Goal: Task Accomplishment & Management: Complete application form

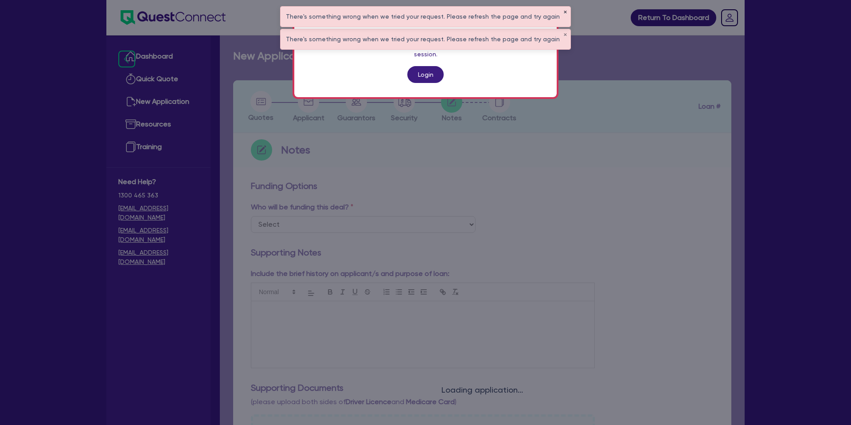
click at [563, 12] on button "✕" at bounding box center [565, 12] width 4 height 4
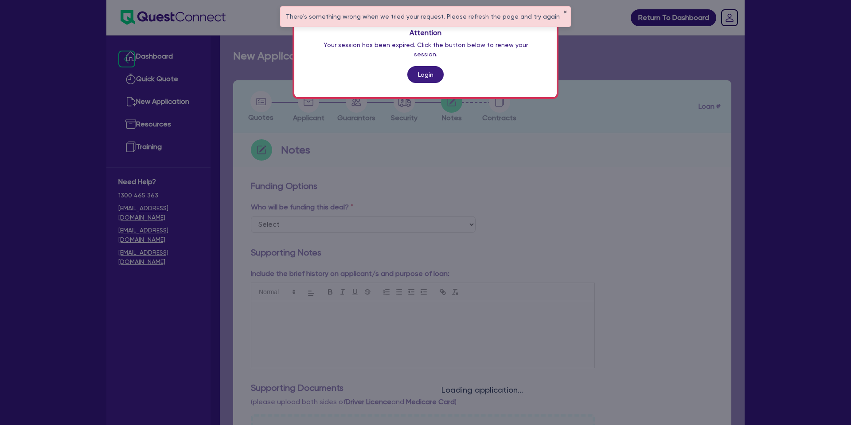
drag, startPoint x: 557, startPoint y: 12, endPoint x: 542, endPoint y: 30, distance: 23.6
click at [563, 12] on button "✕" at bounding box center [565, 12] width 4 height 4
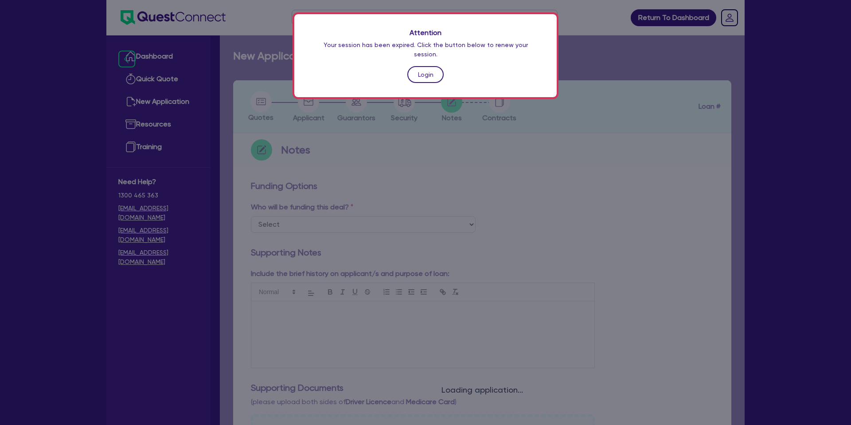
click at [423, 67] on link "Login" at bounding box center [425, 74] width 36 height 17
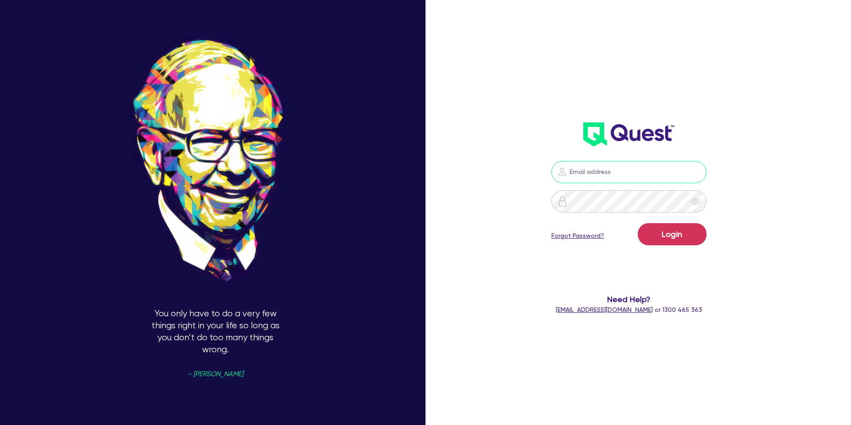
click at [656, 172] on input "email" at bounding box center [628, 172] width 155 height 22
type input "gabriel.vanjour@quest.finance"
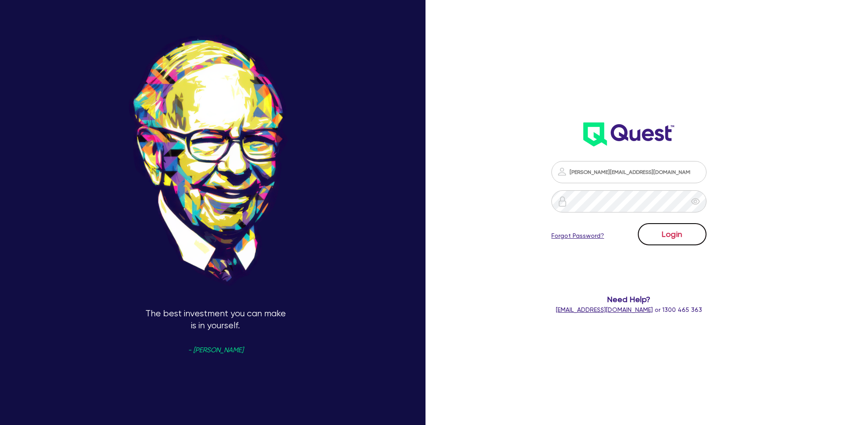
click at [668, 231] on button "Login" at bounding box center [672, 234] width 69 height 22
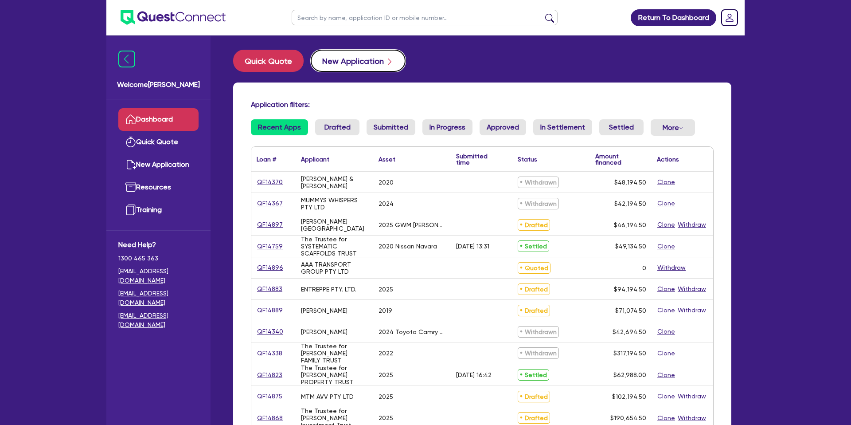
click at [360, 62] on button "New Application" at bounding box center [358, 61] width 95 height 22
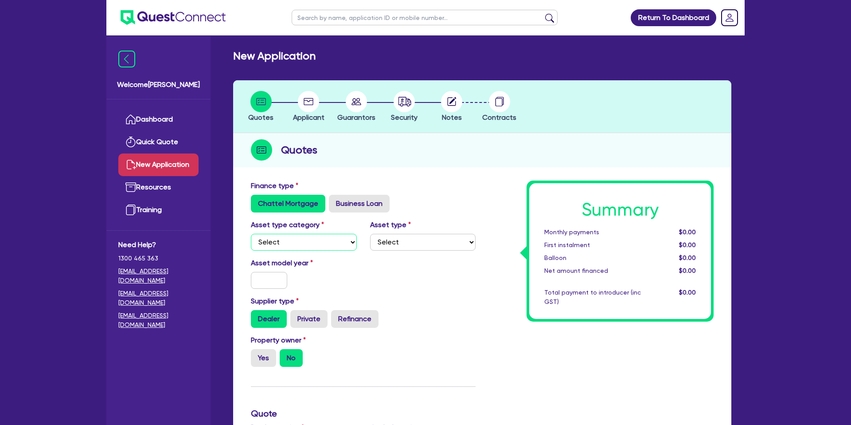
click at [287, 236] on select "Select Cars and light trucks Primary assets Secondary assets Tertiary assets" at bounding box center [304, 242] width 106 height 17
select select "CARS_AND_LIGHT_TRUCKS"
click at [436, 240] on select "Select" at bounding box center [423, 242] width 106 height 17
select select "PASSENGER_VEHICLES"
drag, startPoint x: 257, startPoint y: 282, endPoint x: 263, endPoint y: 280, distance: 5.9
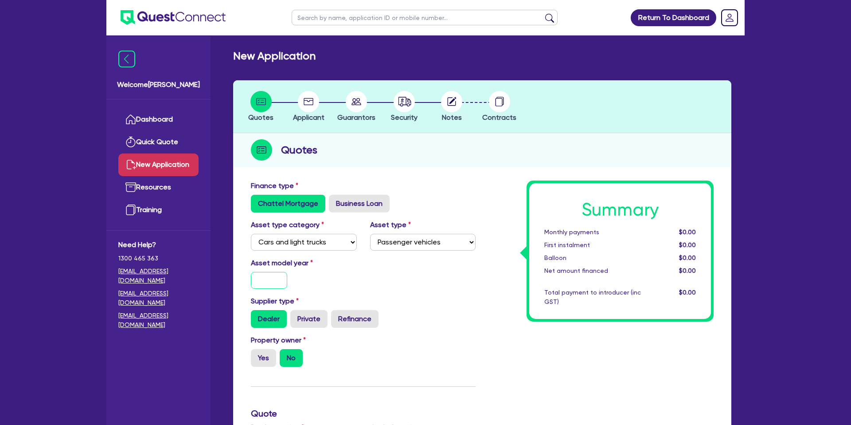
click at [258, 282] on input "text" at bounding box center [269, 280] width 36 height 17
type input "2025"
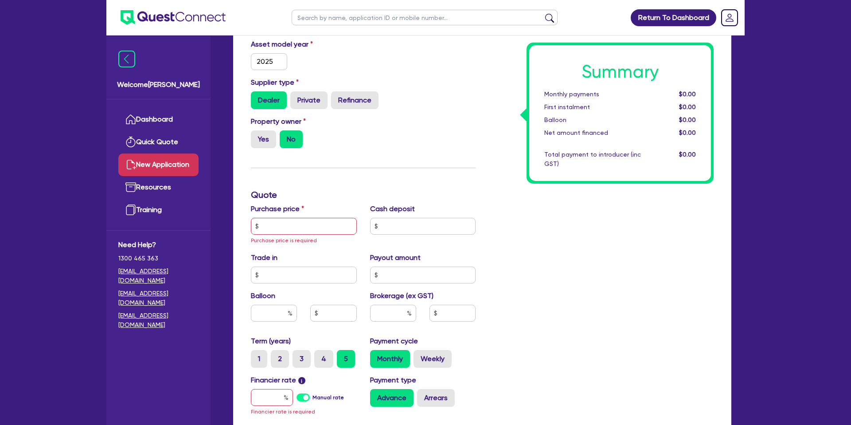
scroll to position [223, 0]
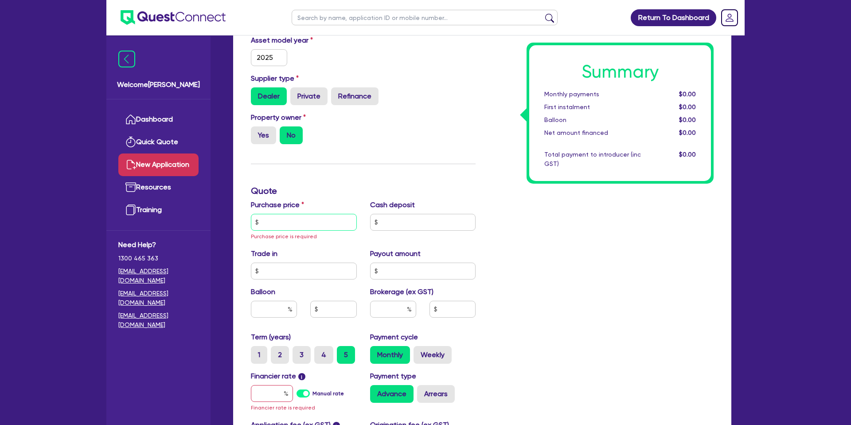
click at [282, 219] on input "text" at bounding box center [304, 222] width 106 height 17
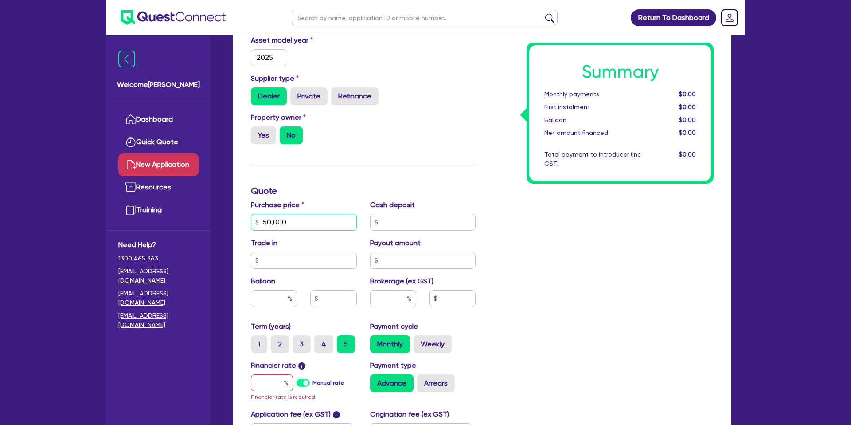
type input "50,000"
click at [548, 222] on div "Summary Monthly payments $0.00 First instalment $0.00 Balloon $0.00 Net amount …" at bounding box center [601, 222] width 238 height 528
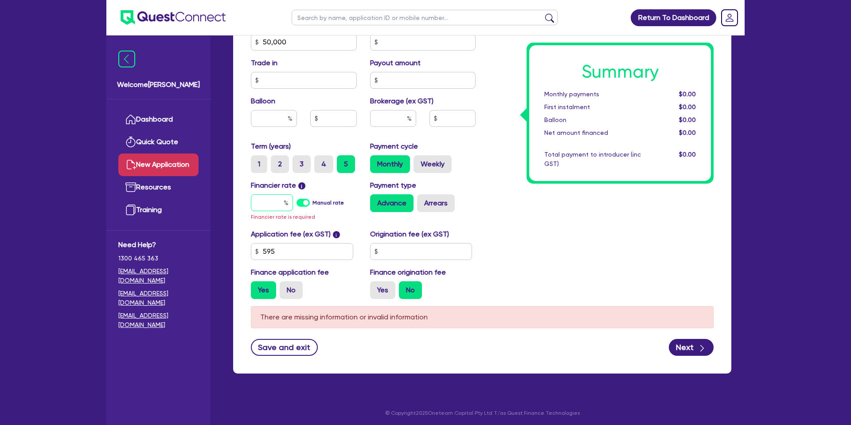
click at [269, 201] on input "text" at bounding box center [272, 202] width 42 height 17
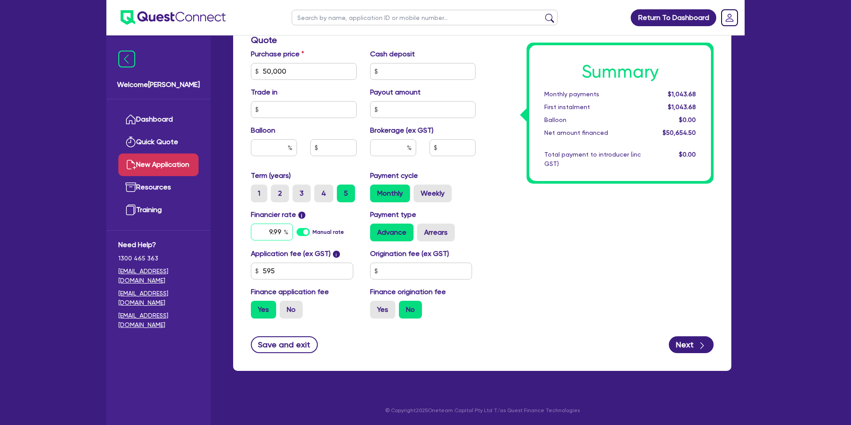
type input "9.99"
click at [410, 266] on input "text" at bounding box center [421, 270] width 102 height 17
type input "1,400"
click at [588, 246] on div "Summary Monthly payments $1,067.13 First instalment $1,067.13 Balloon $0.00 Net…" at bounding box center [601, 66] width 238 height 518
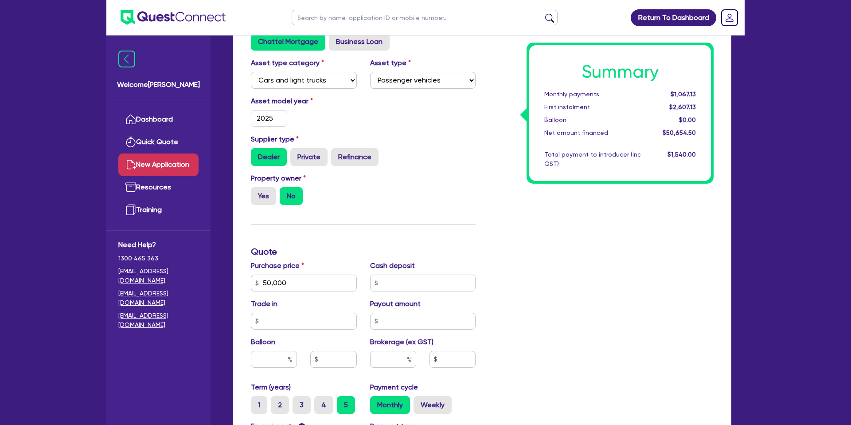
scroll to position [0, 0]
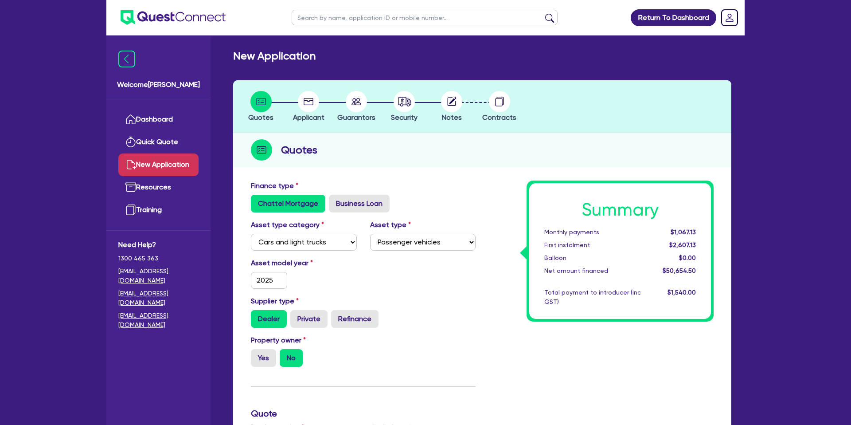
click at [461, 169] on div "Quotes Applicant Guarantors Security Notes Contracts Quotes Finance type Chatte…" at bounding box center [482, 412] width 498 height 664
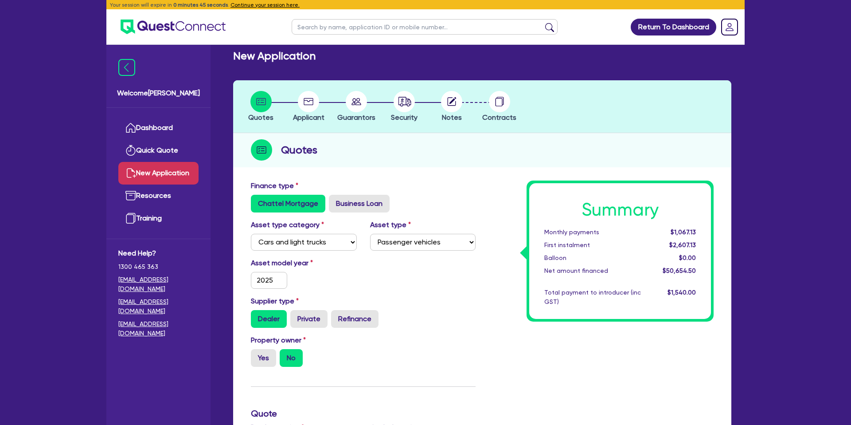
select select
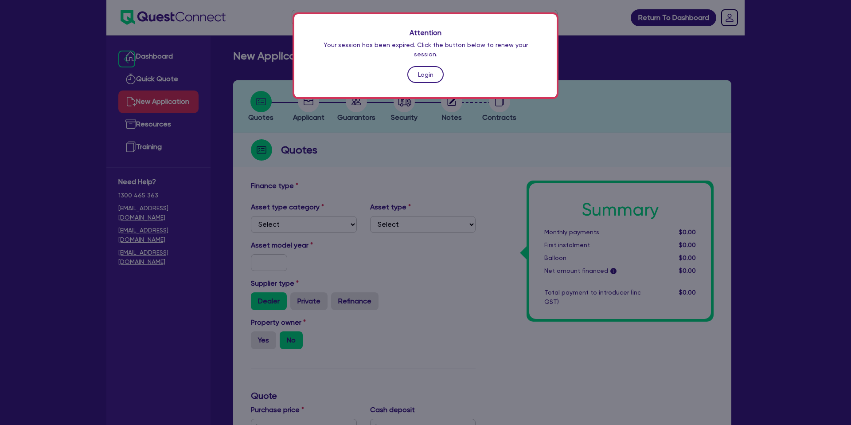
click at [427, 68] on link "Login" at bounding box center [425, 74] width 36 height 17
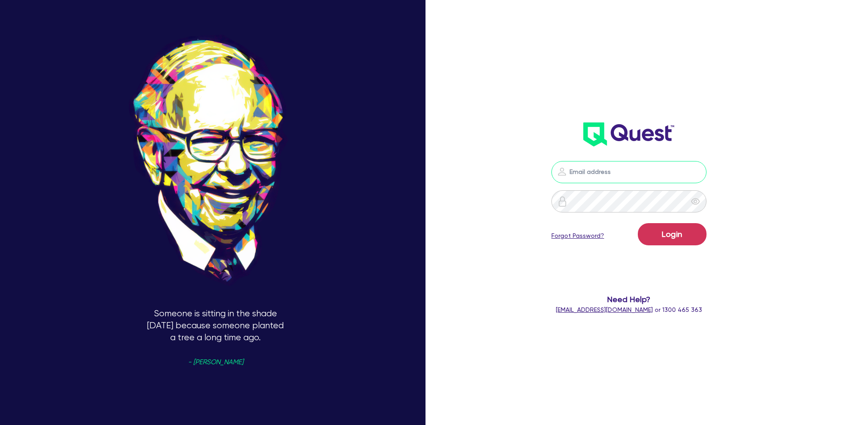
click at [626, 178] on input "email" at bounding box center [628, 172] width 155 height 22
type input "gabriel.vanjour@quest.finance"
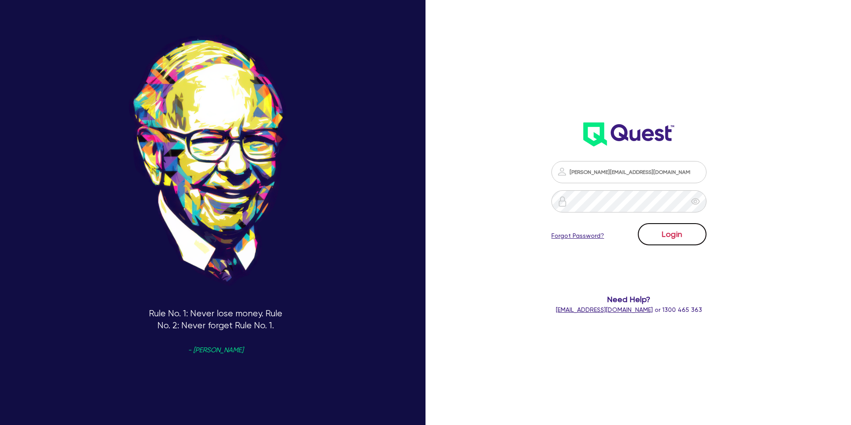
click at [678, 231] on button "Login" at bounding box center [672, 234] width 69 height 22
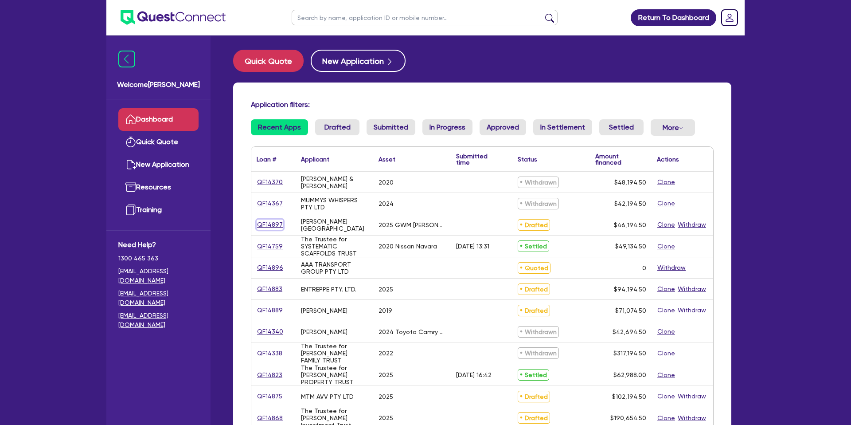
click at [271, 226] on link "QF14897" at bounding box center [270, 224] width 27 height 10
select select "CARS_AND_LIGHT_TRUCKS"
select select "PASSENGER_VEHICLES"
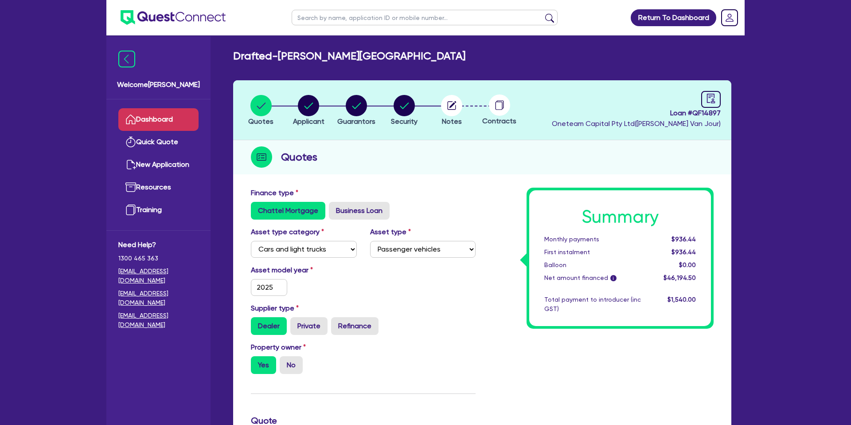
click at [166, 115] on link "Dashboard" at bounding box center [158, 119] width 80 height 23
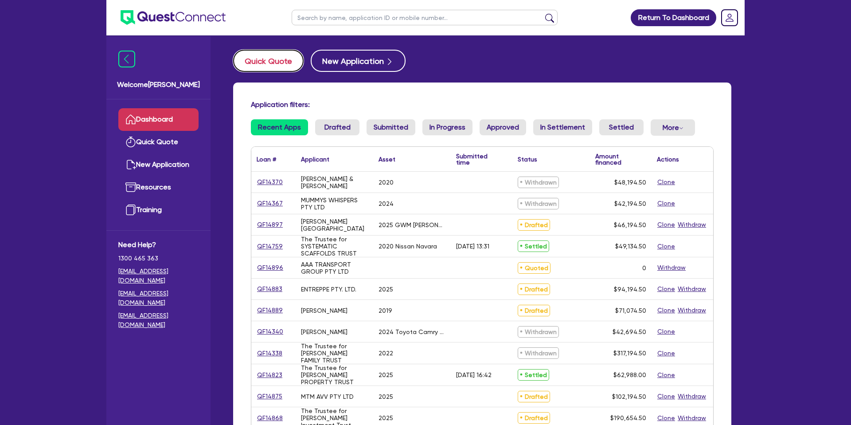
click at [269, 65] on button "Quick Quote" at bounding box center [268, 61] width 70 height 22
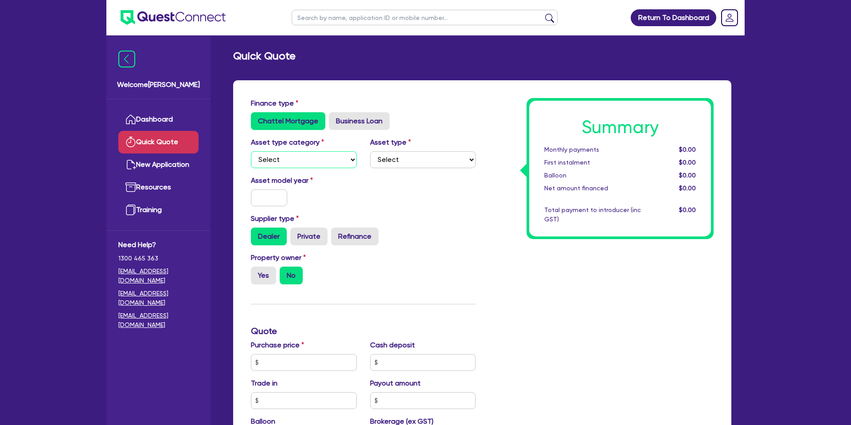
click at [317, 159] on select "Select Cars and light trucks Primary assets Secondary assets Tertiary assets" at bounding box center [304, 159] width 106 height 17
select select "CARS_AND_LIGHT_TRUCKS"
click at [405, 161] on select "Select Passenger vehicles Vans and utes Light trucks up to 4.5 tonne" at bounding box center [423, 159] width 106 height 17
click at [406, 161] on select "Select Passenger vehicles Vans and utes Light trucks up to 4.5 tonne" at bounding box center [423, 159] width 106 height 17
select select "PASSENGER_VEHICLES"
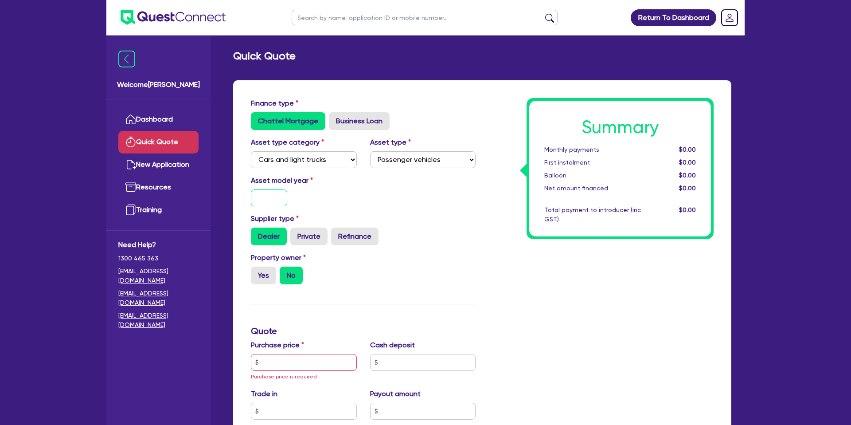
click at [274, 199] on input "text" at bounding box center [269, 197] width 36 height 17
type input "2025"
click at [345, 187] on div "Asset model year 2025" at bounding box center [303, 190] width 119 height 31
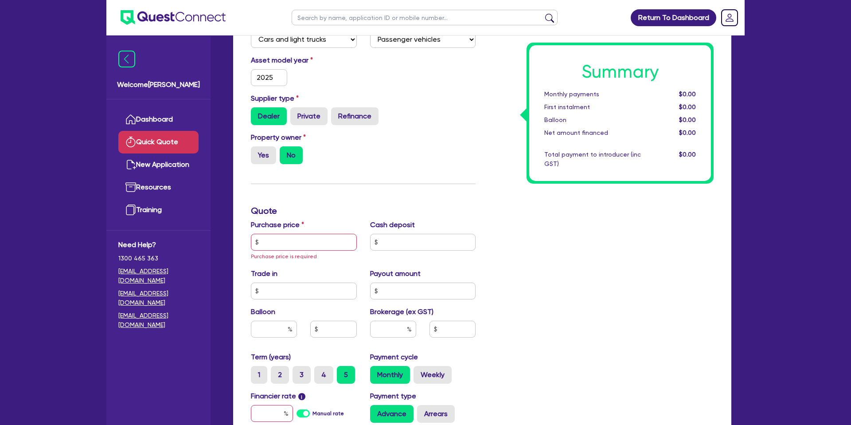
scroll to position [141, 0]
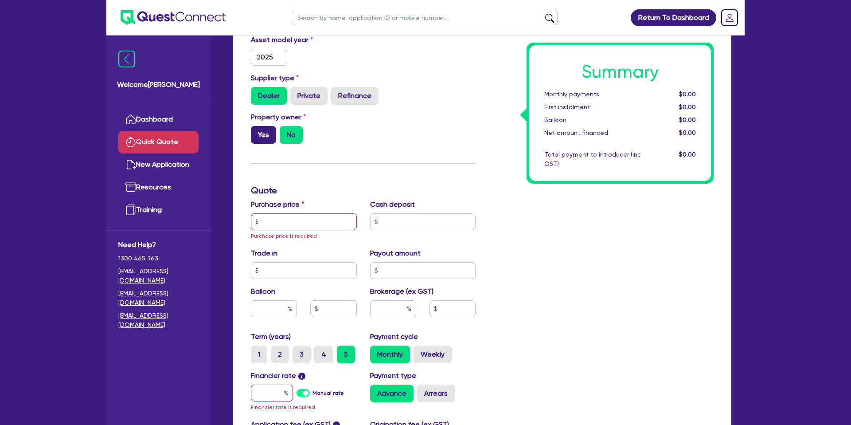
click at [266, 132] on label "Yes" at bounding box center [263, 135] width 25 height 18
click at [257, 132] on input "Yes" at bounding box center [254, 129] width 6 height 6
radio input "true"
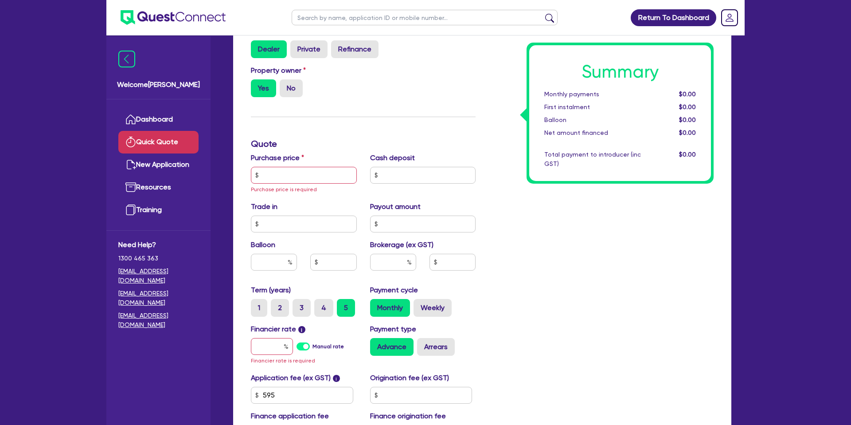
scroll to position [191, 0]
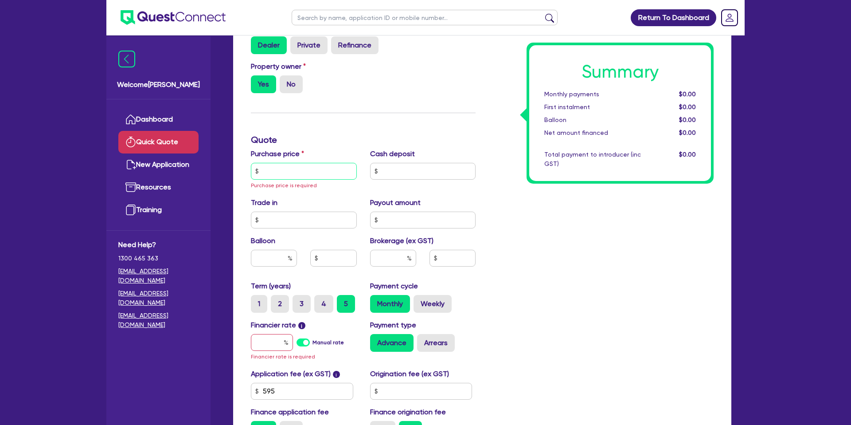
click at [306, 174] on input "text" at bounding box center [304, 171] width 106 height 17
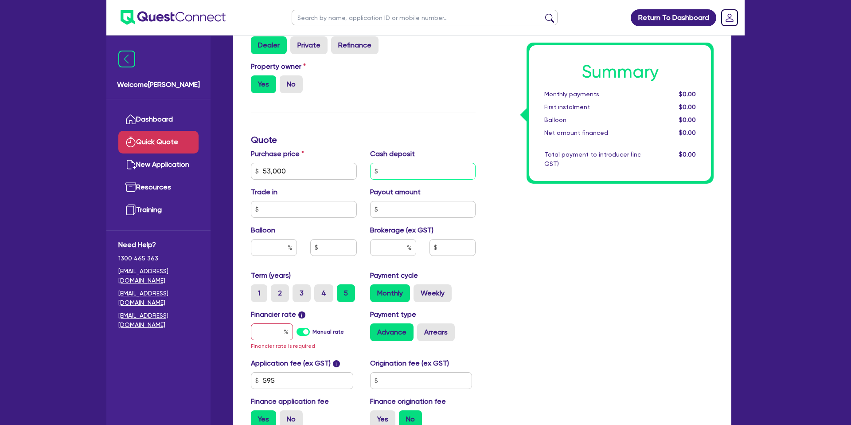
click at [434, 171] on input "text" at bounding box center [423, 171] width 106 height 17
click at [295, 171] on input "53,000" at bounding box center [304, 171] width 106 height 17
type input "53,900"
click at [440, 149] on div "Cash deposit" at bounding box center [423, 164] width 119 height 31
click at [414, 167] on input "text" at bounding box center [423, 171] width 106 height 17
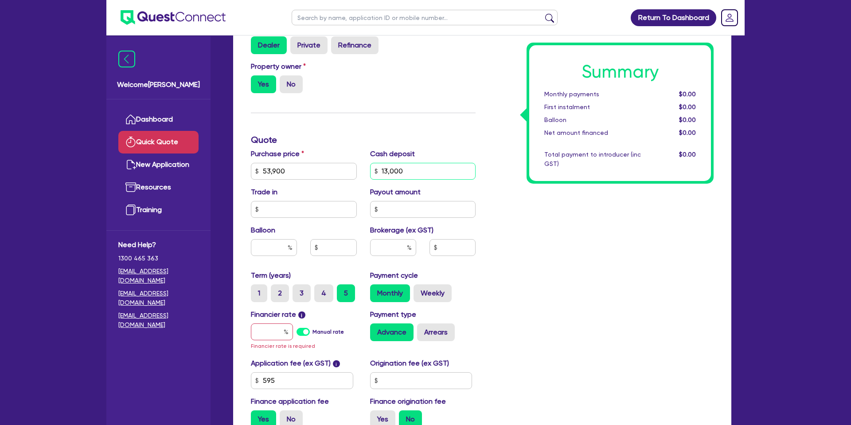
type input "13,000"
click at [633, 217] on div "Summary Monthly payments $0.00 First instalment $0.00 Balloon $0.00 Net amount …" at bounding box center [601, 171] width 238 height 528
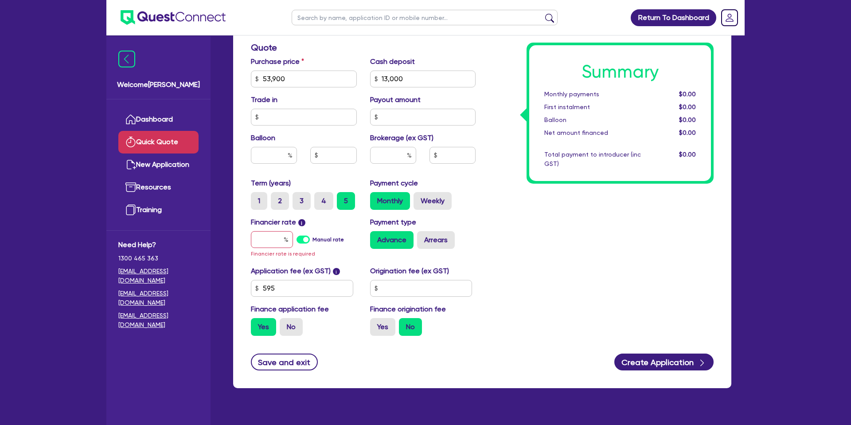
scroll to position [284, 0]
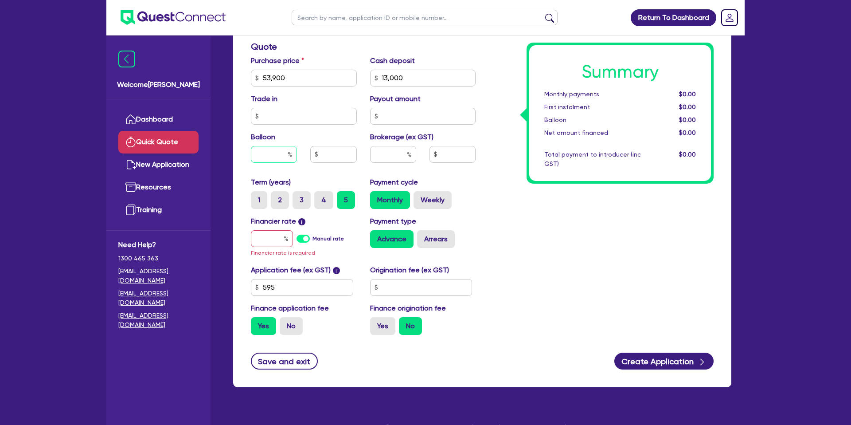
click at [287, 154] on input "text" at bounding box center [274, 154] width 46 height 17
click at [278, 238] on input "text" at bounding box center [272, 238] width 42 height 17
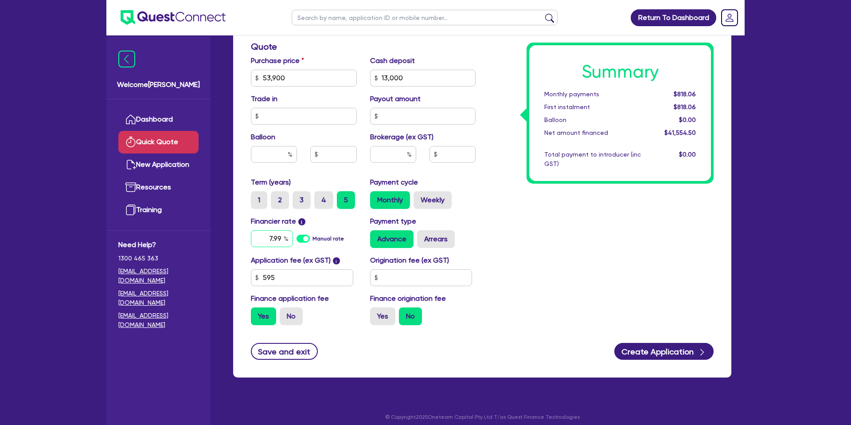
type input "7.99"
drag, startPoint x: 508, startPoint y: 242, endPoint x: 536, endPoint y: 226, distance: 32.4
click at [510, 241] on div "Summary Monthly payments $836.81 First instalment $836.81 Balloon $0.00 Net amo…" at bounding box center [601, 73] width 238 height 518
click at [421, 279] on input "text" at bounding box center [421, 277] width 102 height 17
type input "1,400"
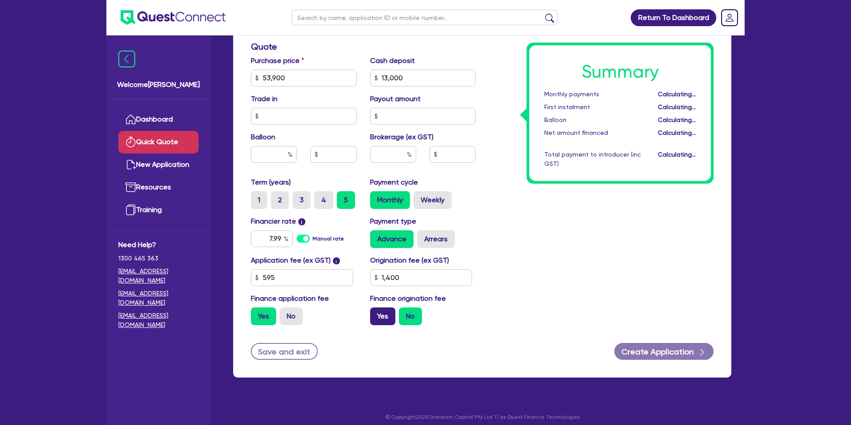
click at [389, 312] on label "Yes" at bounding box center [382, 316] width 25 height 18
click at [376, 312] on input "Yes" at bounding box center [373, 310] width 6 height 6
radio input "true"
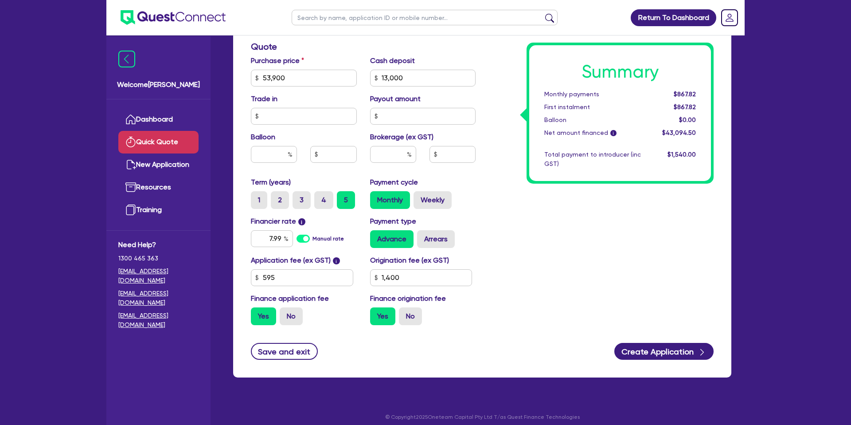
click at [546, 256] on div "Summary Monthly payments $867.82 First instalment $867.82 Balloon $0.00 Net amo…" at bounding box center [601, 73] width 238 height 518
click at [280, 158] on input "text" at bounding box center [274, 154] width 46 height 17
drag, startPoint x: 298, startPoint y: 76, endPoint x: 233, endPoint y: 83, distance: 66.0
click at [223, 82] on div "Quick Quote Finance type Chattel Mortgage Business Loan Asset type category Sel…" at bounding box center [482, 76] width 525 height 622
click at [613, 202] on div "Summary Monthly payments $867.82 First instalment $867.82 Balloon $0.00 Net amo…" at bounding box center [601, 73] width 238 height 518
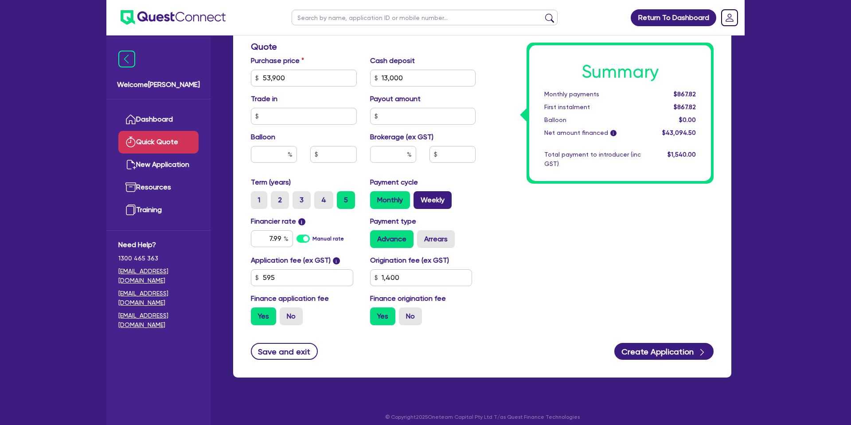
click at [443, 198] on label "Weekly" at bounding box center [433, 200] width 38 height 18
click at [419, 197] on input "Weekly" at bounding box center [417, 194] width 6 height 6
radio input "true"
click at [665, 348] on button "Create Application" at bounding box center [663, 351] width 99 height 17
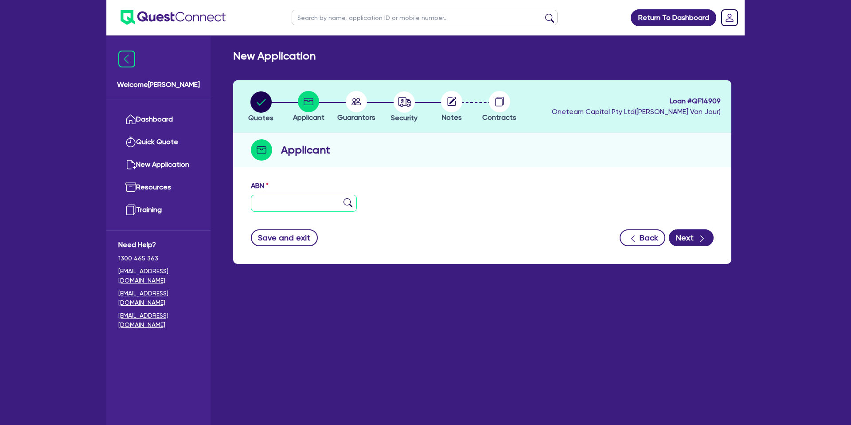
click at [289, 207] on input "text" at bounding box center [304, 203] width 106 height 17
type input "12 345 678 9"
drag, startPoint x: 662, startPoint y: 125, endPoint x: 715, endPoint y: 168, distance: 67.4
click at [679, 134] on div "Quotes Applicant Guarantors Security Notes Contracts Loan # QF14909 Oneteam Cap…" at bounding box center [482, 172] width 498 height 184
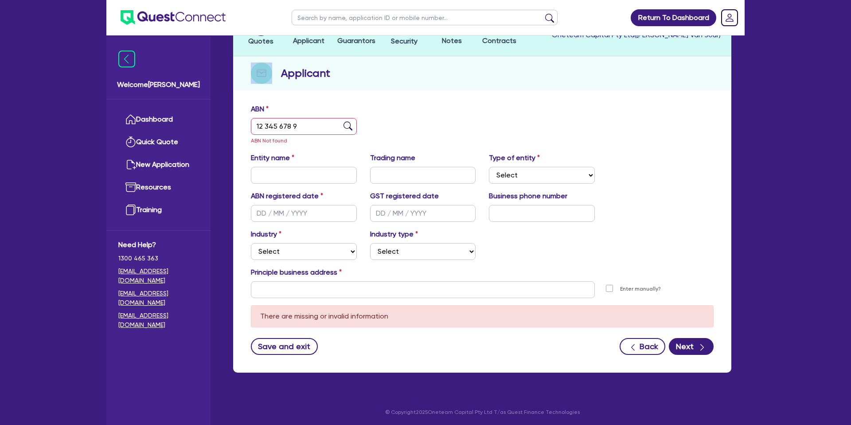
scroll to position [78, 0]
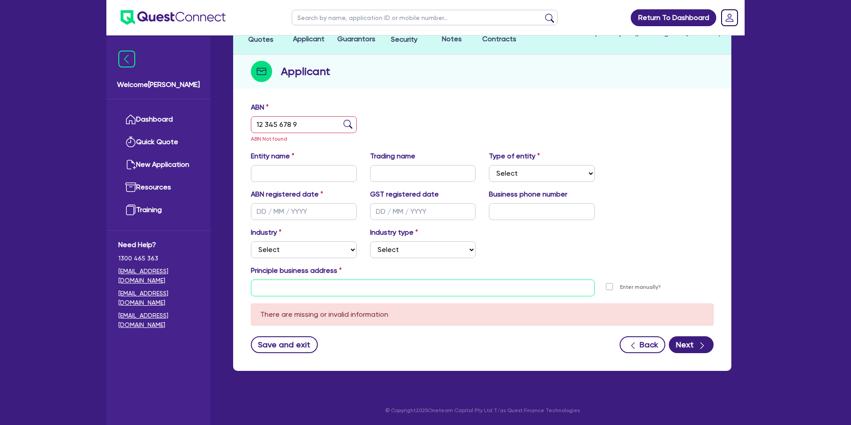
click at [369, 285] on input "text" at bounding box center [423, 287] width 344 height 17
paste input "28 Bennett Place"
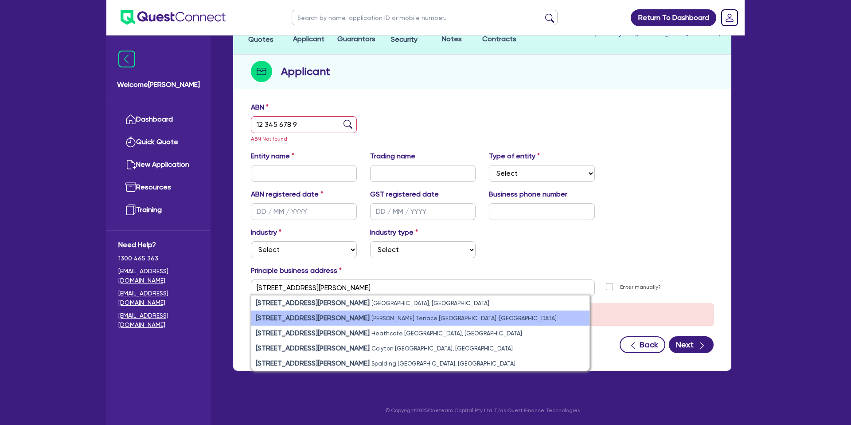
click at [372, 317] on small "Raymond Terrace NSW, Australia" at bounding box center [464, 318] width 185 height 7
type input "28 Bennett Pl Raymond Terrace NSW 2324"
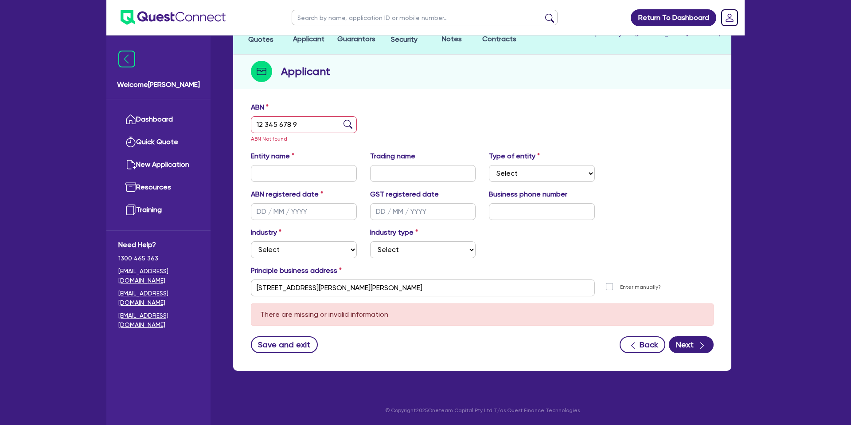
click at [660, 117] on div "ABN 12 345 678 9 ABN Not found" at bounding box center [482, 126] width 476 height 49
click at [307, 126] on input "12 345 678 9" at bounding box center [304, 124] width 106 height 17
click at [690, 343] on button "Next" at bounding box center [691, 344] width 45 height 17
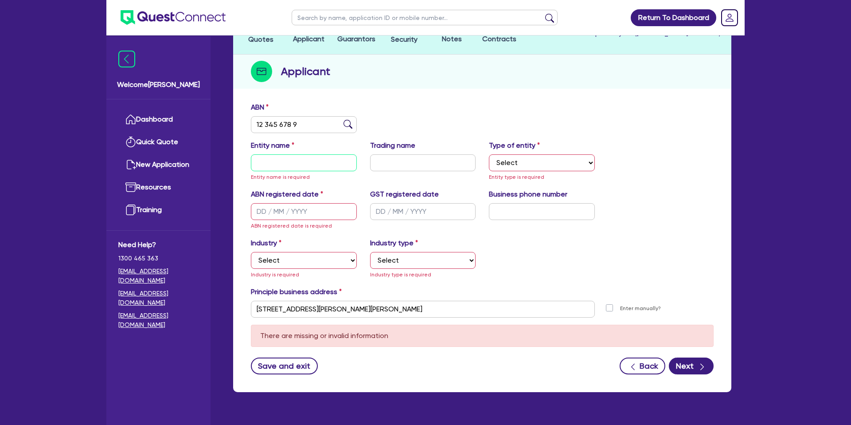
click at [302, 170] on input "text" at bounding box center [304, 162] width 106 height 17
click at [312, 127] on input "12 345 678 9" at bounding box center [304, 124] width 106 height 17
type input "12 345 678 90"
click at [278, 156] on div "Entity name Entity name is required" at bounding box center [303, 161] width 119 height 42
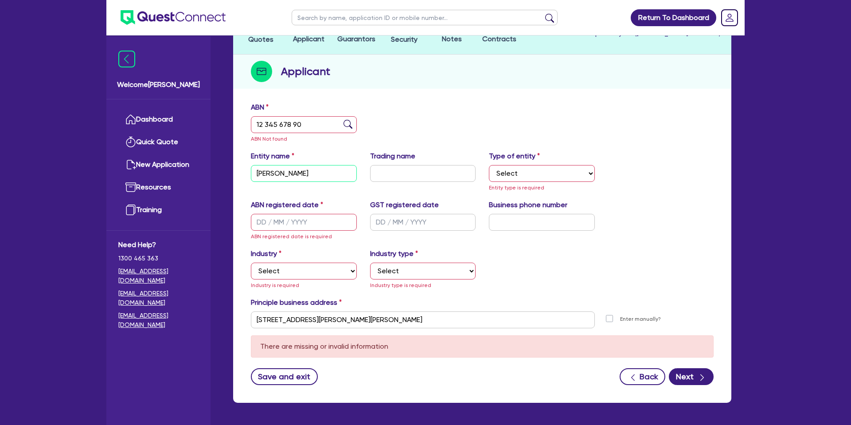
click at [309, 173] on input "Steven James borkre" at bounding box center [304, 173] width 106 height 17
click at [310, 174] on input "[PERSON_NAME] [PERSON_NAME]" at bounding box center [304, 173] width 106 height 17
type input "[PERSON_NAME] [PERSON_NAME]"
drag, startPoint x: 630, startPoint y: 125, endPoint x: 622, endPoint y: 135, distance: 12.1
click at [630, 126] on div "ABN 12 345 678 90 ABN Not found" at bounding box center [482, 126] width 476 height 49
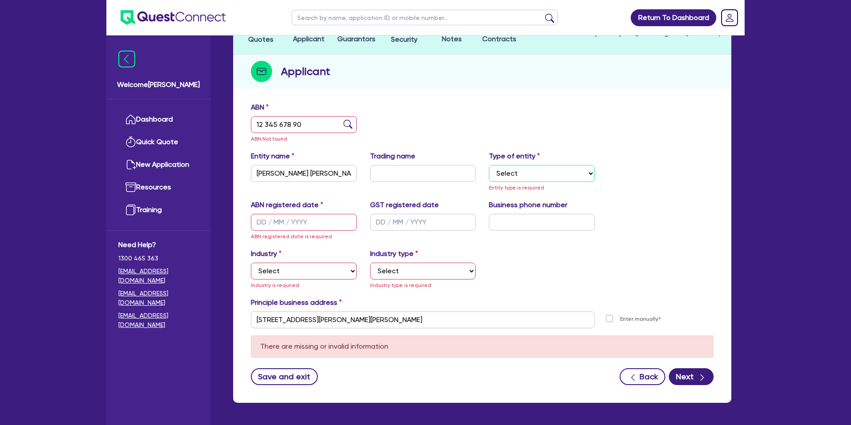
click at [537, 176] on select "Select Sole Trader Company Partnership Trust" at bounding box center [542, 173] width 106 height 17
select select "SOLE_TRADER"
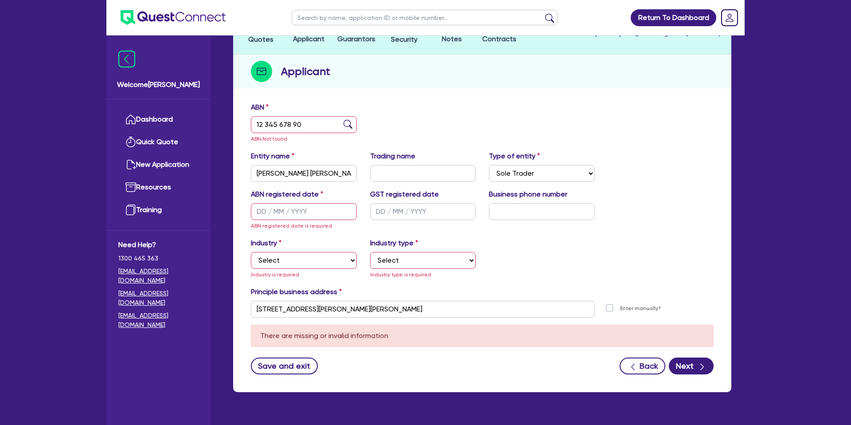
click at [606, 124] on div "ABN 12 345 678 90 ABN Not found" at bounding box center [482, 126] width 476 height 49
drag, startPoint x: 278, startPoint y: 213, endPoint x: 562, endPoint y: 211, distance: 284.2
click at [281, 212] on input "text" at bounding box center [304, 211] width 106 height 17
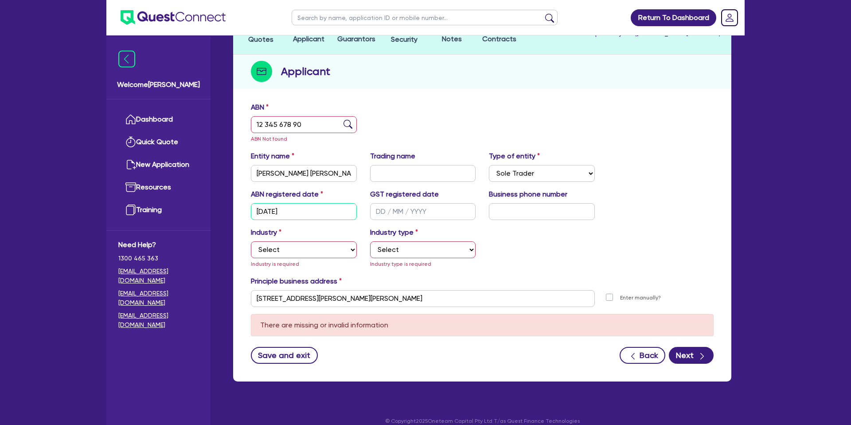
type input "01/12/1998"
click at [298, 257] on select "Select Accomodation & Food Services Administrative & Support Services Agricultu…" at bounding box center [304, 249] width 106 height 17
select select "ADMINISTRATIVE_SUPPORT"
click at [411, 252] on select "Select Employment Services Administrative Services Domestic & Commercial Cleani…" at bounding box center [423, 249] width 106 height 17
select select "EMPLOYMENT"
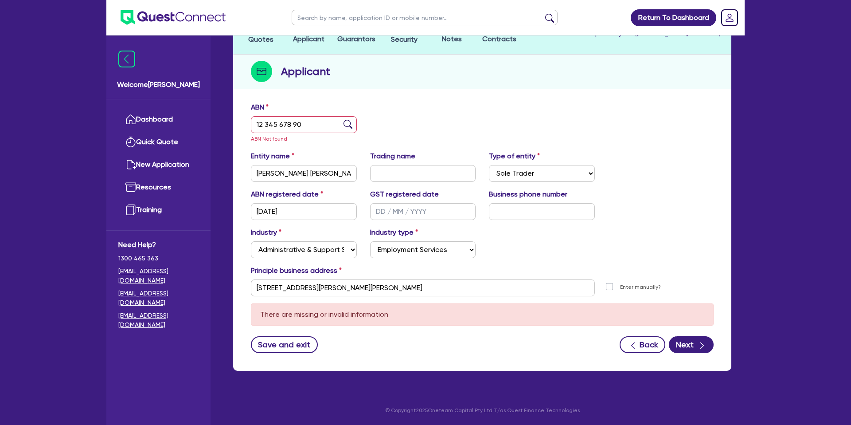
click at [585, 254] on div "Industry Select Accomodation & Food Services Administrative & Support Services …" at bounding box center [482, 246] width 476 height 38
click at [698, 344] on icon "button" at bounding box center [702, 345] width 9 height 9
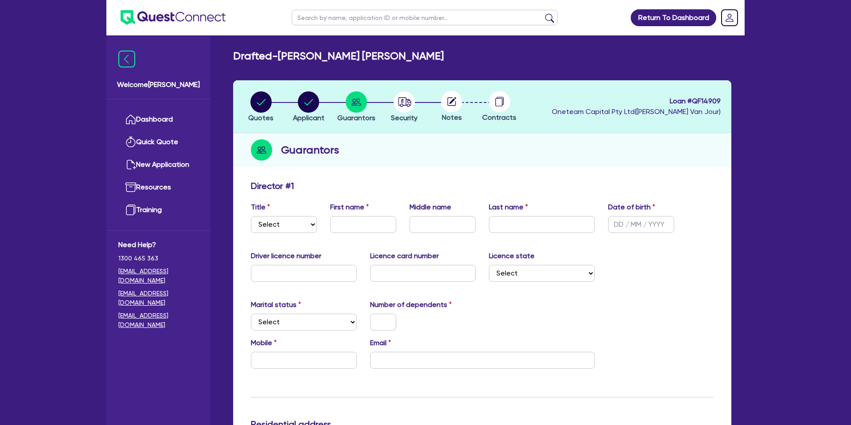
click at [282, 214] on div "Title Select Mr Mrs Ms Miss Dr" at bounding box center [283, 217] width 79 height 31
click at [282, 224] on select "Select Mr Mrs Ms Miss Dr" at bounding box center [284, 224] width 66 height 17
select select "MR"
drag, startPoint x: 357, startPoint y: 229, endPoint x: 558, endPoint y: 206, distance: 202.6
click at [357, 229] on input "text" at bounding box center [363, 224] width 66 height 17
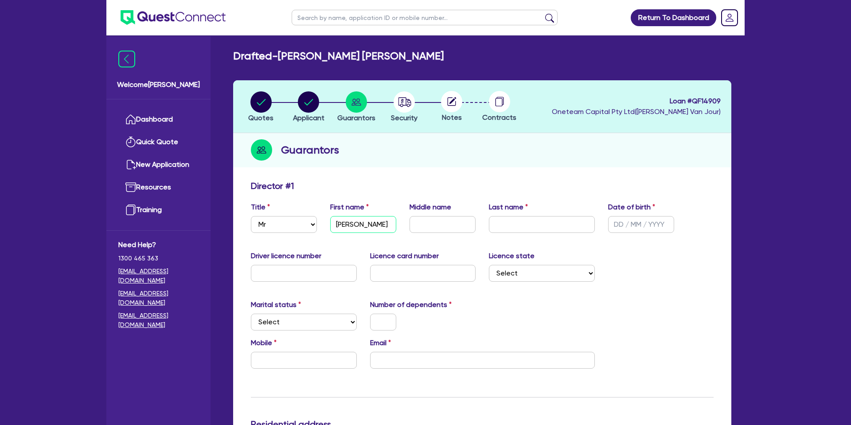
type input "Steven"
click at [427, 227] on input "text" at bounding box center [443, 224] width 66 height 17
type input "James"
type input "Burke"
click at [618, 223] on input "text" at bounding box center [641, 224] width 66 height 17
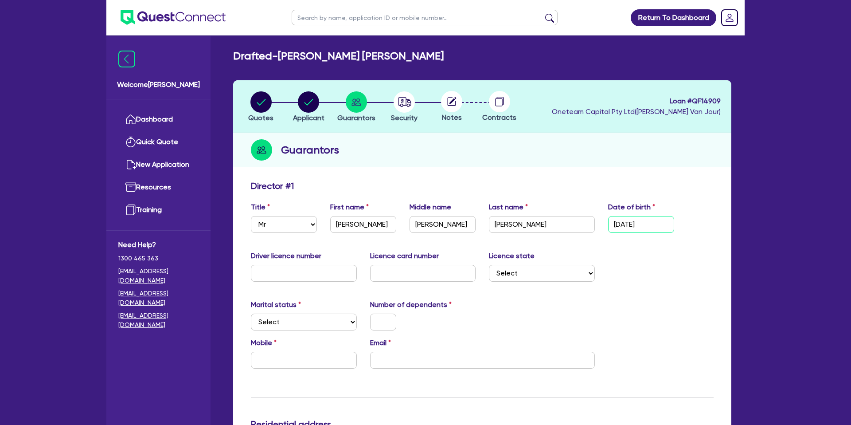
type input "22/09/1990"
click at [307, 267] on input "text" at bounding box center [304, 273] width 106 height 17
click at [425, 141] on div "Guarantors" at bounding box center [482, 150] width 498 height 34
click at [311, 272] on input "15784314" at bounding box center [304, 273] width 106 height 17
drag, startPoint x: 273, startPoint y: 272, endPoint x: 276, endPoint y: 289, distance: 17.6
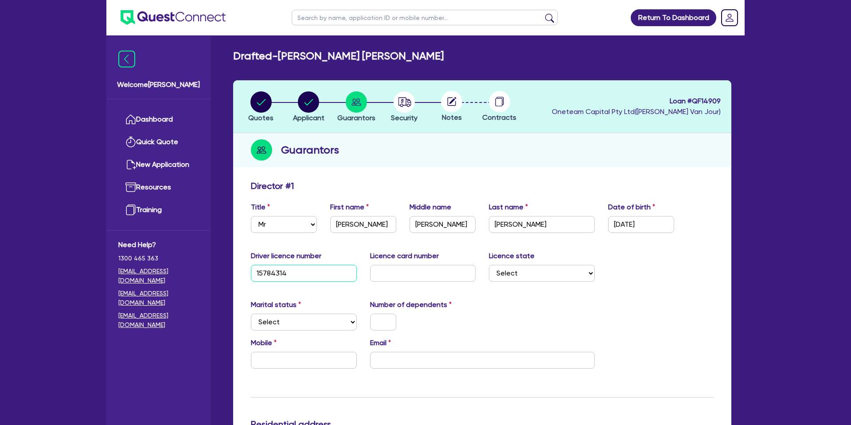
click at [274, 275] on input "15784314" at bounding box center [304, 273] width 106 height 17
type input "15783314"
click at [494, 223] on input "Burke" at bounding box center [542, 224] width 106 height 17
click at [513, 225] on input "Burke" at bounding box center [542, 224] width 106 height 17
type input "Bourke"
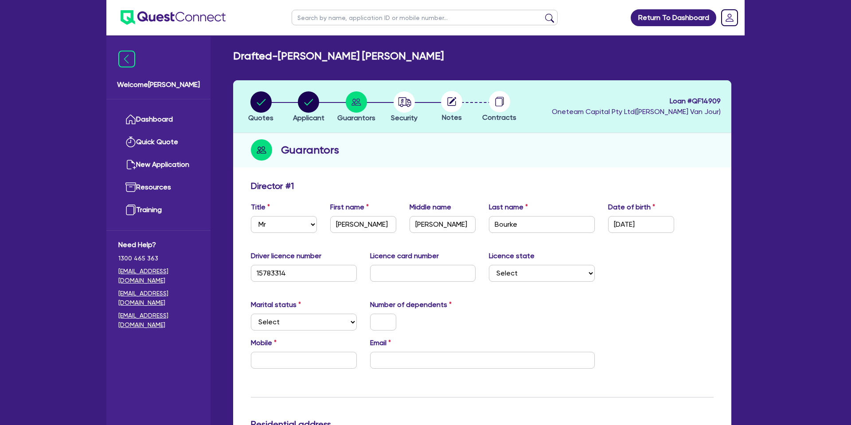
click at [666, 271] on div "Driver licence number 15783314 Licence card number Licence state Select NSW VIC…" at bounding box center [482, 269] width 476 height 38
click at [383, 271] on input "text" at bounding box center [423, 273] width 106 height 17
type input "2060155014"
drag, startPoint x: 576, startPoint y: 300, endPoint x: 346, endPoint y: 130, distance: 285.7
click at [577, 299] on div "Marital status Select Single Married De Facto / Partner Number of dependents" at bounding box center [482, 318] width 476 height 38
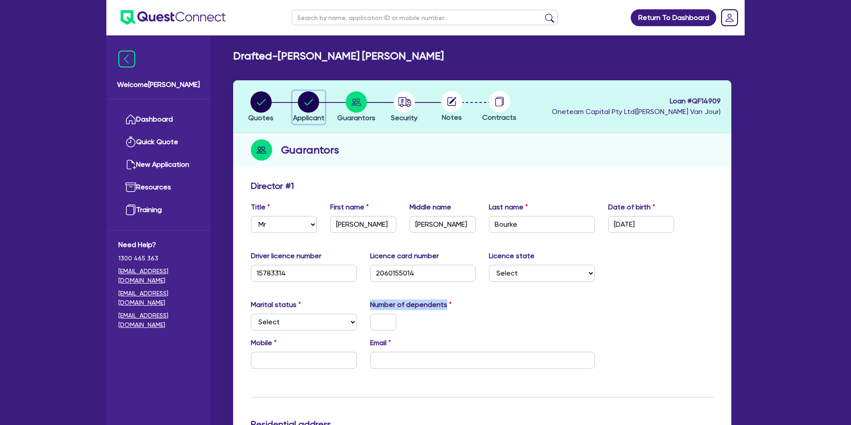
click at [313, 102] on circle "button" at bounding box center [308, 101] width 21 height 21
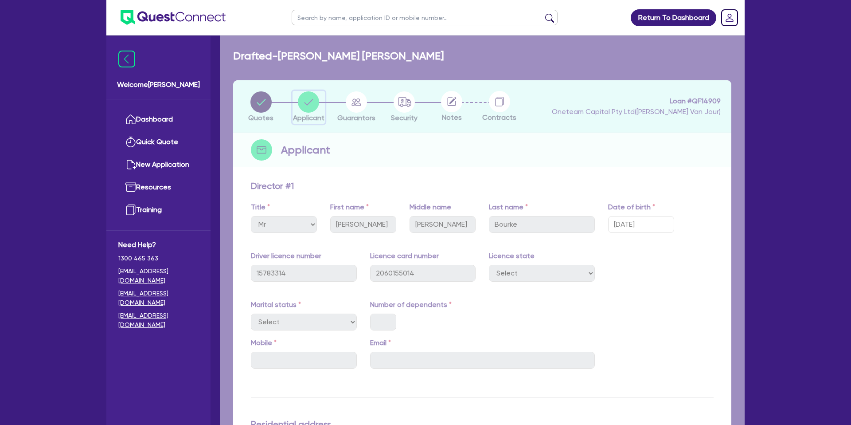
select select "SOLE_TRADER"
select select "ADMINISTRATIVE_SUPPORT"
select select "EMPLOYMENT"
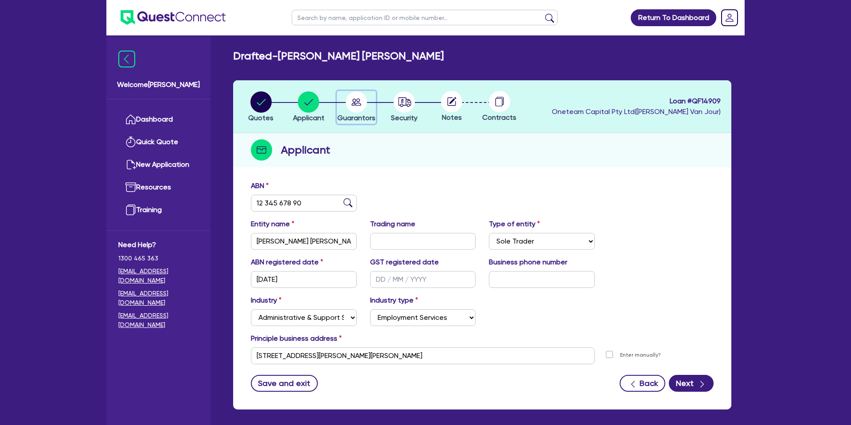
click at [365, 103] on circle "button" at bounding box center [356, 101] width 21 height 21
select select "MR"
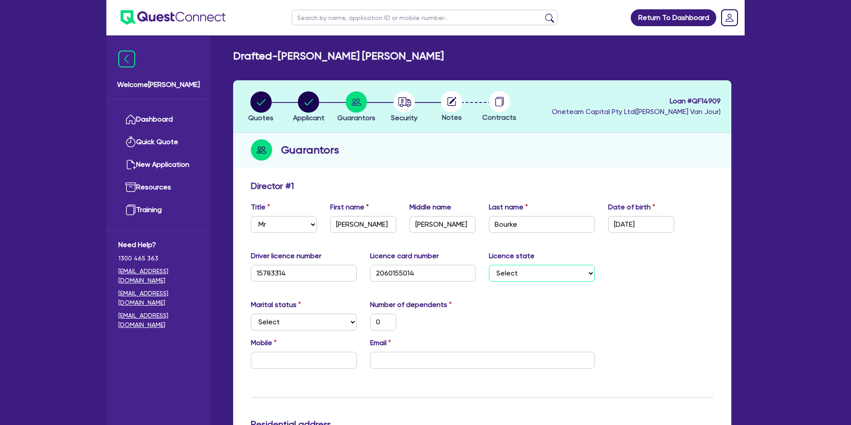
click at [548, 270] on select "Select NSW VIC QLD TAS ACT SA NT WA" at bounding box center [542, 273] width 106 height 17
select select "NSW"
type input "0"
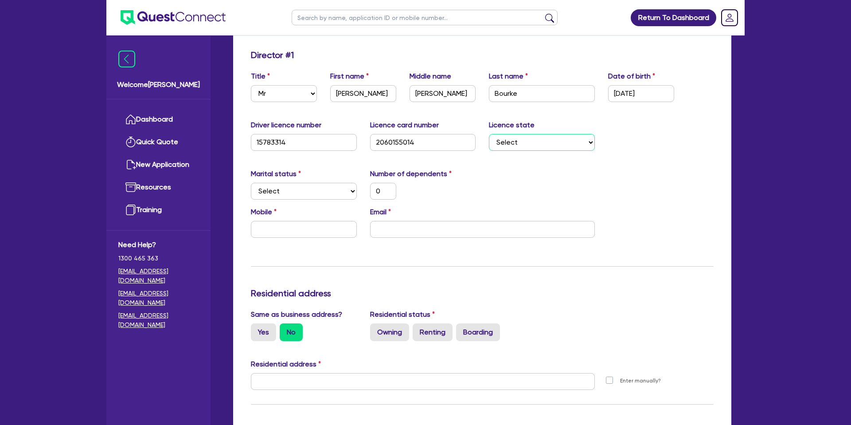
scroll to position [131, 0]
click at [297, 187] on select "Select Single Married De Facto / Partner" at bounding box center [304, 190] width 106 height 17
select select "MARRIED"
type input "0"
click at [385, 190] on input "0" at bounding box center [383, 190] width 26 height 17
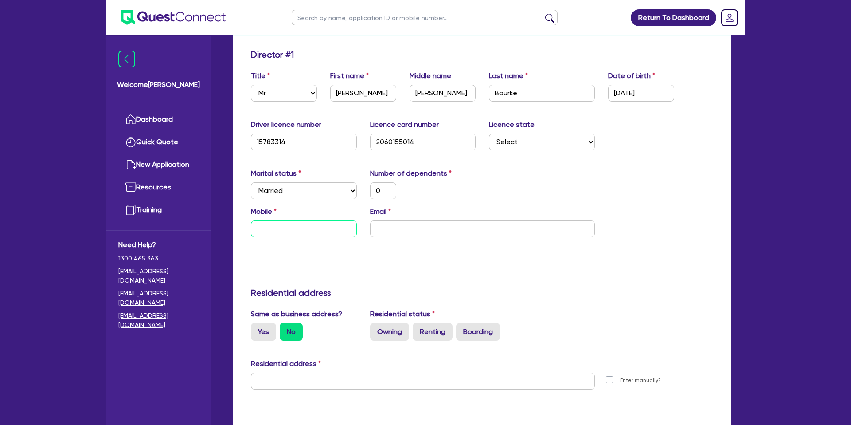
click at [279, 235] on input "text" at bounding box center [304, 228] width 106 height 17
type input "0"
type input "04"
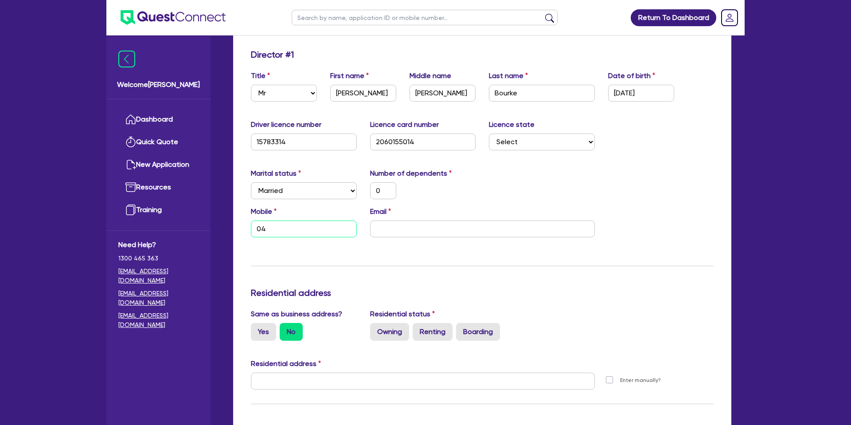
type input "0"
type input "043"
type input "0"
type input "0432"
type input "0"
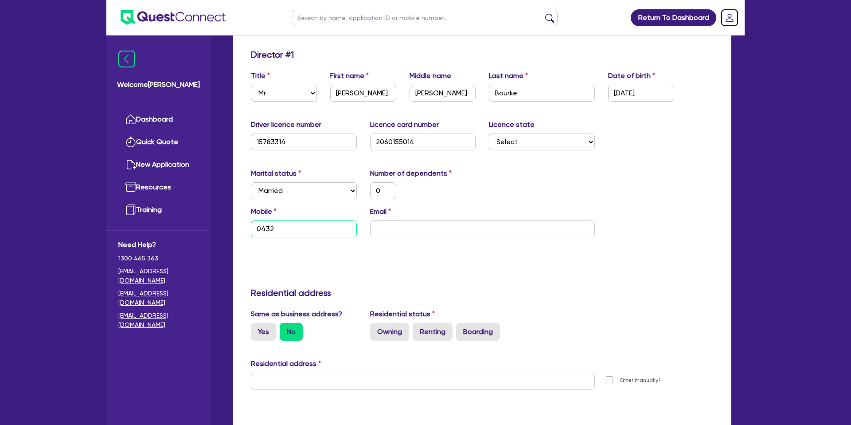
type input "0432 4"
type input "0"
type input "0432 40"
type input "0"
type input "0432 400"
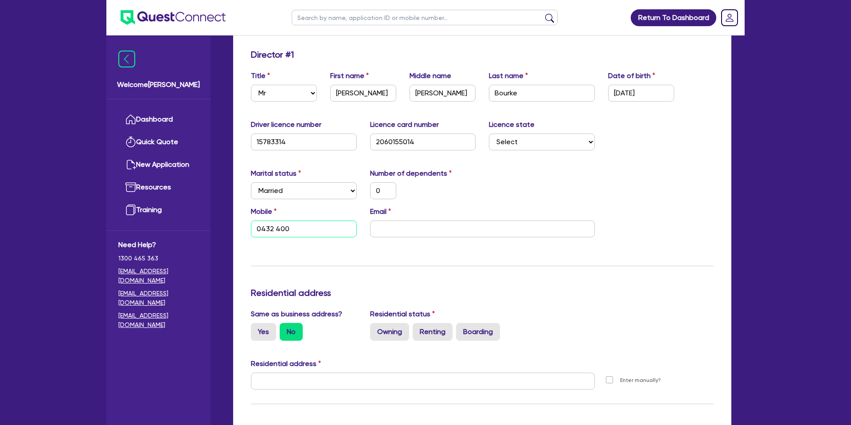
type input "0"
type input "0432 400 6"
type input "0"
type input "0432 400 68"
type input "0"
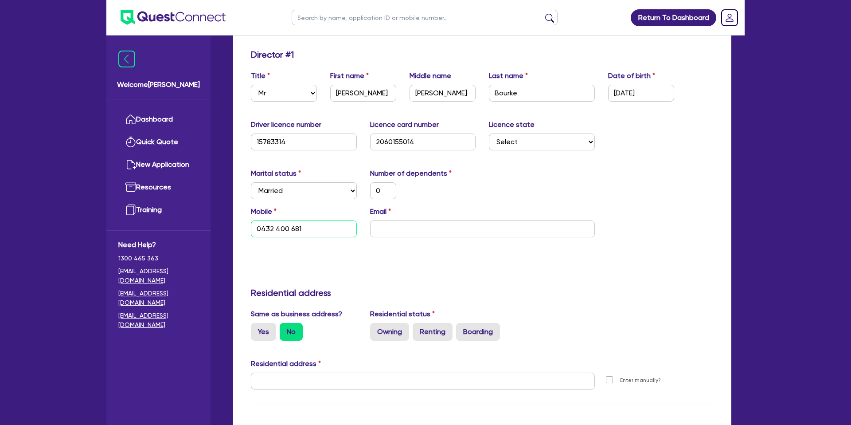
type input "0432 400 681"
click at [442, 228] on input "email" at bounding box center [482, 228] width 225 height 17
paste input "steven640509@gmail.com"
type input "0"
type input "0432 400 681"
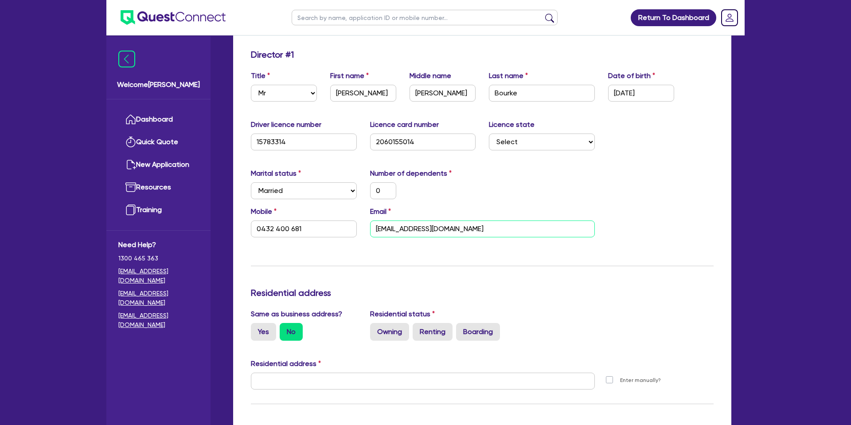
type input "steven640509@gmail.com"
click at [638, 274] on div "Update residential status for Director #1 Boarding is only acceptable when the …" at bounding box center [482, 377] width 463 height 656
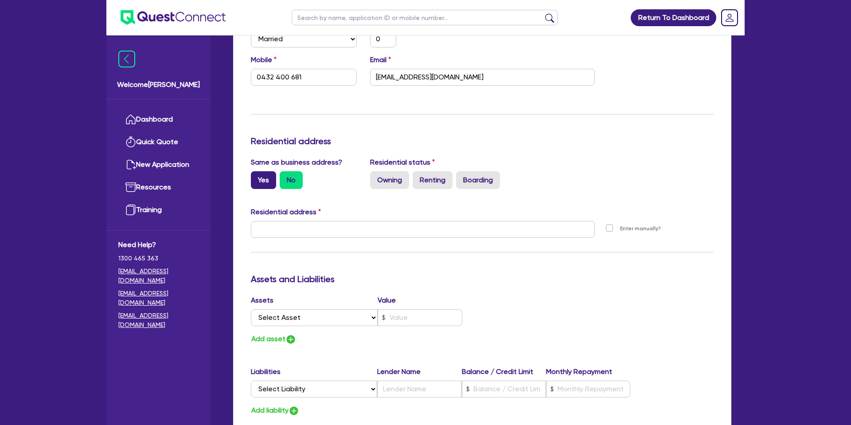
scroll to position [285, 0]
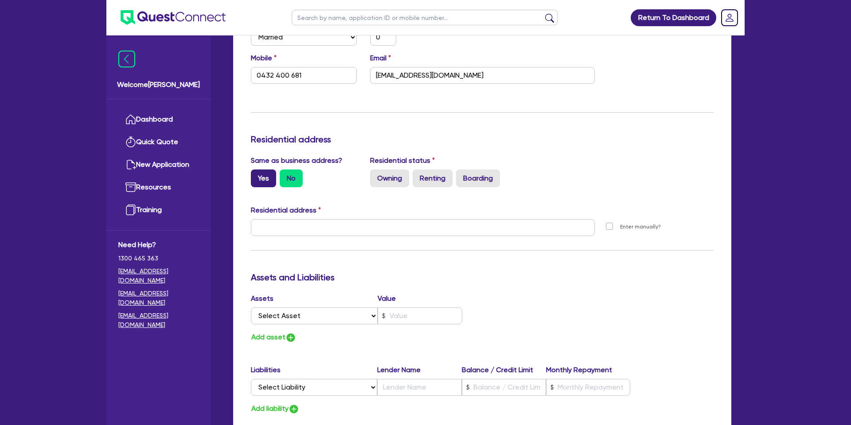
click at [261, 172] on label "Yes" at bounding box center [263, 178] width 25 height 18
click at [257, 172] on input "Yes" at bounding box center [254, 172] width 6 height 6
radio input "true"
type input "0"
type input "0432 400 681"
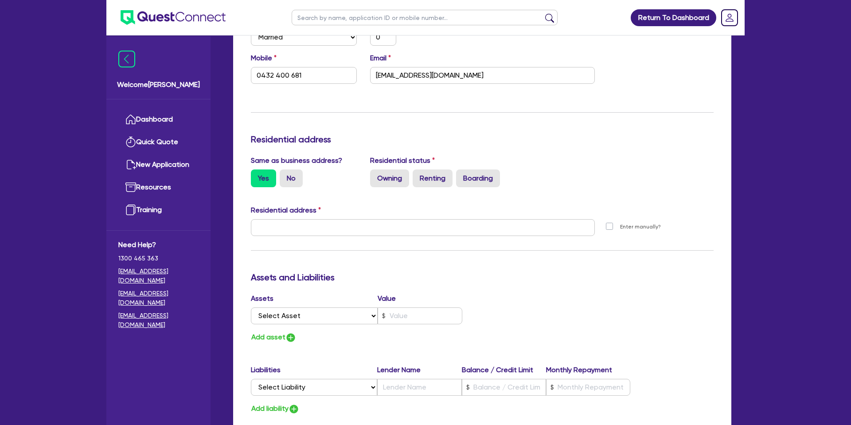
type input "28 Bennett Pl Raymond Terrace NSW 2324"
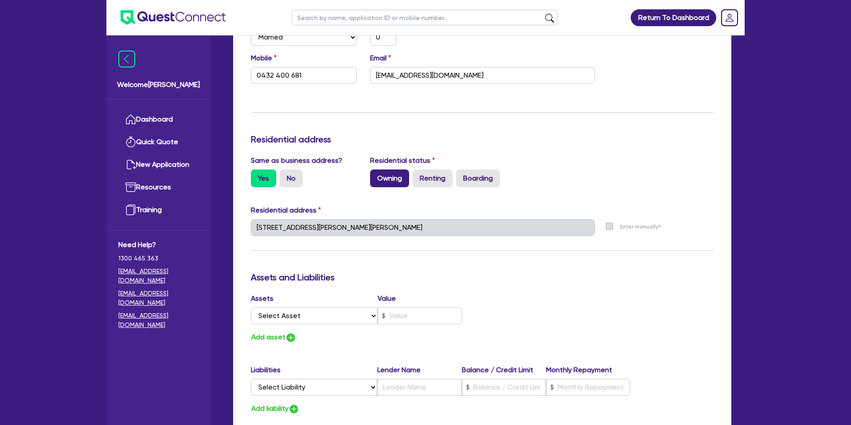
click at [391, 177] on label "Owning" at bounding box center [389, 178] width 39 height 18
click at [376, 175] on input "Owning" at bounding box center [373, 172] width 6 height 6
radio input "true"
type input "0"
type input "0432 400 681"
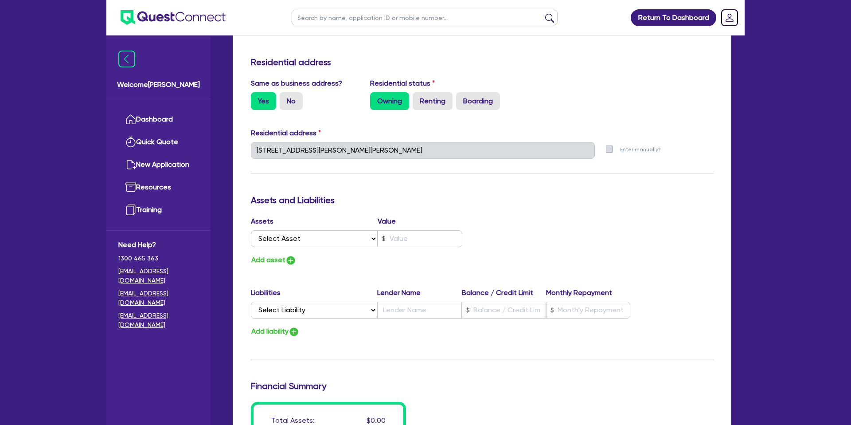
scroll to position [362, 0]
click at [277, 232] on select "Select Asset Cash Property Investment property Vehicle Truck Trailer Equipment …" at bounding box center [314, 238] width 127 height 17
select select "PROPERTY"
type input "0"
type input "0432 400 681"
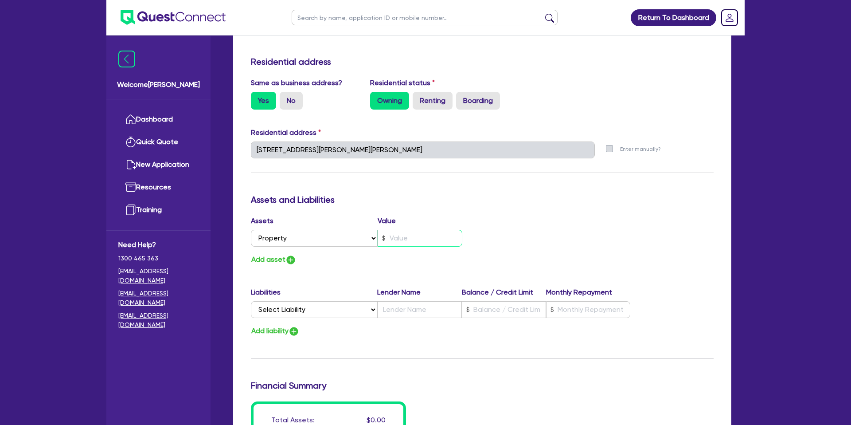
click at [425, 242] on input "text" at bounding box center [420, 238] width 85 height 17
type input "0"
type input "0432 400 681"
type input "7"
type input "0"
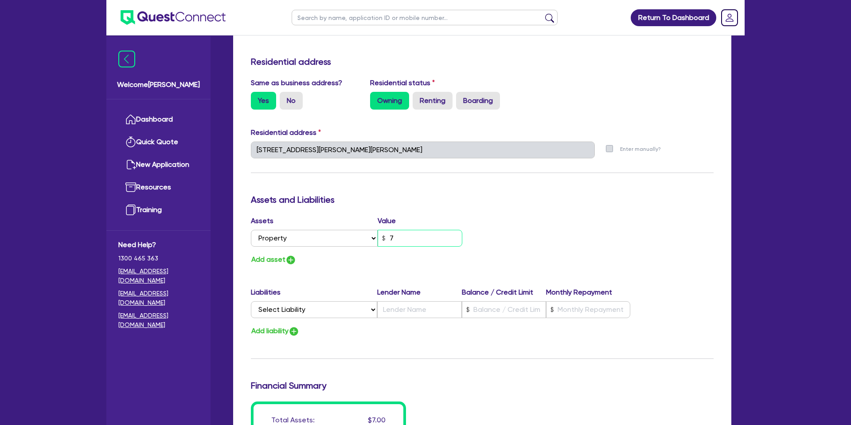
type input "0432 400 681"
type input "74"
type input "0"
type input "0432 400 681"
type input "740"
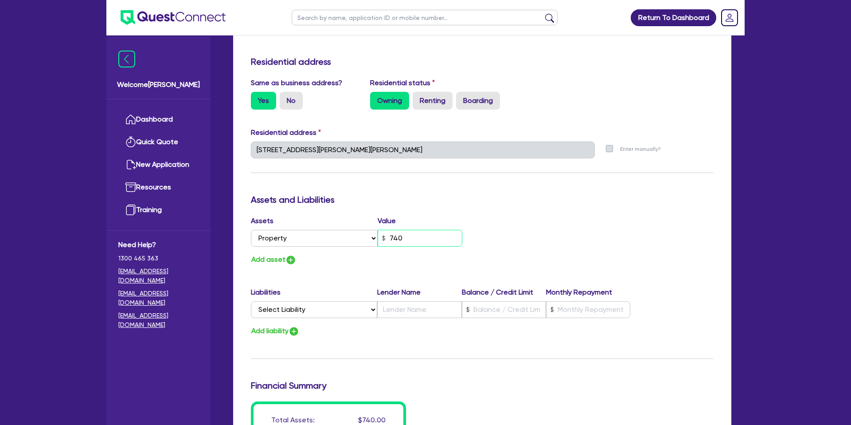
type input "0"
type input "0432 400 681"
type input "7,400"
type input "0"
type input "0432 400 681"
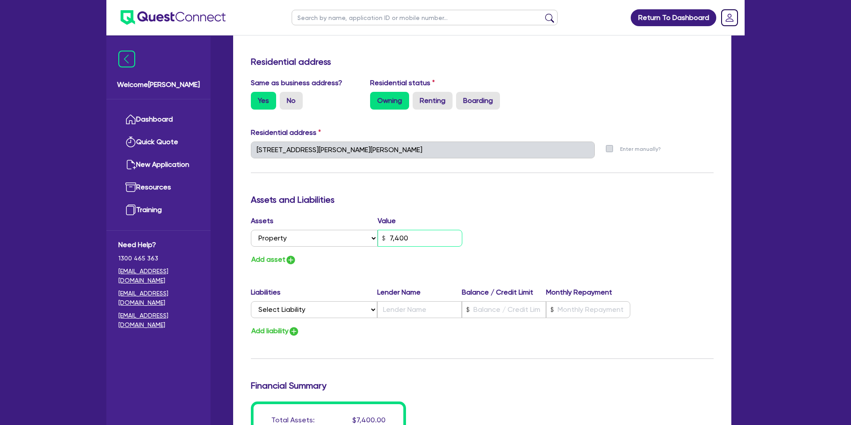
type input "74,000"
type input "0"
type input "0432 400 681"
type input "740,000"
click at [490, 202] on h3 "Assets and Liabilities" at bounding box center [482, 199] width 463 height 11
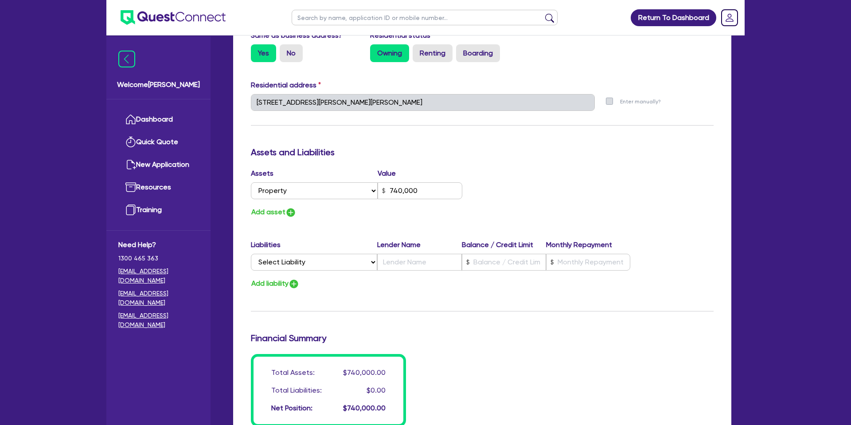
scroll to position [410, 0]
click at [295, 262] on select "Select Liability Credit card Mortgage Investment property loan Vehicle loan Tru…" at bounding box center [314, 261] width 126 height 17
select select "MORTGAGE"
type input "0"
type input "0432 400 681"
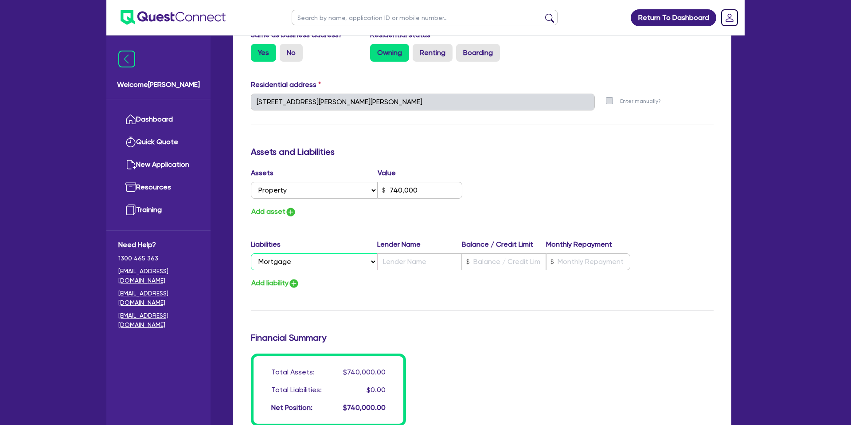
type input "740,000"
click at [500, 264] on input "text" at bounding box center [504, 261] width 84 height 17
type input "0"
type input "0432 400 681"
type input "740,000"
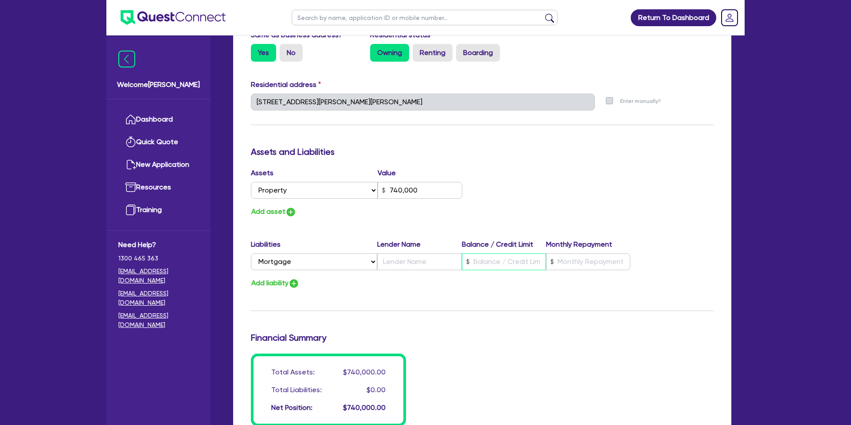
type input "5"
type input "0"
type input "0432 400 681"
type input "740,000"
type input "51"
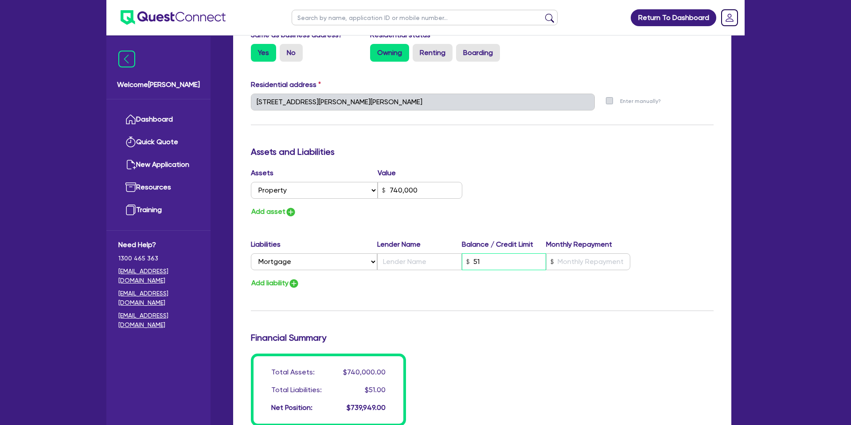
type input "0"
type input "0432 400 681"
type input "740,000"
type input "516"
type input "0"
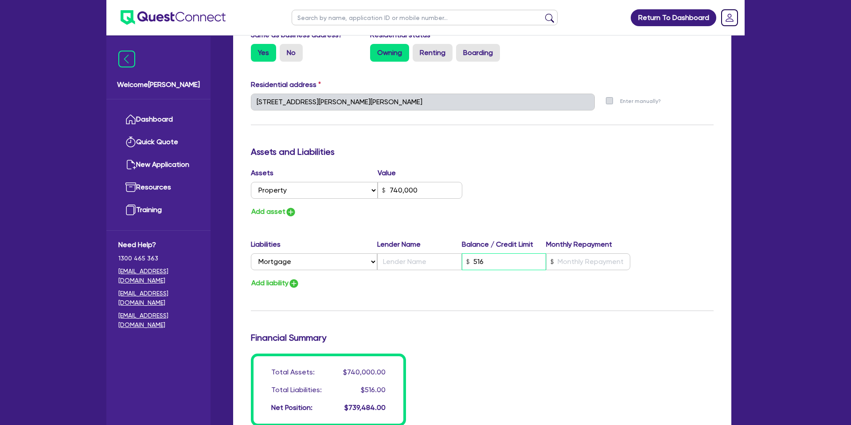
type input "0432 400 681"
type input "740,000"
type input "5,160"
type input "0"
type input "0432 400 681"
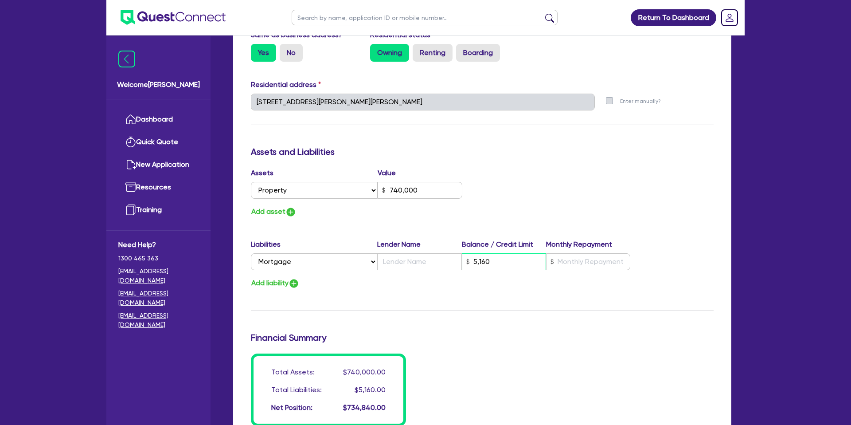
type input "740,000"
type input "51,600"
type input "0"
type input "0432 400 681"
type input "740,000"
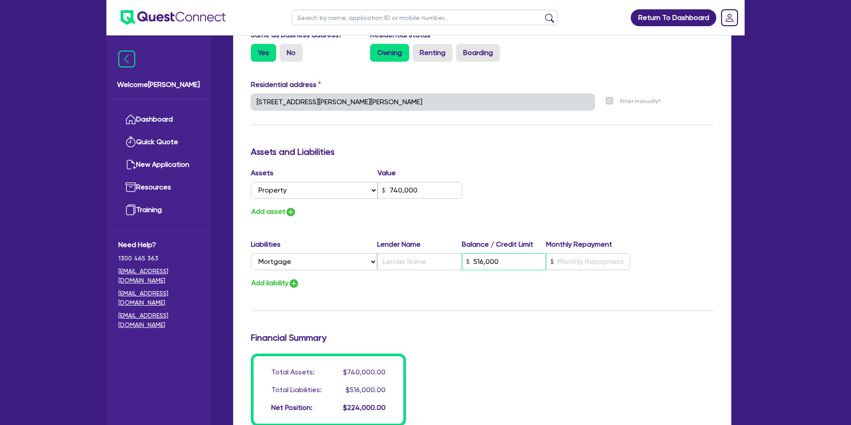
type input "516,000"
click at [590, 258] on input "text" at bounding box center [588, 261] width 84 height 17
type input "0"
type input "0432 400 681"
type input "740,000"
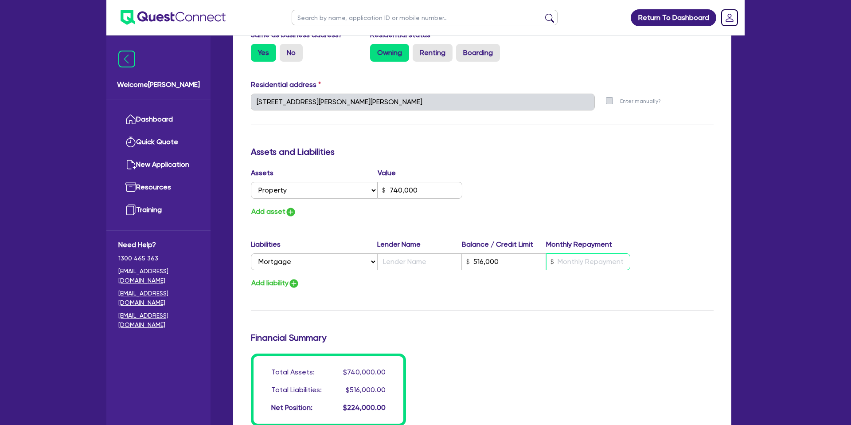
type input "516,000"
type input "3"
type input "0"
type input "0432 400 681"
type input "740,000"
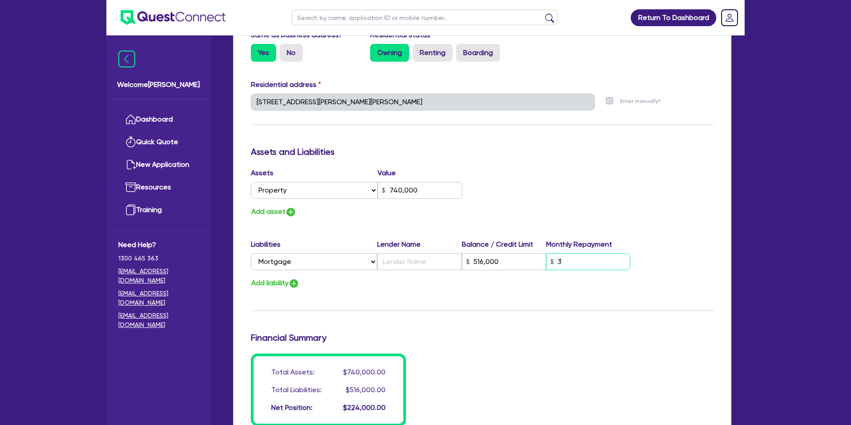
type input "516,000"
type input "32"
type input "0"
type input "0432 400 681"
type input "740,000"
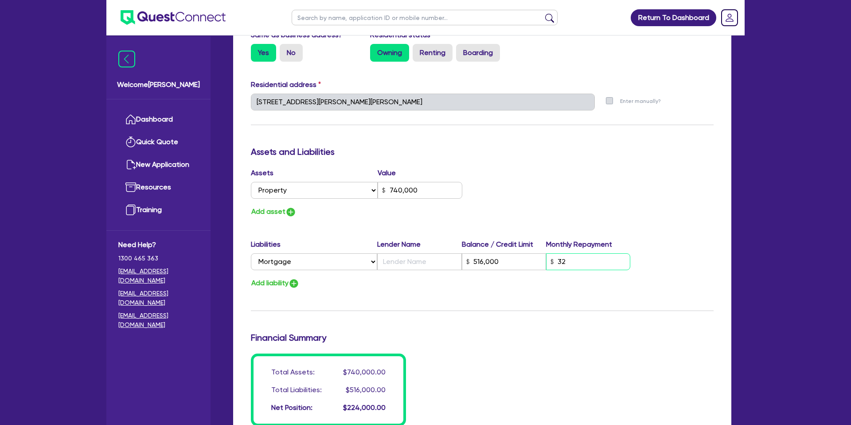
type input "516,000"
type input "325"
type input "0"
type input "0432 400 681"
type input "740,000"
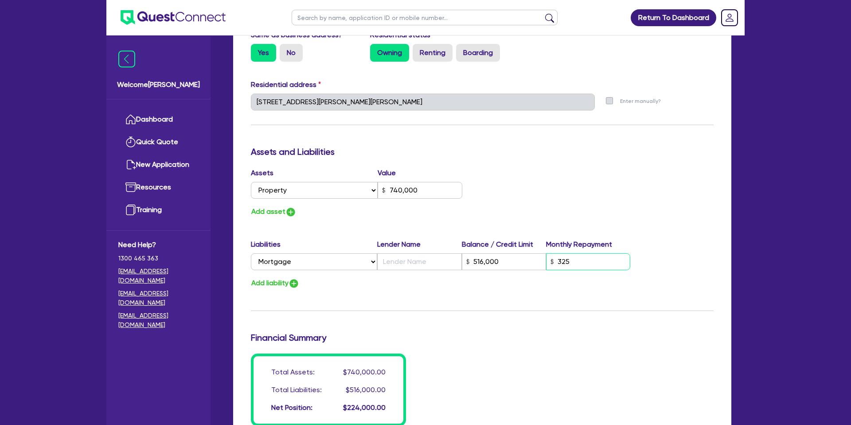
type input "516,000"
type input "3,250"
click at [387, 261] on input "text" at bounding box center [419, 261] width 84 height 17
type input "0"
type input "0432 400 681"
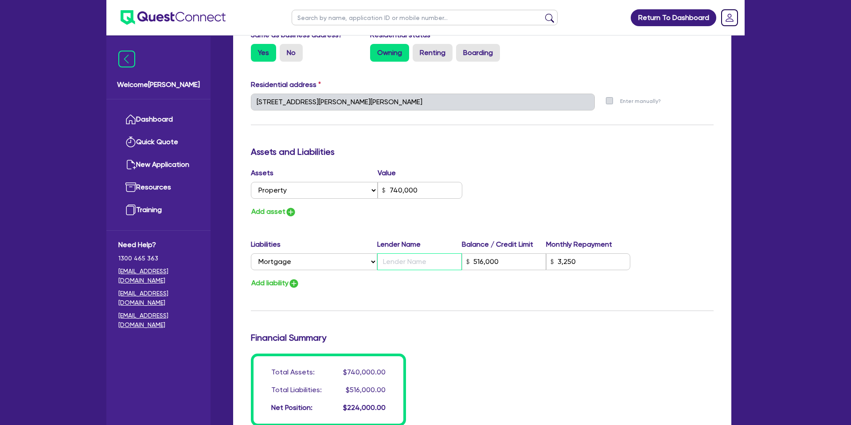
type input "740,000"
type input "I"
type input "516,000"
type input "3,250"
type input "0"
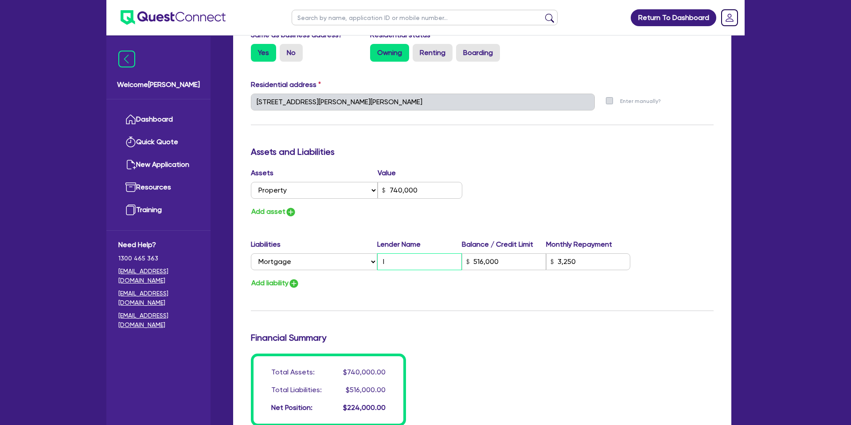
type input "0432 400 681"
type input "740,000"
type input "IN"
type input "516,000"
type input "3,250"
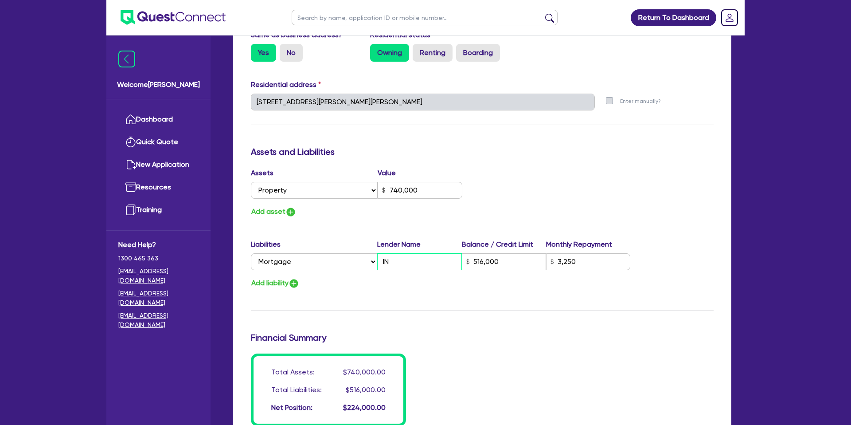
type input "0"
type input "0432 400 681"
type input "740,000"
type input "ING"
type input "516,000"
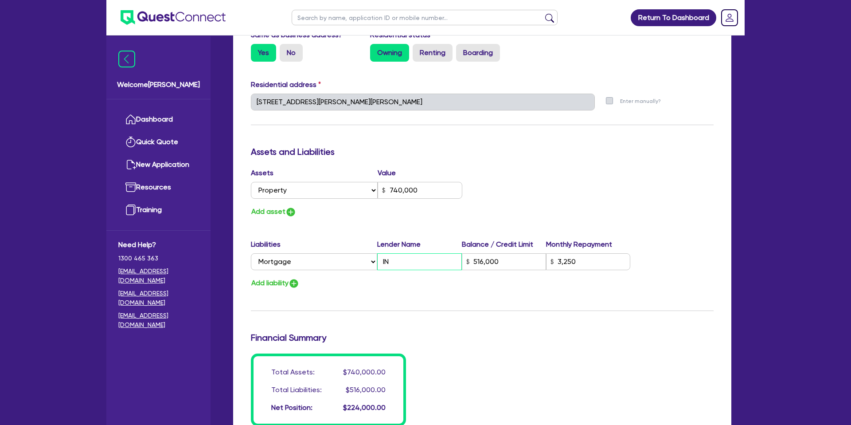
type input "3,250"
type input "ING"
drag, startPoint x: 594, startPoint y: 224, endPoint x: 507, endPoint y: 230, distance: 87.5
click at [594, 224] on div "Update residential status for Director #1 Boarding is only acceptable when the …" at bounding box center [482, 98] width 463 height 656
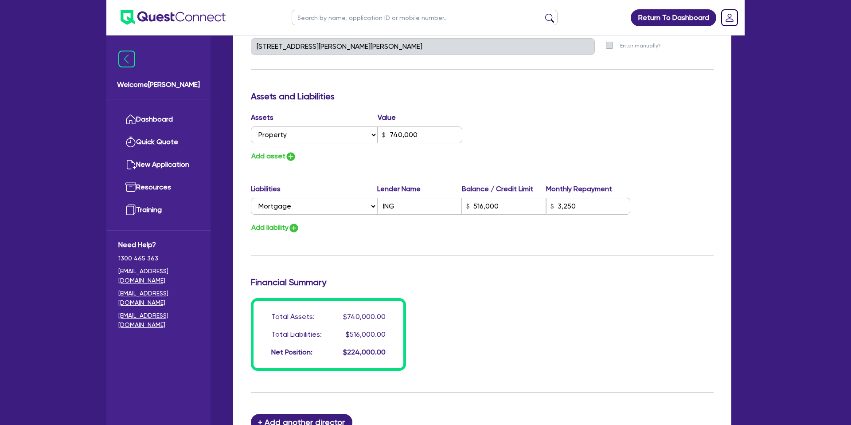
scroll to position [468, 0]
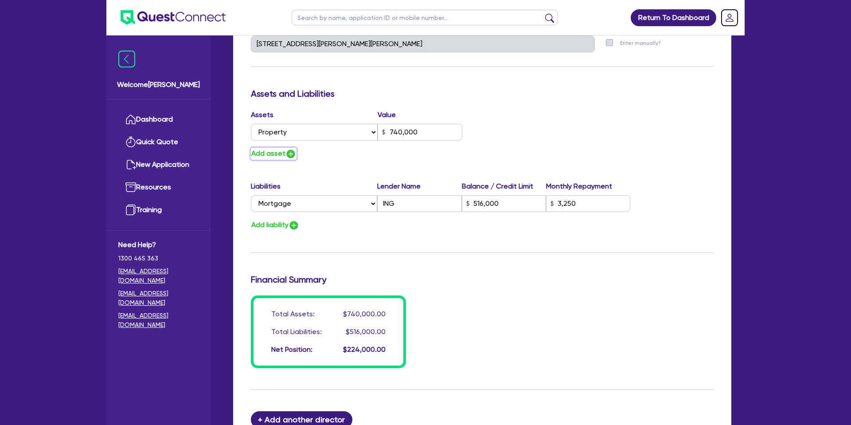
click at [266, 156] on button "Add asset" at bounding box center [274, 154] width 46 height 12
type input "0"
type input "0432 400 681"
type input "740,000"
type input "516,000"
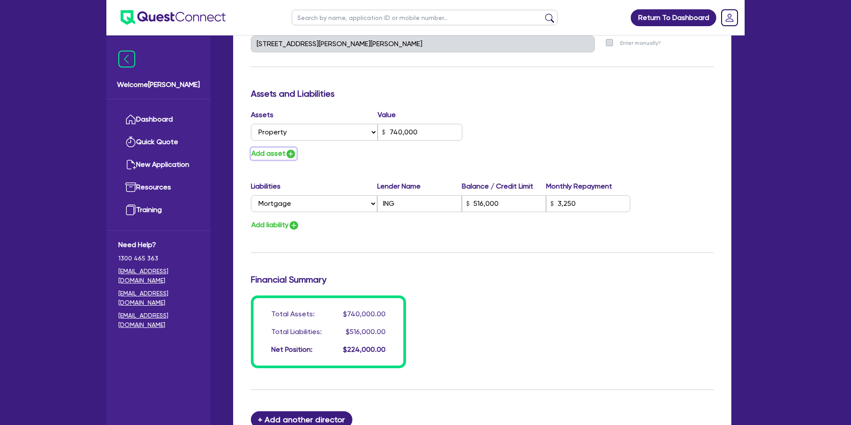
type input "3,250"
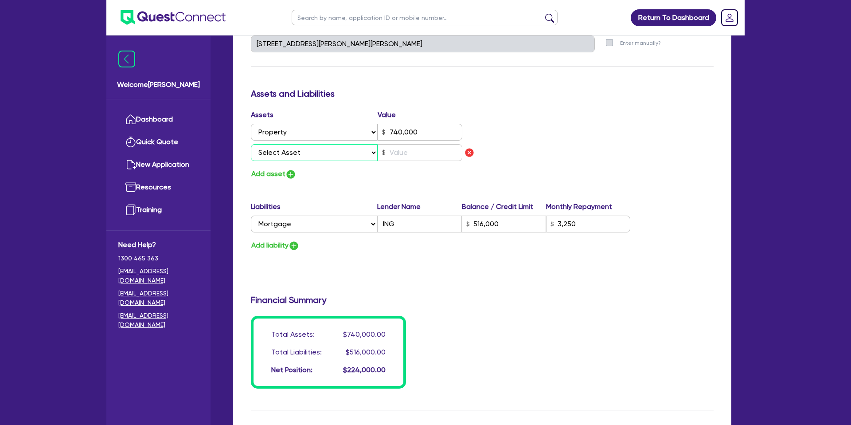
click at [277, 151] on select "Select Asset Cash Property Investment property Vehicle Truck Trailer Equipment …" at bounding box center [314, 152] width 127 height 17
select select "CASH"
type input "0"
type input "0432 400 681"
type input "740,000"
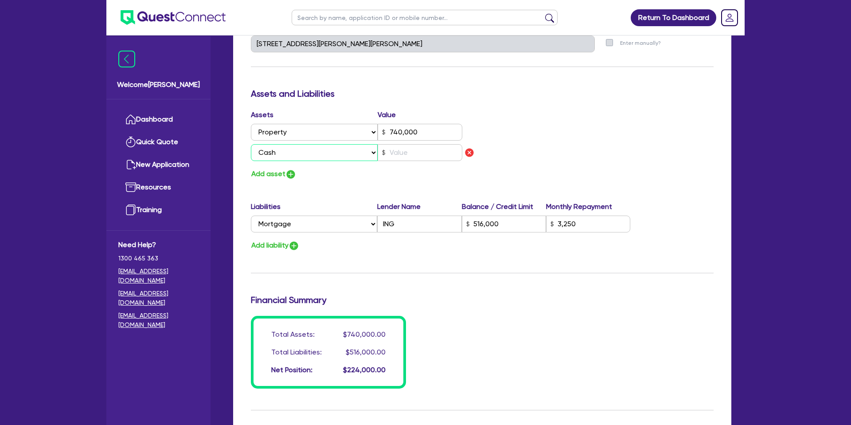
type input "516,000"
type input "3,250"
click at [413, 152] on input "text" at bounding box center [420, 152] width 85 height 17
type input "0"
type input "0432 400 681"
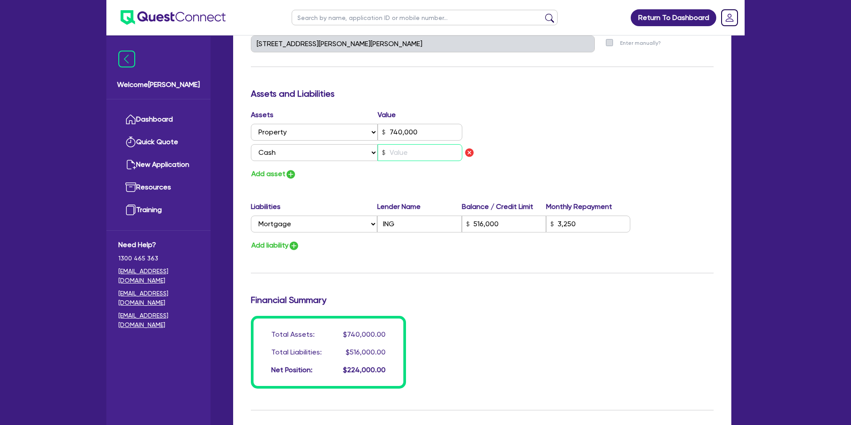
type input "740,000"
type input "516,000"
type input "3,250"
type input "2"
type input "0"
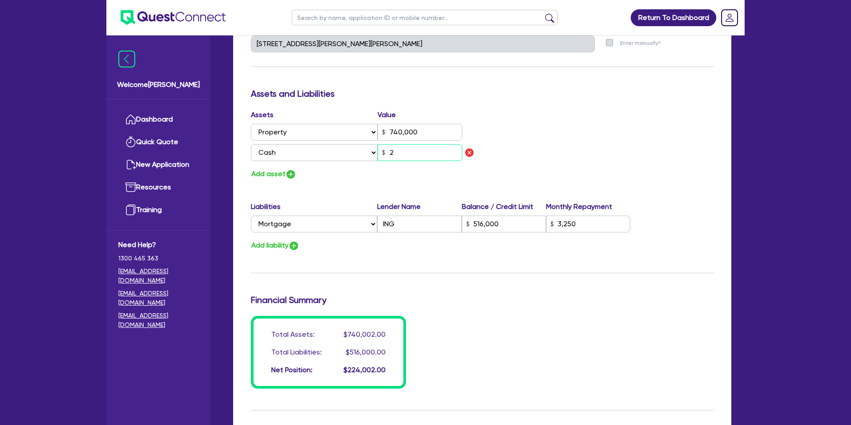
type input "0432 400 681"
type input "740,000"
type input "516,000"
type input "3,250"
type input "26"
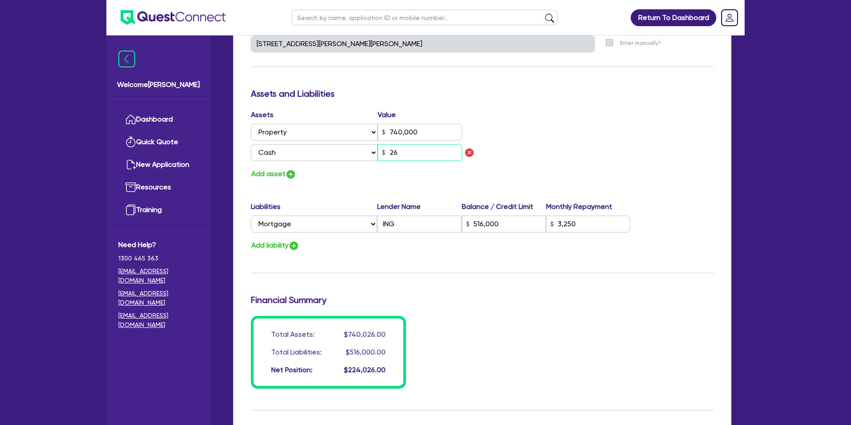
type input "0"
type input "0432 400 681"
type input "740,000"
type input "516,000"
type input "3,250"
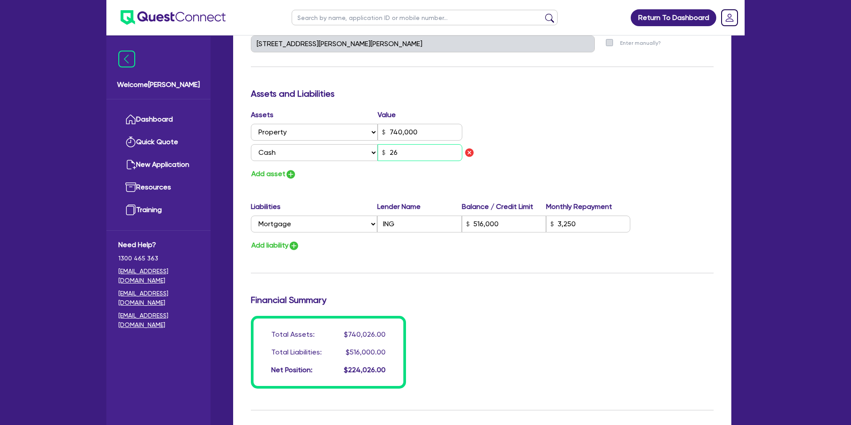
type input "260"
type input "0"
type input "0432 400 681"
type input "740,000"
drag, startPoint x: 321, startPoint y: 185, endPoint x: 292, endPoint y: 179, distance: 29.4
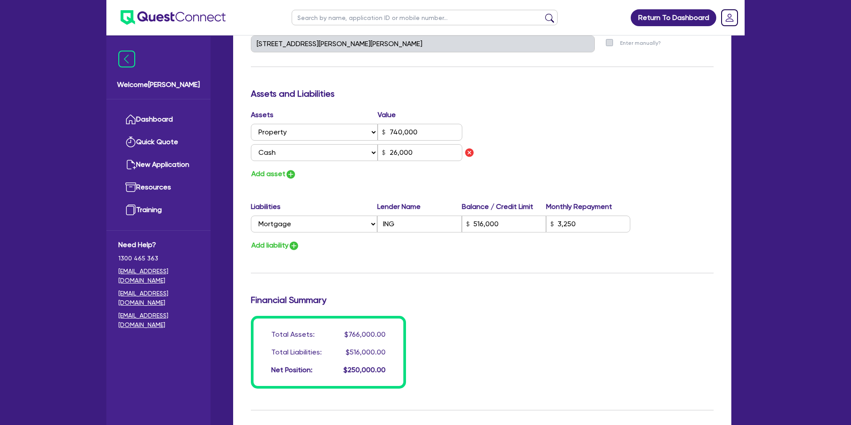
click at [319, 185] on div "Update residential status for Director #1 Boarding is only acceptable when the …" at bounding box center [482, 50] width 463 height 676
click at [256, 170] on button "Add asset" at bounding box center [274, 174] width 46 height 12
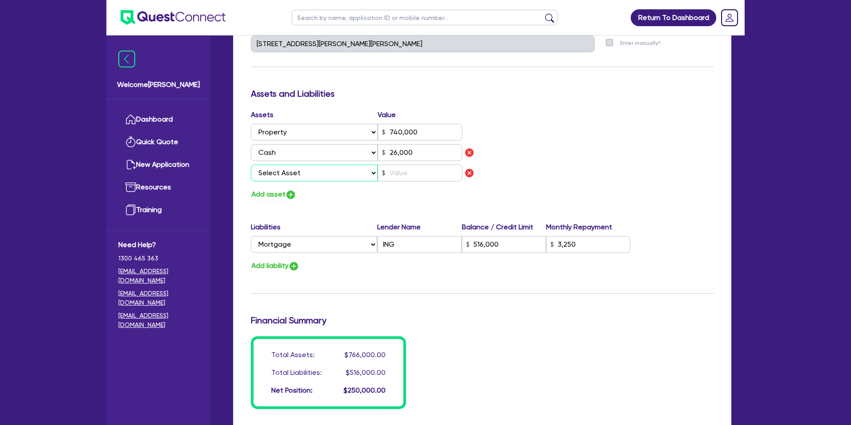
click at [267, 169] on select "Select Asset Cash Property Investment property Vehicle Truck Trailer Equipment …" at bounding box center [314, 172] width 127 height 17
click at [425, 170] on input "text" at bounding box center [420, 172] width 85 height 17
drag, startPoint x: 348, startPoint y: 208, endPoint x: 213, endPoint y: 202, distance: 134.5
click at [348, 208] on div "Update residential status for Director #1 Boarding is only acceptable when the …" at bounding box center [482, 60] width 463 height 696
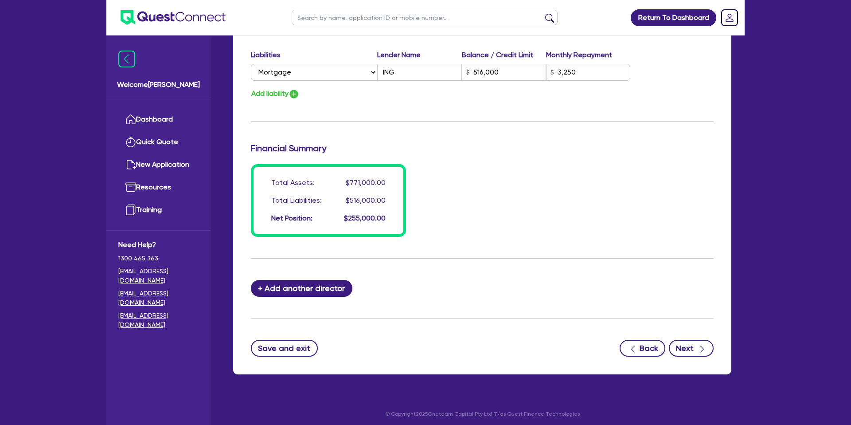
scroll to position [641, 0]
click at [694, 351] on button "Next" at bounding box center [691, 347] width 45 height 17
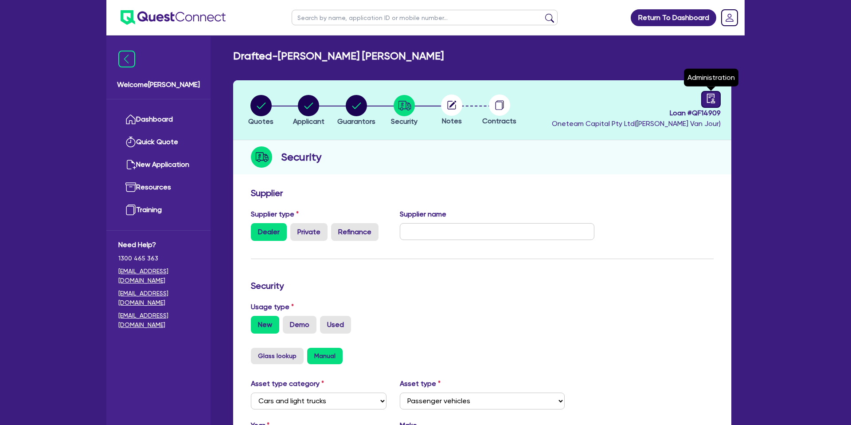
click at [711, 105] on link at bounding box center [711, 99] width 20 height 17
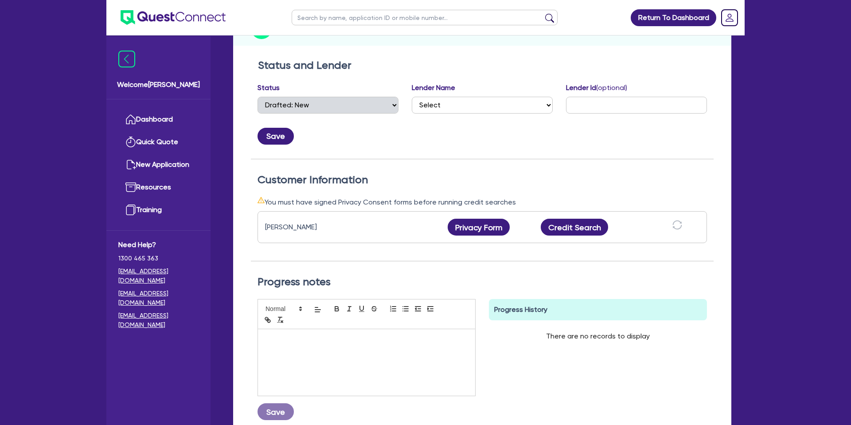
scroll to position [131, 0]
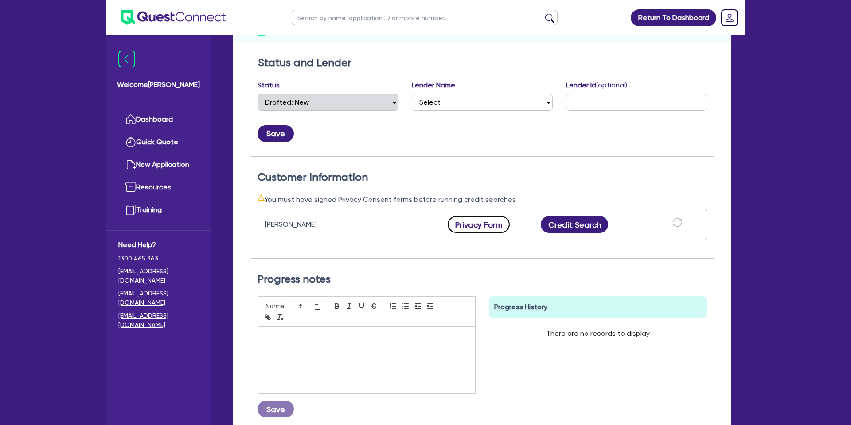
click at [469, 226] on button "Privacy Form" at bounding box center [479, 224] width 62 height 17
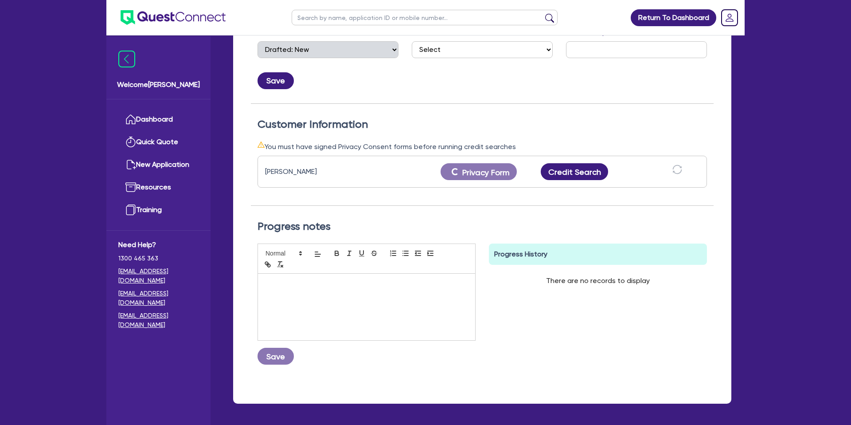
scroll to position [188, 0]
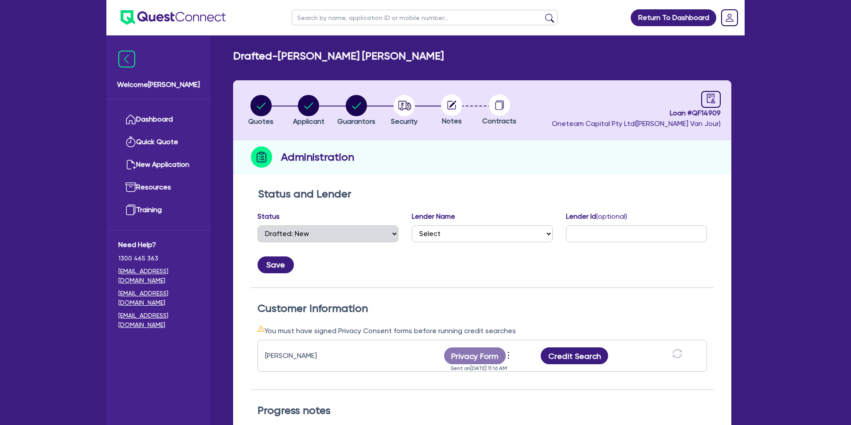
select select "DRAFTED_NEW"
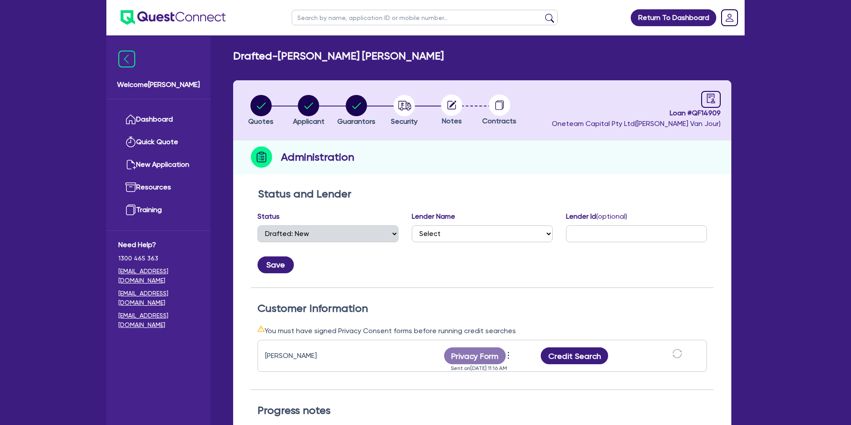
select select "DRAFTED_NEW"
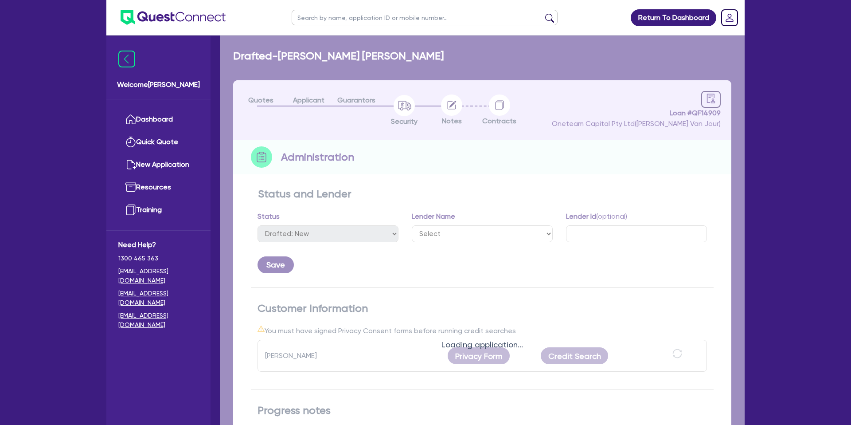
select select "DRAFTED_NEW"
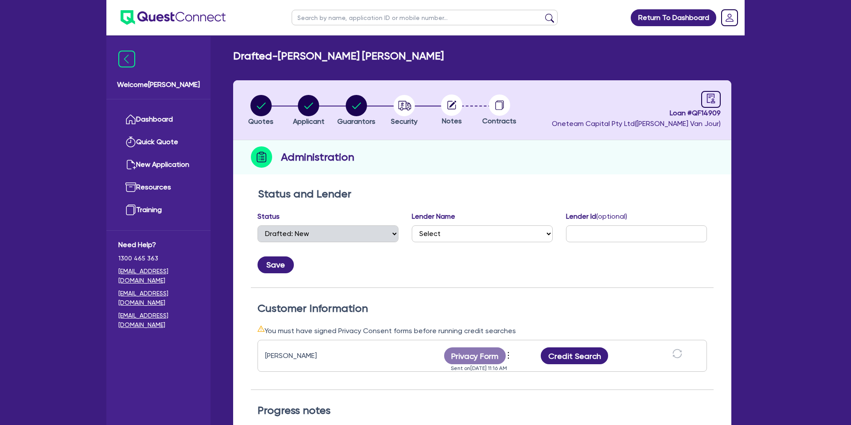
select select "DRAFTED_NEW"
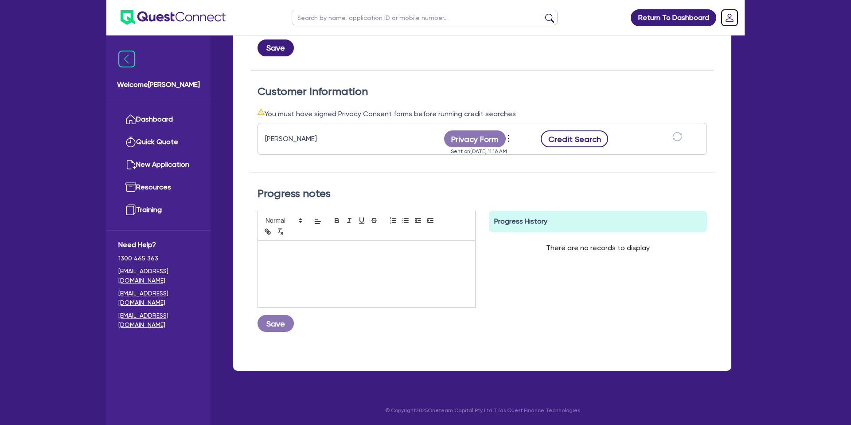
scroll to position [218, 0]
click at [593, 138] on button "Credit Search" at bounding box center [574, 138] width 67 height 17
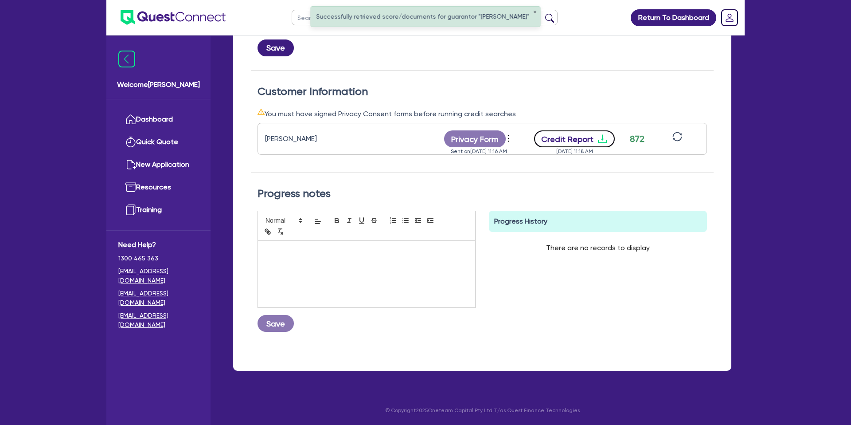
click at [575, 135] on button "Credit Report" at bounding box center [574, 138] width 81 height 17
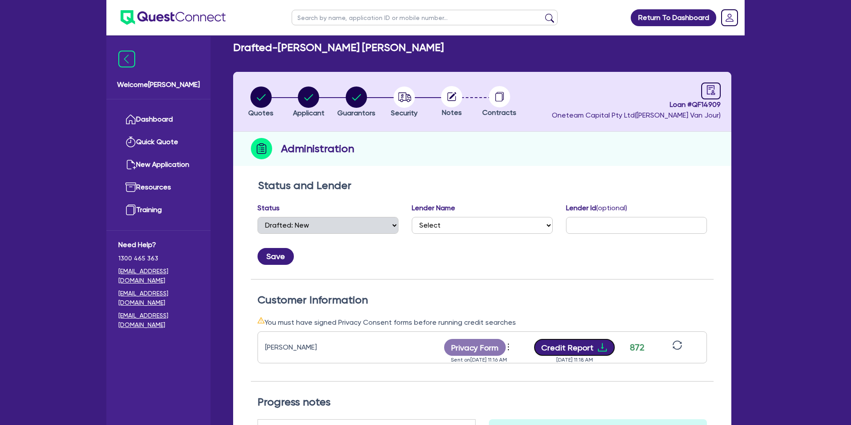
scroll to position [0, 0]
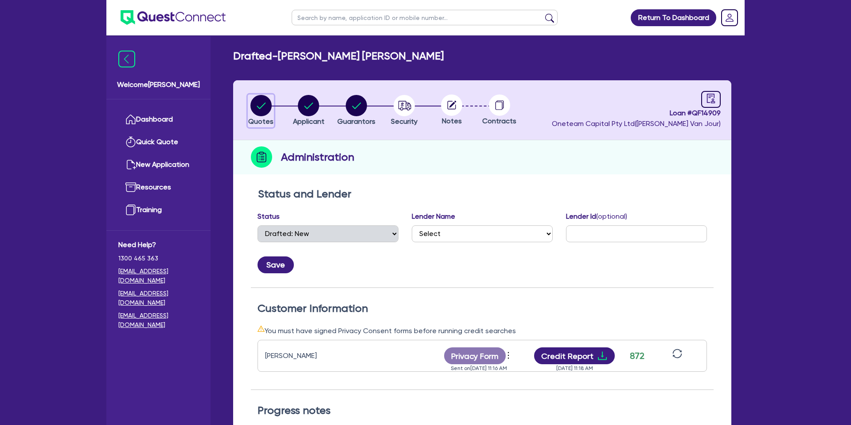
click at [261, 105] on circle "button" at bounding box center [260, 105] width 21 height 21
select select "CARS_AND_LIGHT_TRUCKS"
select select "PASSENGER_VEHICLES"
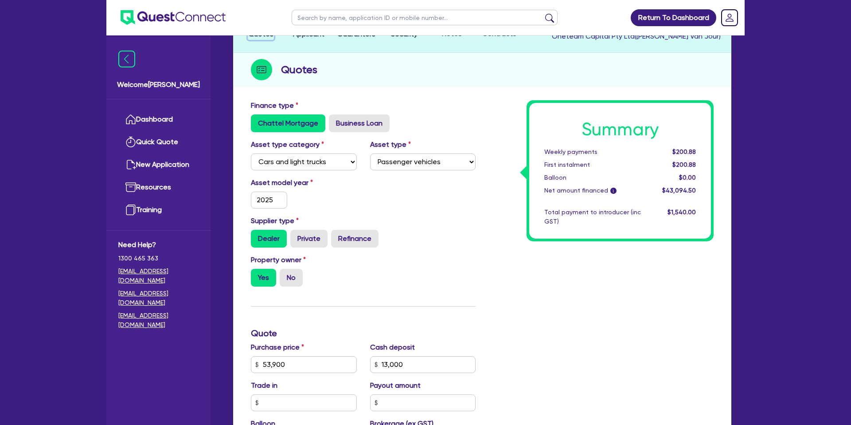
scroll to position [88, 0]
drag, startPoint x: 672, startPoint y: 149, endPoint x: 700, endPoint y: 192, distance: 50.3
click at [700, 192] on div "Summary Weekly payments $200.88 First instalment $200.88 Balloon $0.00 Net amou…" at bounding box center [620, 170] width 182 height 136
click at [509, 179] on div "Summary Weekly payments $200.88 First instalment $200.88 Balloon $0.00 Net amou…" at bounding box center [601, 359] width 238 height 518
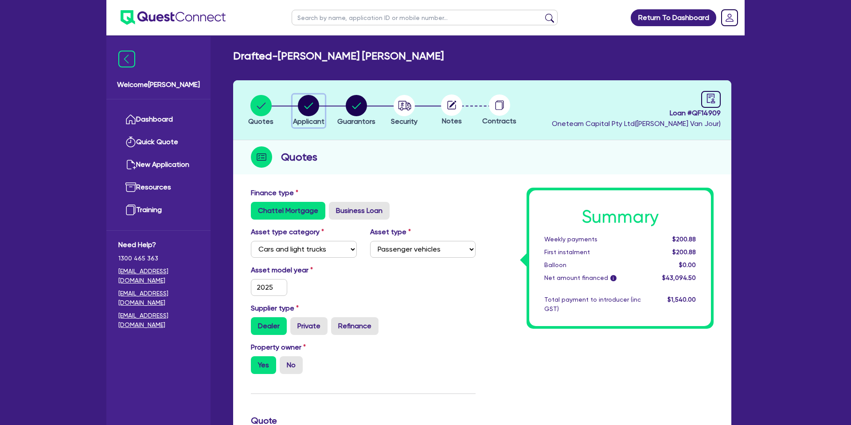
click at [313, 101] on circle "button" at bounding box center [308, 105] width 21 height 21
select select "SOLE_TRADER"
select select "ADMINISTRATIVE_SUPPORT"
select select "EMPLOYMENT"
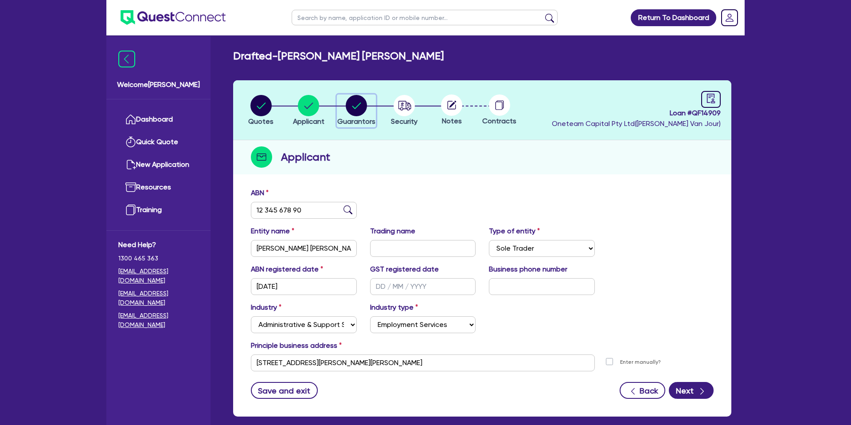
click at [346, 106] on circle "button" at bounding box center [356, 105] width 21 height 21
select select "MR"
select select "NSW"
select select "MARRIED"
select select "PROPERTY"
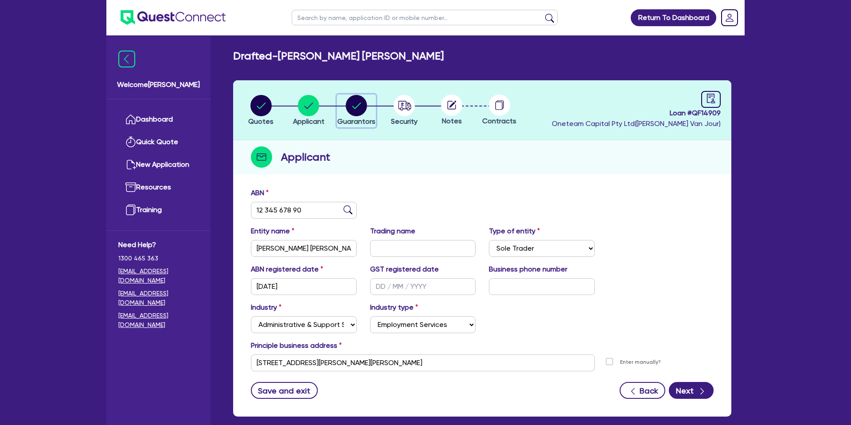
select select "CASH"
select select "VEHICLE"
select select "MORTGAGE"
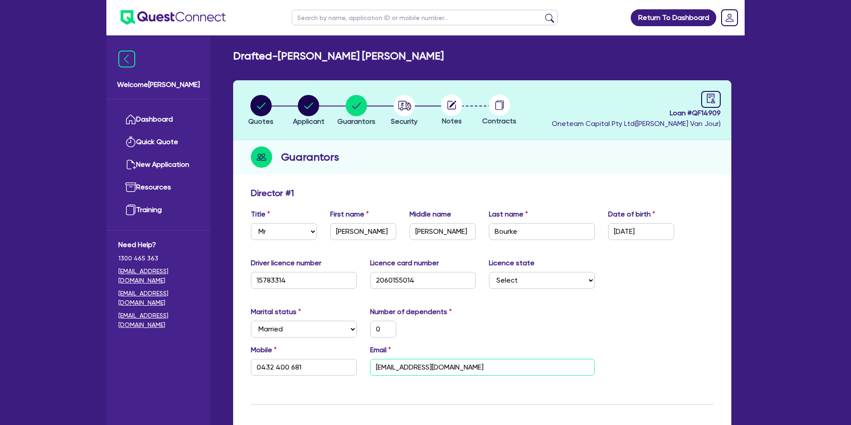
drag, startPoint x: 471, startPoint y: 361, endPoint x: 384, endPoint y: 376, distance: 88.2
click at [384, 376] on div "Mobile 0432 400 681 Email steven640509@gmail.com" at bounding box center [482, 363] width 476 height 38
click at [148, 117] on link "Dashboard" at bounding box center [158, 119] width 80 height 23
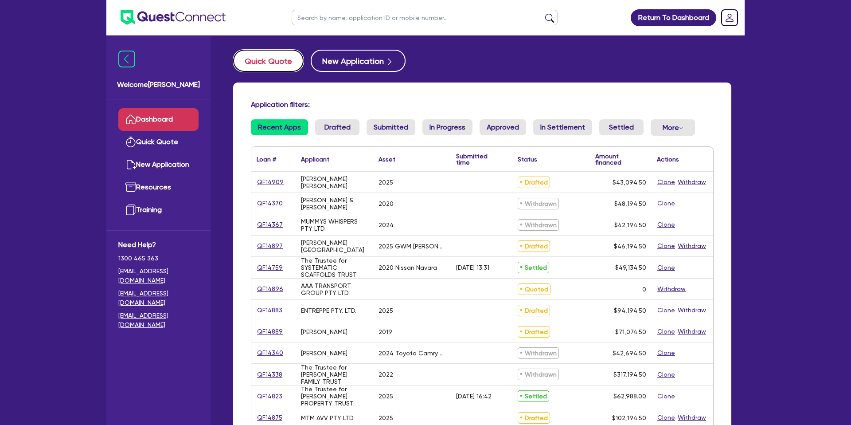
click at [271, 62] on button "Quick Quote" at bounding box center [268, 61] width 70 height 22
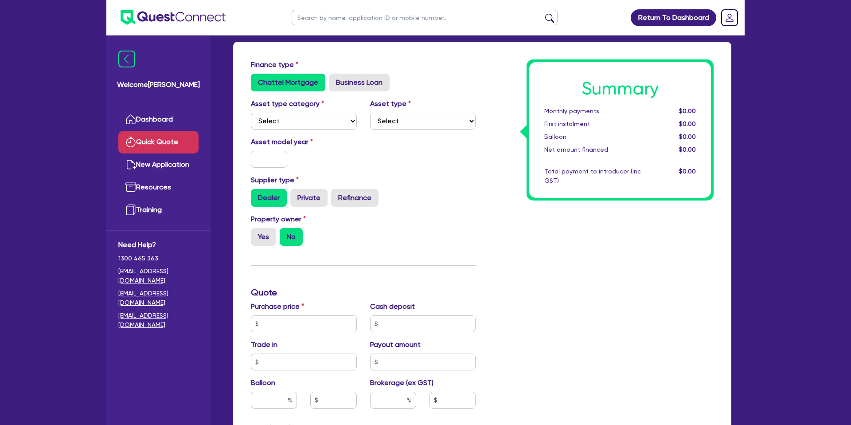
scroll to position [40, 0]
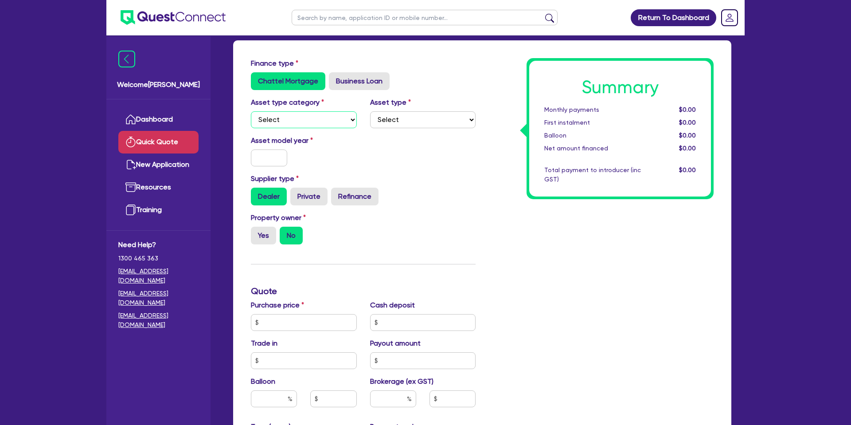
click at [282, 119] on select "Select Cars and light trucks Primary assets Secondary assets Tertiary assets" at bounding box center [304, 119] width 106 height 17
select select "CARS_AND_LIGHT_TRUCKS"
click at [412, 119] on select "Select" at bounding box center [423, 119] width 106 height 17
select select "PASSENGER_VEHICLES"
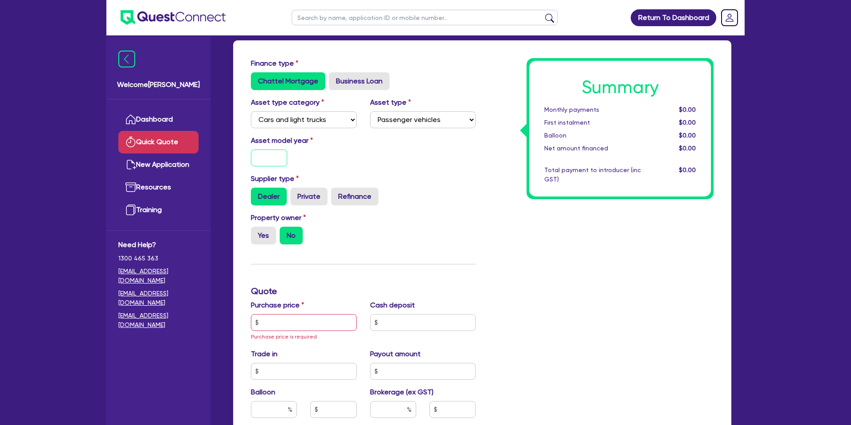
click at [277, 156] on input "text" at bounding box center [269, 157] width 36 height 17
type input "2014"
drag, startPoint x: 451, startPoint y: 160, endPoint x: 329, endPoint y: 209, distance: 131.2
click at [444, 161] on div "Asset model year 2014" at bounding box center [363, 154] width 238 height 38
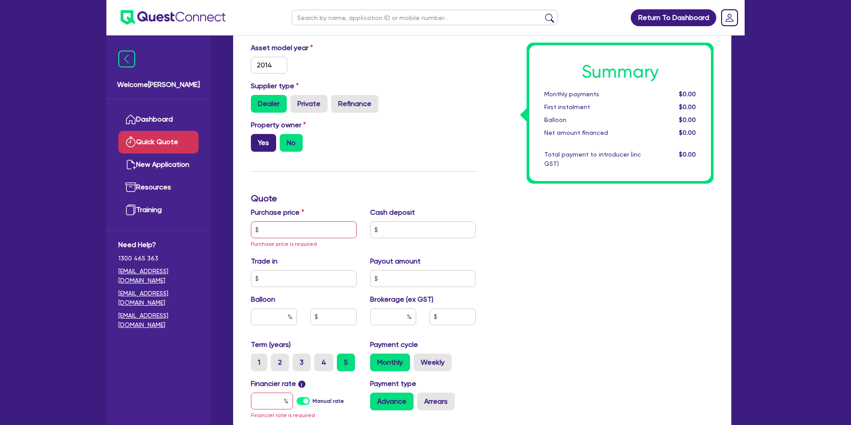
scroll to position [133, 0]
click at [262, 142] on label "Yes" at bounding box center [263, 142] width 25 height 18
click at [257, 139] on input "Yes" at bounding box center [254, 136] width 6 height 6
radio input "true"
drag, startPoint x: 270, startPoint y: 235, endPoint x: 266, endPoint y: 231, distance: 6.0
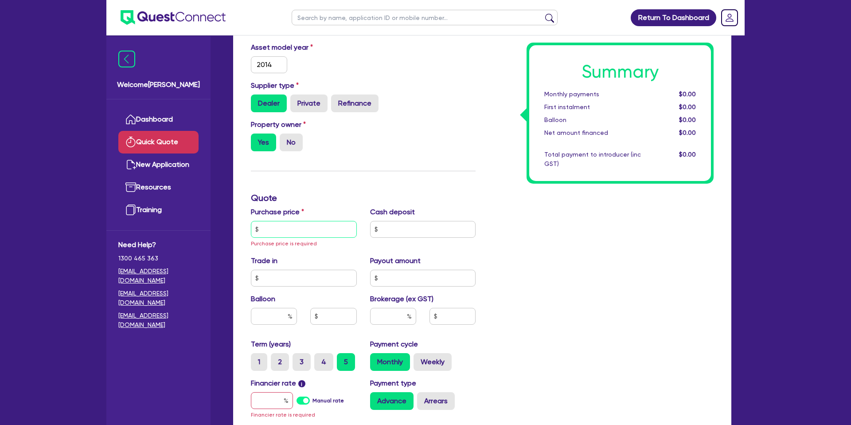
click at [270, 235] on input "text" at bounding box center [304, 229] width 106 height 17
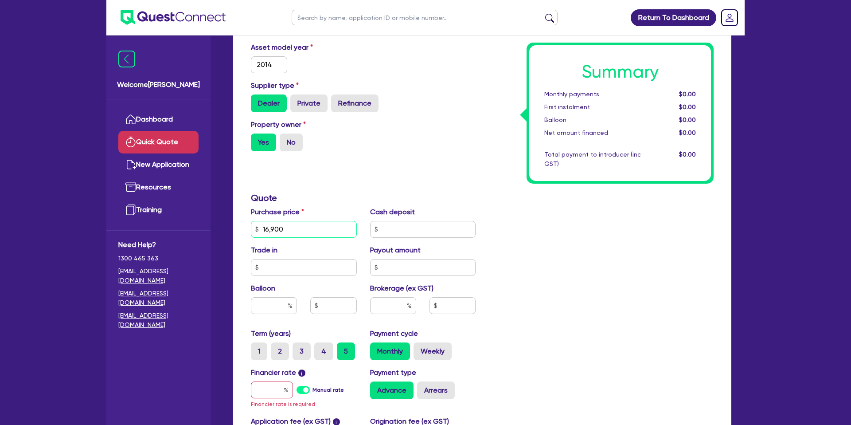
type input "16,900"
drag, startPoint x: 603, startPoint y: 262, endPoint x: 612, endPoint y: 264, distance: 9.7
click at [610, 260] on div "Summary Monthly payments $0.00 First instalment $0.00 Balloon $0.00 Net amount …" at bounding box center [601, 229] width 238 height 528
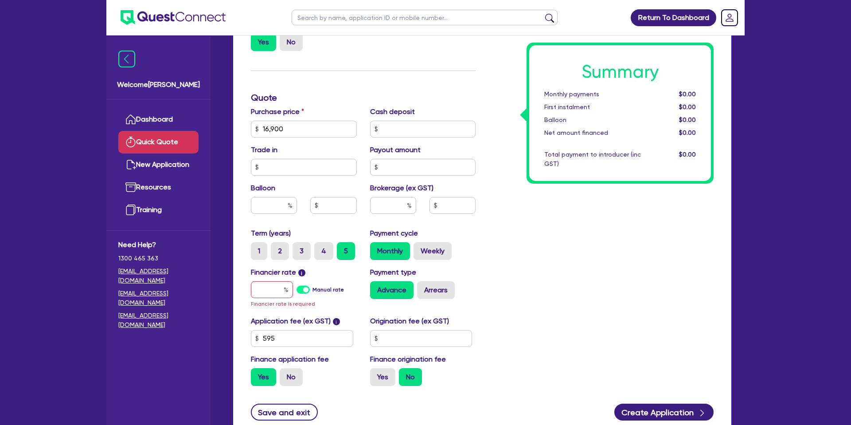
scroll to position [234, 0]
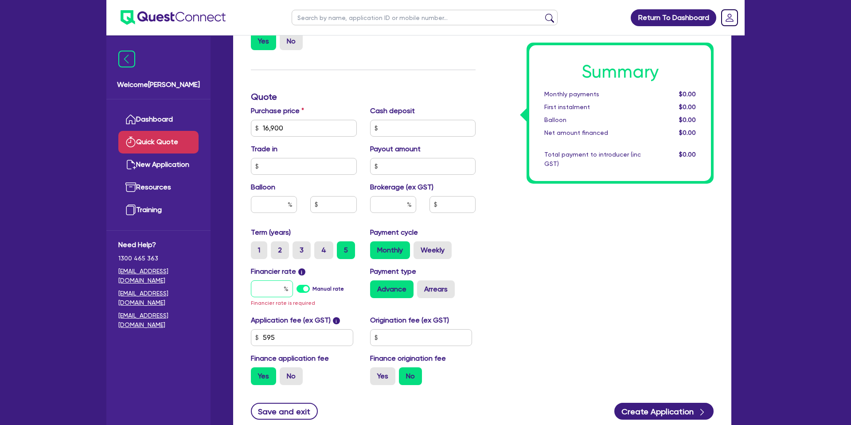
click at [281, 286] on input "text" at bounding box center [272, 288] width 42 height 17
drag, startPoint x: 294, startPoint y: 122, endPoint x: 283, endPoint y: 129, distance: 13.5
click at [274, 124] on input "16,900" at bounding box center [304, 128] width 106 height 17
click at [292, 129] on input "16,900" at bounding box center [304, 128] width 106 height 17
drag, startPoint x: 292, startPoint y: 127, endPoint x: 254, endPoint y: 132, distance: 37.9
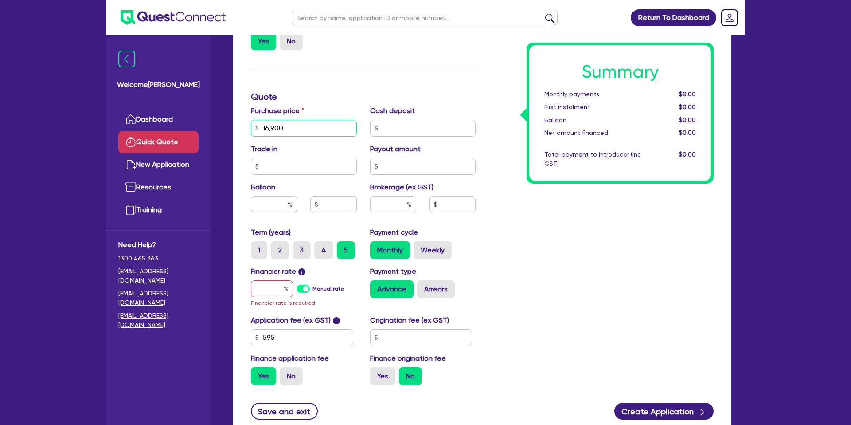
click at [254, 132] on input "16,900" at bounding box center [304, 128] width 106 height 17
click at [299, 124] on input "16,900" at bounding box center [304, 128] width 106 height 17
click at [284, 292] on div at bounding box center [272, 288] width 42 height 17
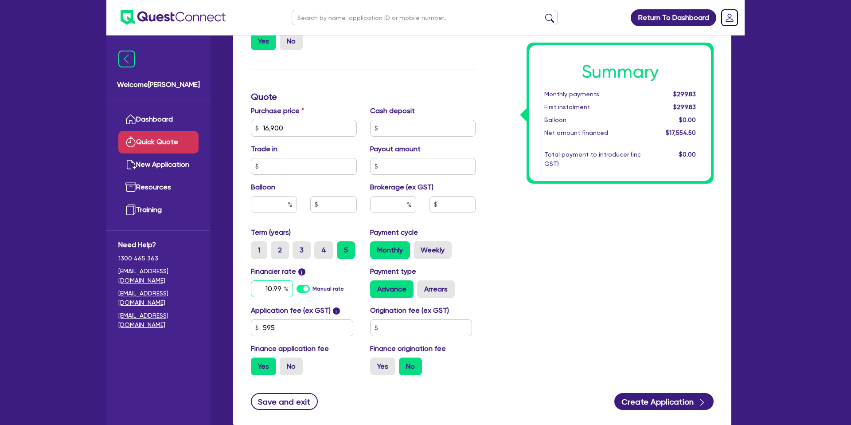
type input "10.99"
click at [405, 329] on input "text" at bounding box center [421, 327] width 102 height 17
type input "1,400"
drag, startPoint x: 577, startPoint y: 336, endPoint x: 599, endPoint y: 338, distance: 22.3
click at [583, 335] on div "Summary Monthly payments $378.13 First instalment $378.13 Balloon $0.00 Net amo…" at bounding box center [601, 123] width 238 height 518
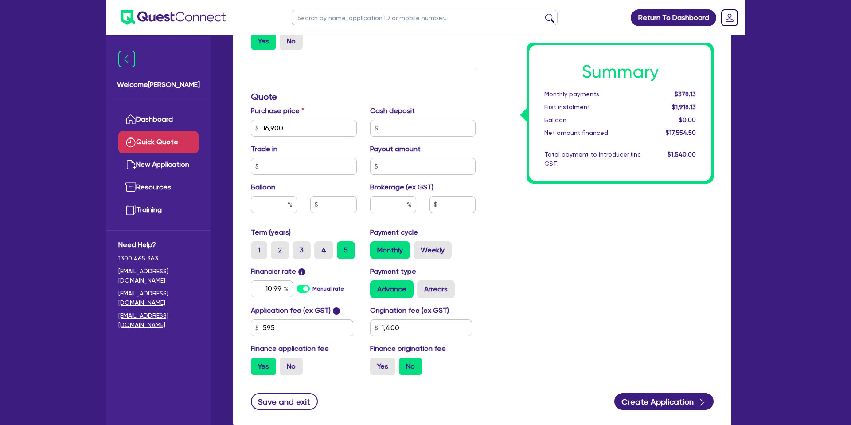
drag, startPoint x: 379, startPoint y: 362, endPoint x: 396, endPoint y: 368, distance: 18.4
click at [379, 362] on label "Yes" at bounding box center [382, 366] width 25 height 18
click at [376, 362] on input "Yes" at bounding box center [373, 360] width 6 height 6
radio input "true"
click at [642, 398] on button "Create Application" at bounding box center [663, 401] width 99 height 17
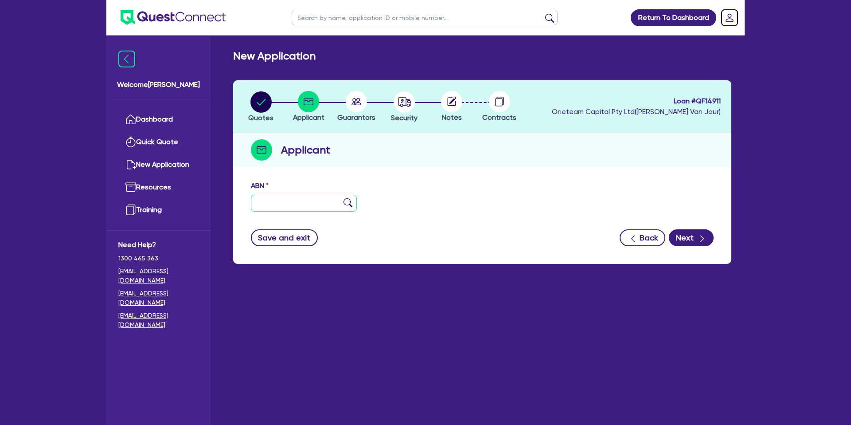
click at [282, 202] on input "text" at bounding box center [304, 203] width 106 height 17
type input "99 425 080"
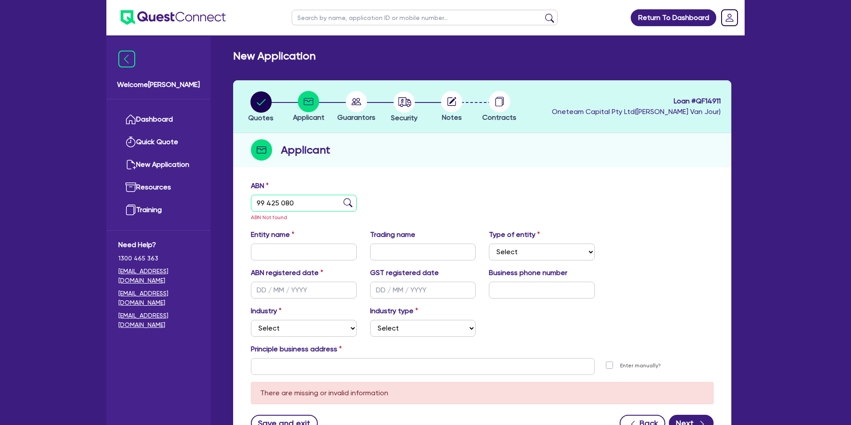
click at [305, 203] on input "99 425 080" at bounding box center [304, 203] width 106 height 17
drag, startPoint x: 301, startPoint y: 203, endPoint x: 246, endPoint y: 200, distance: 55.9
click at [246, 200] on div "ABN 99 425 080 ABN Not found" at bounding box center [303, 201] width 119 height 42
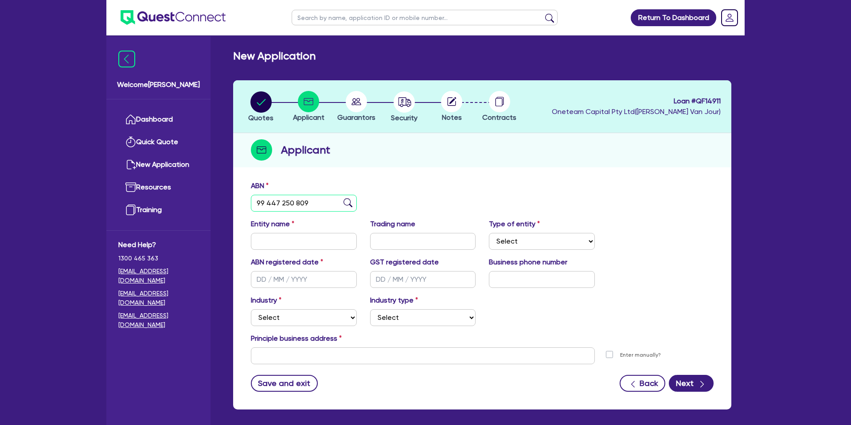
type input "99 447 250 809"
click at [456, 180] on div "ABN 99 447 250 809 Entity name Trading name Type of entity Select Sole Trader C…" at bounding box center [482, 292] width 498 height 233
type input "MORRIS, GRANT ANDREW"
select select "SOLE_TRADER"
type input "24/09/2007"
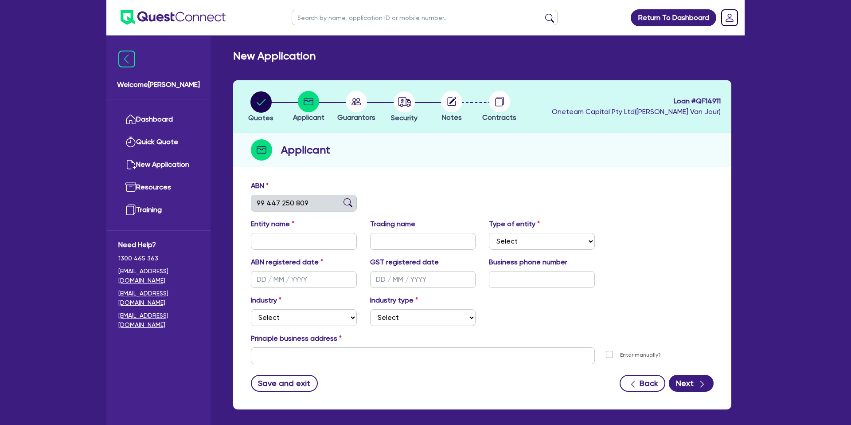
type input "29/05/2025"
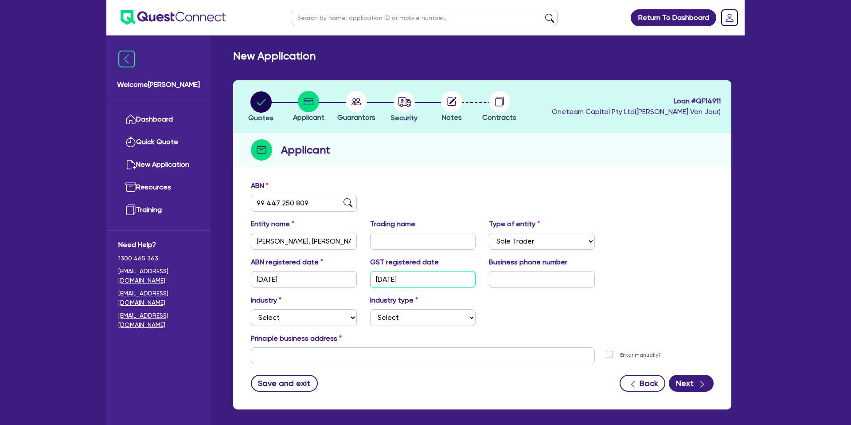
drag, startPoint x: 375, startPoint y: 279, endPoint x: 412, endPoint y: 285, distance: 36.7
click at [419, 280] on input "29/05/2025" at bounding box center [423, 279] width 106 height 17
click at [516, 305] on div "Industry Select Accomodation & Food Services Administrative & Support Services …" at bounding box center [482, 314] width 476 height 38
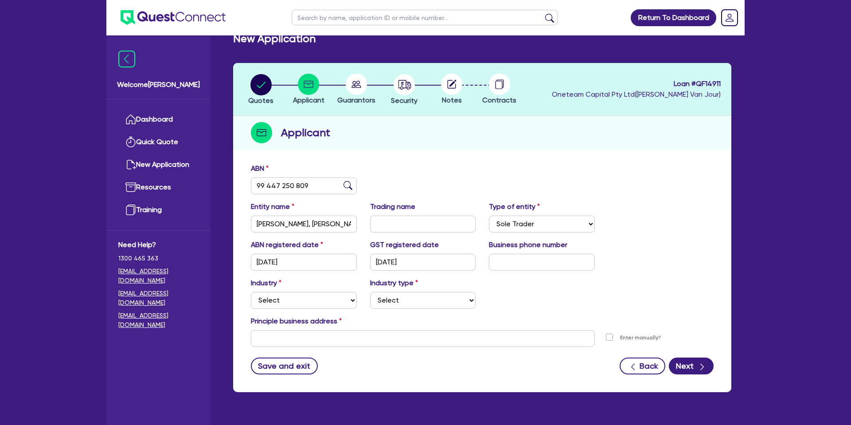
scroll to position [39, 0]
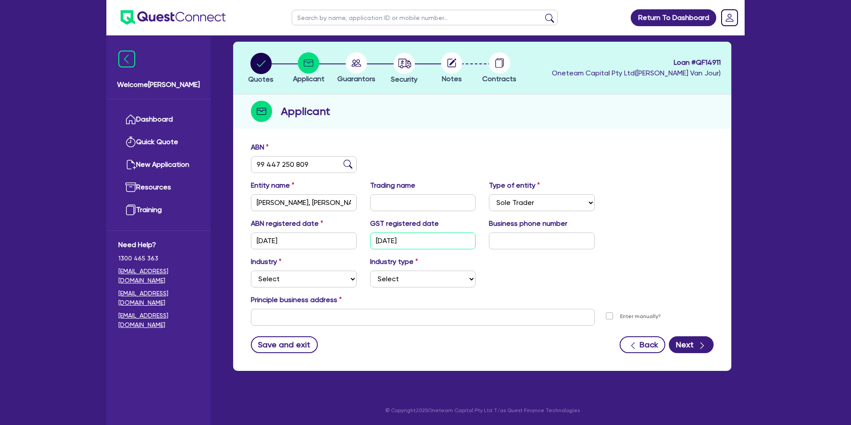
drag, startPoint x: 375, startPoint y: 241, endPoint x: 322, endPoint y: 146, distance: 108.7
click at [416, 242] on input "29/05/2025" at bounding box center [423, 240] width 106 height 17
drag, startPoint x: 376, startPoint y: 242, endPoint x: 435, endPoint y: 245, distance: 59.5
click at [454, 245] on input "29/05/2025" at bounding box center [423, 240] width 106 height 17
click at [424, 240] on input "29/05/2025" at bounding box center [423, 240] width 106 height 17
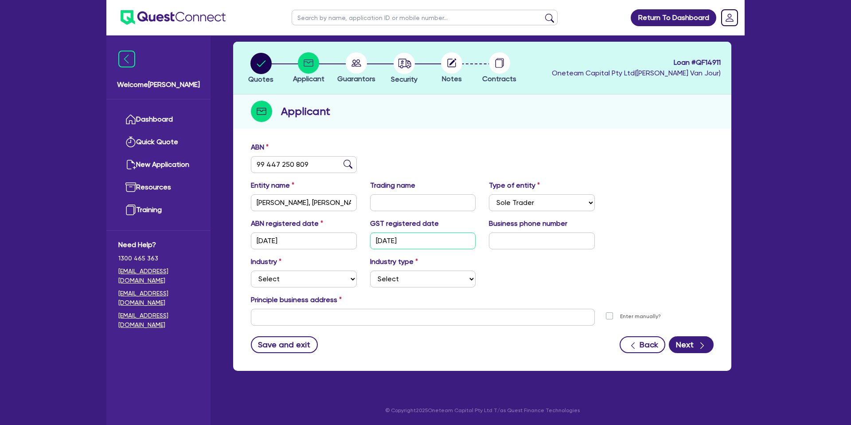
drag, startPoint x: 420, startPoint y: 240, endPoint x: 366, endPoint y: 238, distance: 54.6
click at [366, 238] on div "GST registered date 29/05/2025" at bounding box center [423, 233] width 119 height 31
drag, startPoint x: 532, startPoint y: 264, endPoint x: 520, endPoint y: 269, distance: 12.8
click at [532, 264] on div "Industry Select Accomodation & Food Services Administrative & Support Services …" at bounding box center [482, 275] width 476 height 38
click at [279, 283] on select "Select Accomodation & Food Services Administrative & Support Services Agricultu…" at bounding box center [304, 278] width 106 height 17
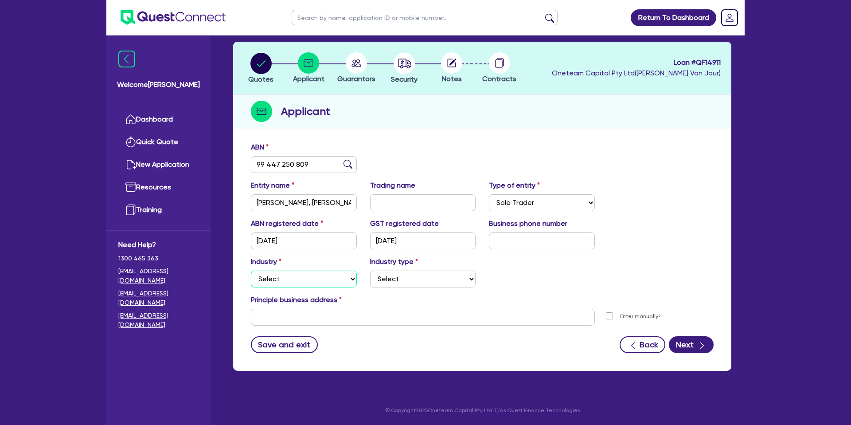
select select "BUILDING_CONSTRUCTION"
click at [403, 282] on select "Select Trades People Providing Services Direct to Consumers Trades People Provi…" at bounding box center [423, 278] width 106 height 17
select select "TRADES_SERVICES_BUSINESSES_GOVERNMENT"
drag, startPoint x: 266, startPoint y: 319, endPoint x: 295, endPoint y: 319, distance: 29.3
click at [266, 319] on input "text" at bounding box center [423, 317] width 344 height 17
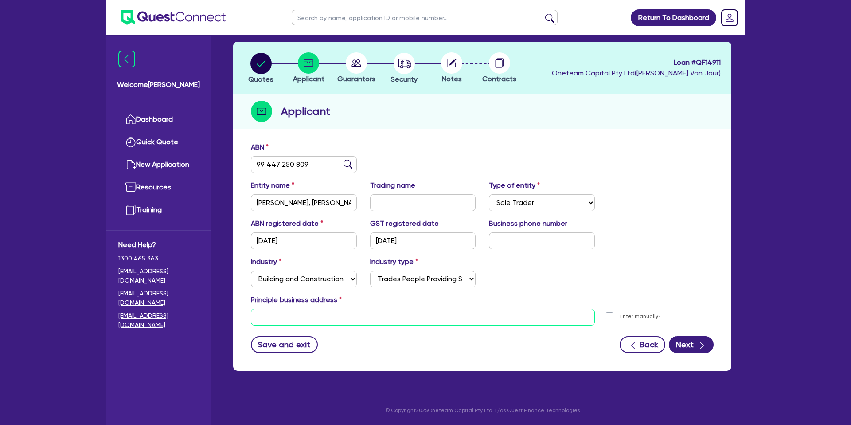
paste input "16 Sessilis Road"
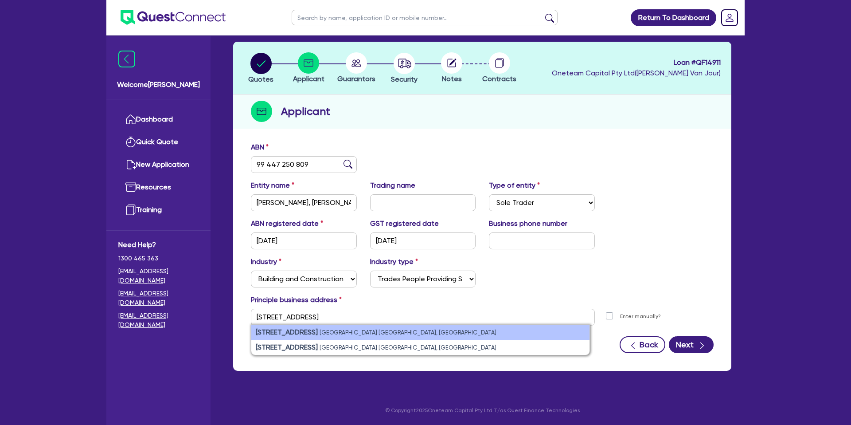
click at [352, 336] on li "16 Sessilis Road Banksia Grove WA, Australia" at bounding box center [420, 332] width 338 height 15
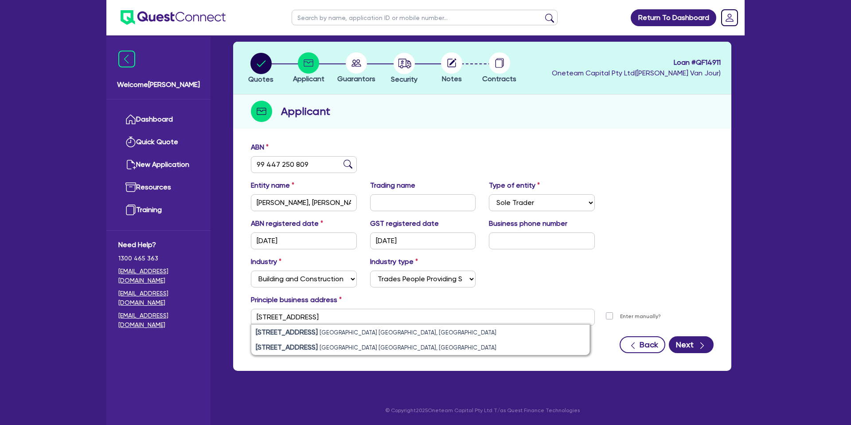
type input "16 Sessilis Rd Banksia Grove WA 6031"
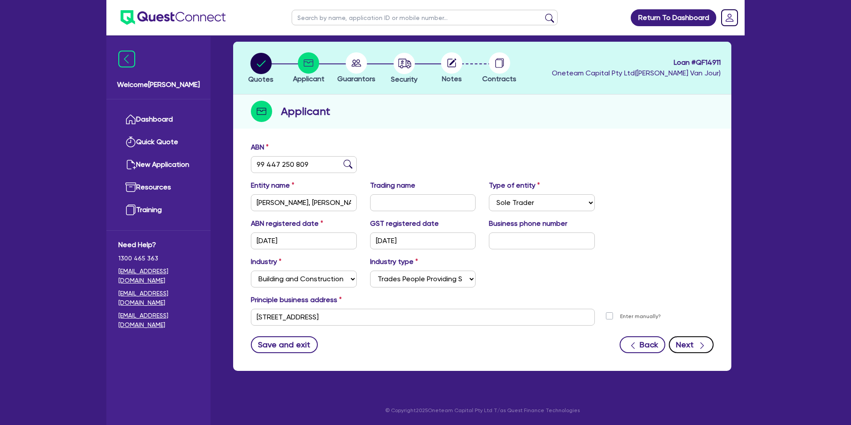
click at [703, 342] on icon "button" at bounding box center [702, 345] width 9 height 9
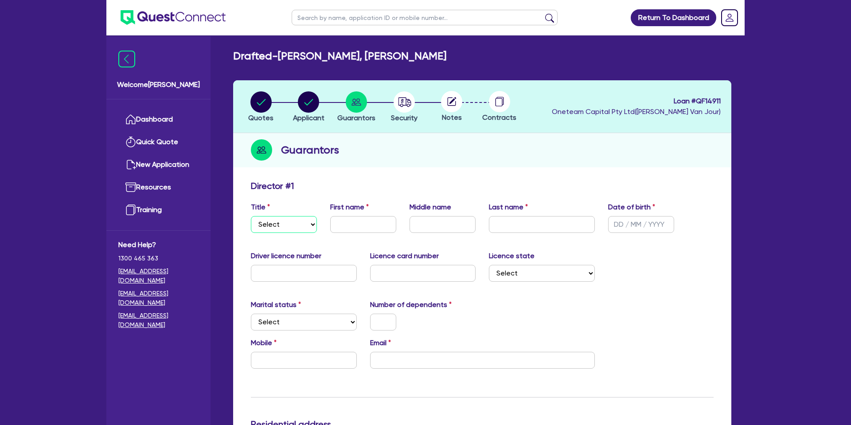
click at [287, 225] on select "Select Mr Mrs Ms Miss Dr" at bounding box center [284, 224] width 66 height 17
select select "MR"
click at [355, 217] on input "text" at bounding box center [363, 224] width 66 height 17
type input "Grant"
type input "Andrew"
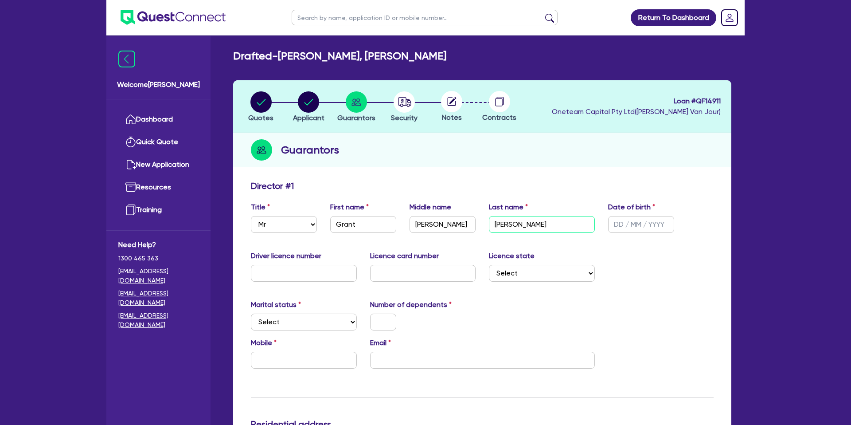
type input "Morris"
type input "12/09/1975"
click at [292, 274] on input "text" at bounding box center [304, 273] width 106 height 17
type input "5311393"
click at [408, 267] on input "text" at bounding box center [423, 273] width 106 height 17
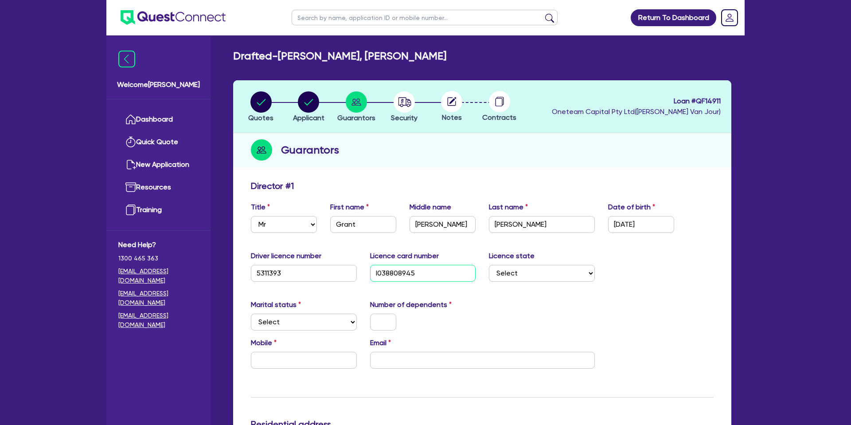
type input "l038808945"
click at [513, 272] on select "Select NSW VIC QLD TAS ACT SA NT WA" at bounding box center [542, 273] width 106 height 17
select select "WA"
click at [252, 323] on select "Select Single Married De Facto / Partner" at bounding box center [304, 321] width 106 height 17
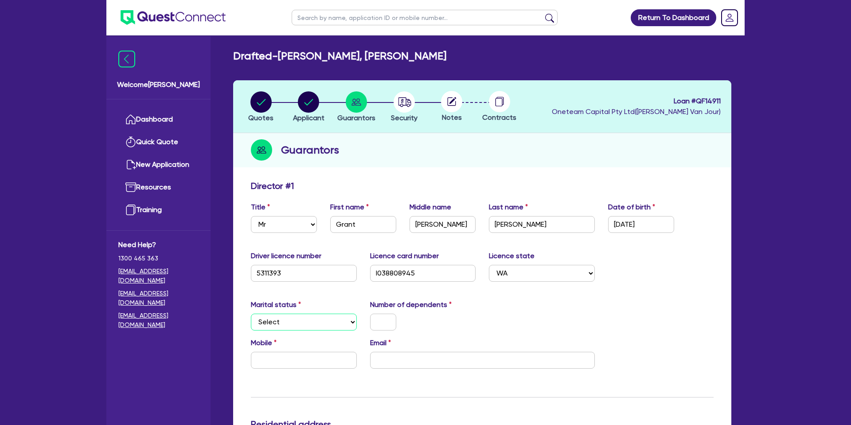
select select "MARRIED"
click at [375, 323] on input "text" at bounding box center [383, 321] width 26 height 17
click at [286, 357] on input "text" at bounding box center [304, 360] width 106 height 17
type input "2"
type input "0"
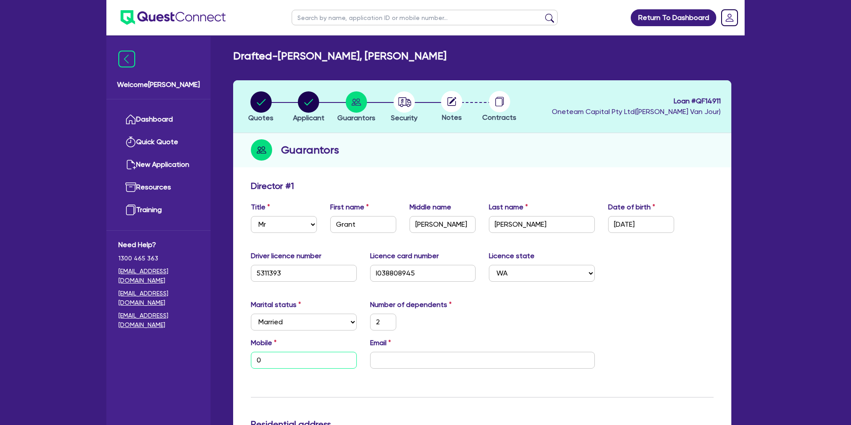
type input "2"
type input "04"
type input "2"
type input "043"
type input "2"
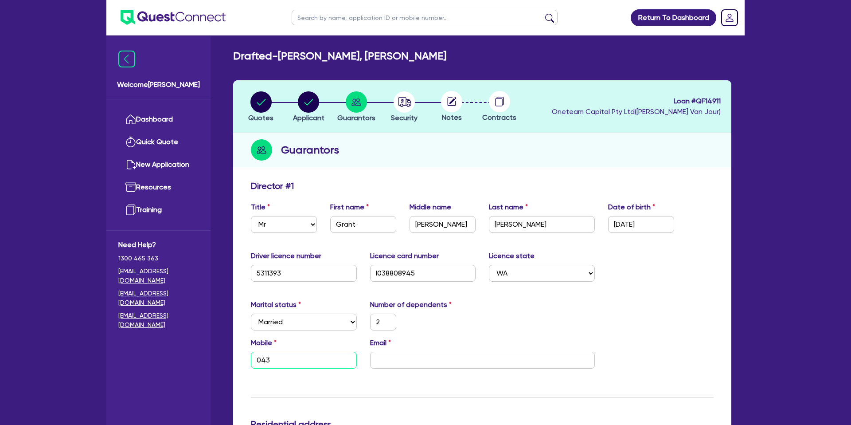
type input "0430"
type input "2"
type input "0430 0"
type input "2"
type input "0430 07"
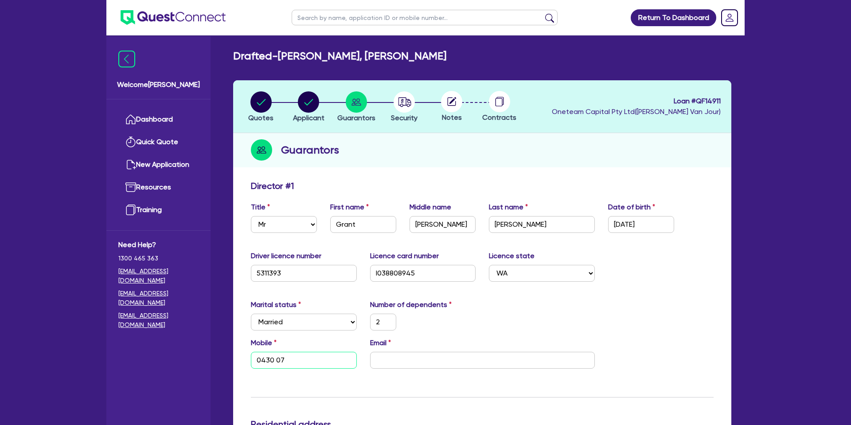
type input "2"
type input "0430 071"
type input "2"
type input "0430 071 2"
type input "2"
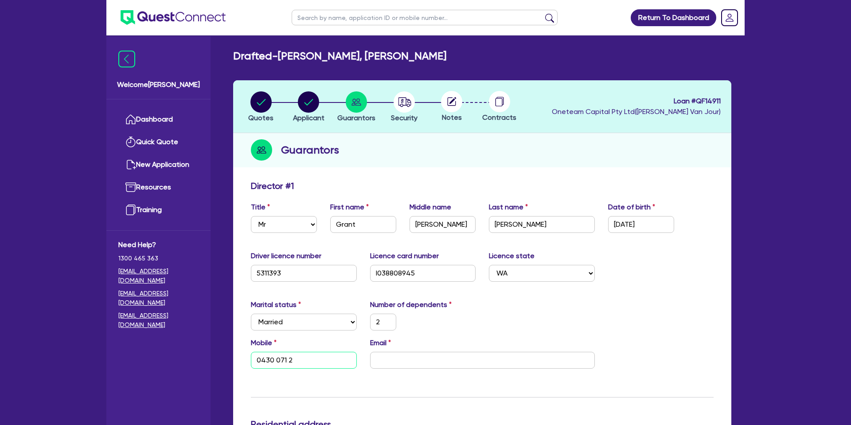
type input "0430 071 22"
type input "2"
type input "0430 071 220"
click at [382, 365] on input "email" at bounding box center [482, 360] width 225 height 17
paste input "g.morris@live.com.au"
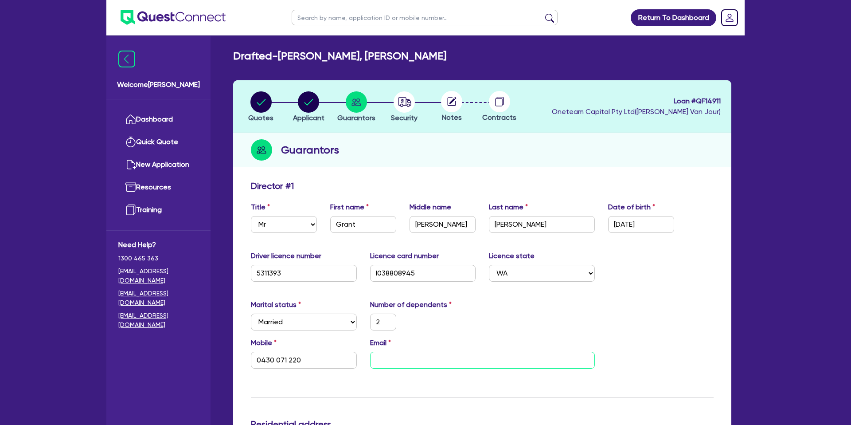
type input "2"
type input "0430 071 220"
type input "g.morris@live.com.au"
drag, startPoint x: 525, startPoint y: 284, endPoint x: 520, endPoint y: 303, distance: 19.7
click at [524, 286] on div "Driver licence number 5311393 Licence card number l038808945 Licence state Sele…" at bounding box center [482, 269] width 476 height 38
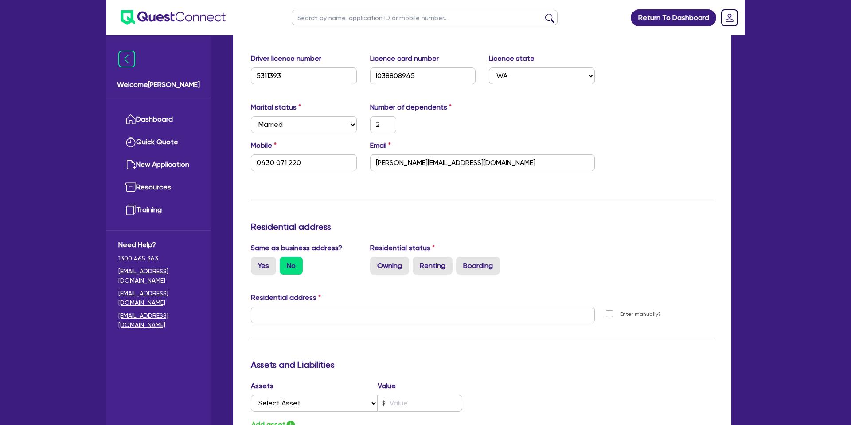
scroll to position [199, 0]
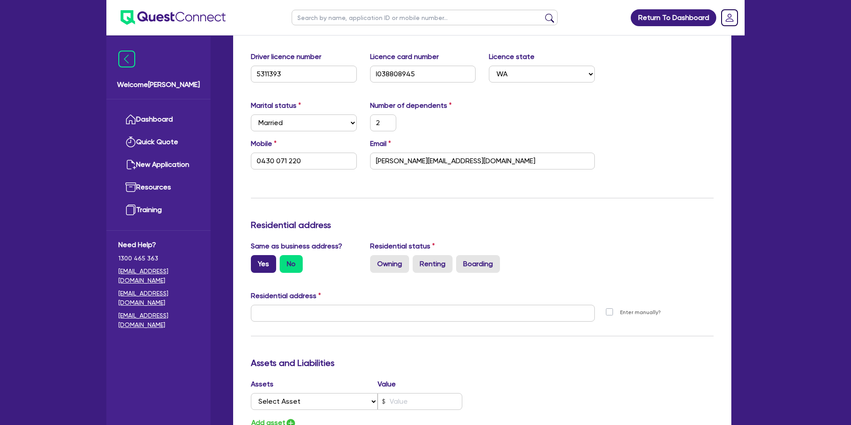
click at [271, 259] on label "Yes" at bounding box center [263, 264] width 25 height 18
click at [257, 259] on input "Yes" at bounding box center [254, 258] width 6 height 6
radio input "true"
type input "2"
type input "0430 071 220"
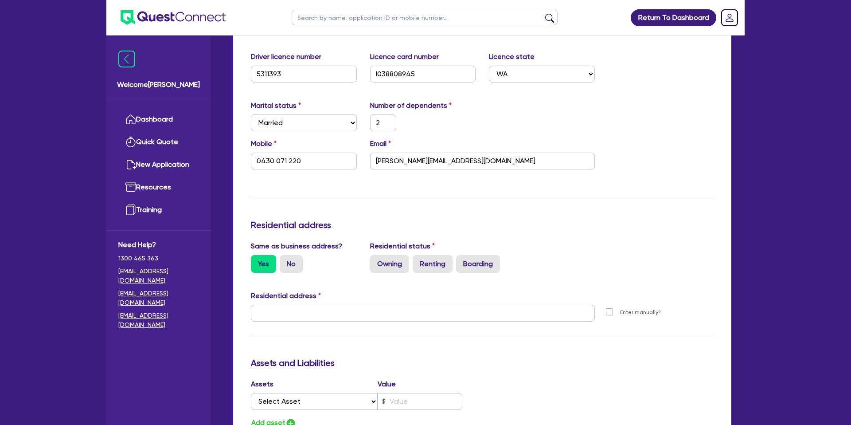
type input "16 Sessilis Rd Banksia Grove WA 6031"
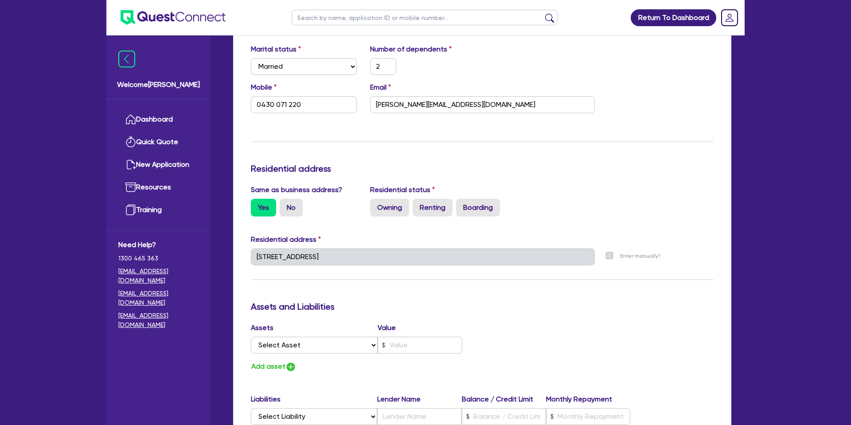
scroll to position [258, 0]
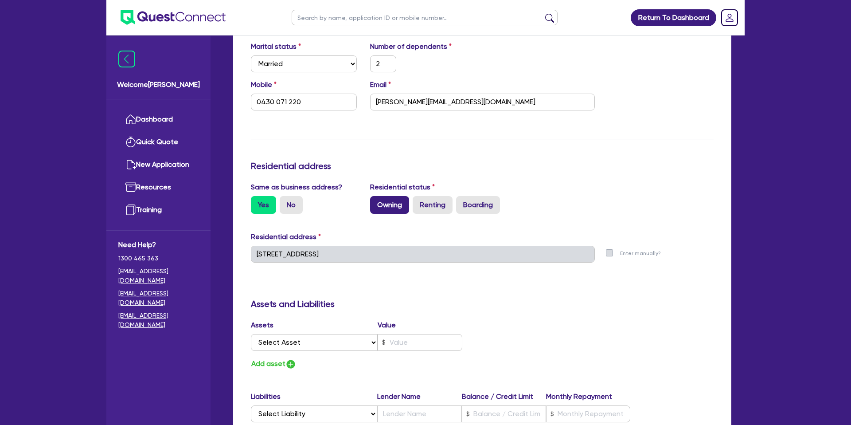
click at [388, 208] on label "Owning" at bounding box center [389, 205] width 39 height 18
click at [376, 202] on input "Owning" at bounding box center [373, 199] width 6 height 6
radio input "true"
type input "2"
type input "0430 071 220"
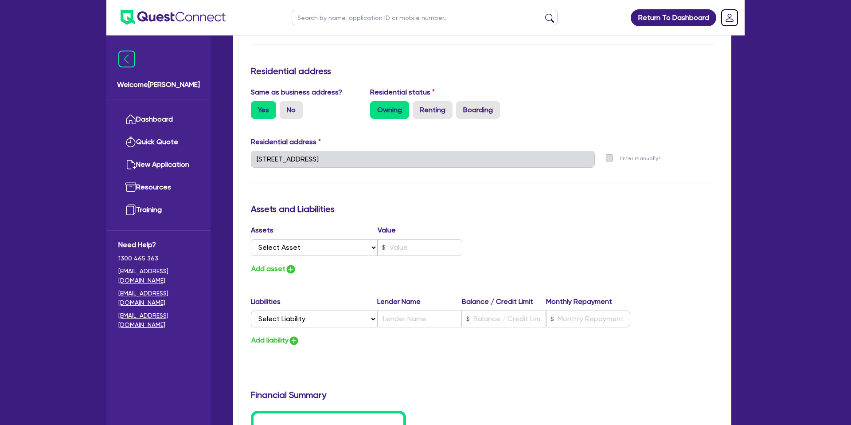
scroll to position [356, 0]
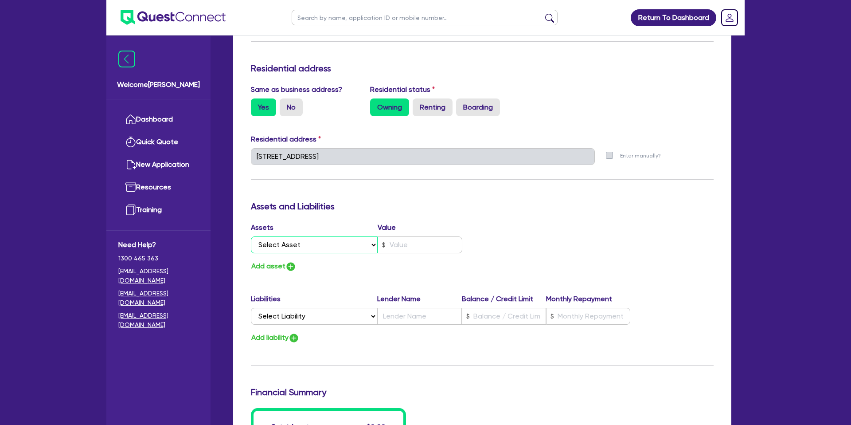
click at [282, 243] on select "Select Asset Cash Property Investment property Vehicle Truck Trailer Equipment …" at bounding box center [314, 244] width 127 height 17
select select "PROPERTY"
type input "2"
type input "0430 071 220"
click at [399, 245] on input "text" at bounding box center [420, 244] width 85 height 17
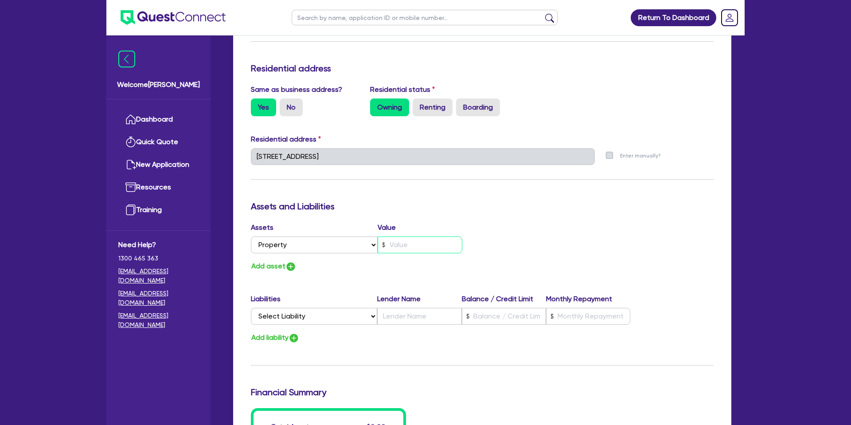
type input "2"
type input "0430 071 220"
type input "6"
type input "2"
type input "0430 071 220"
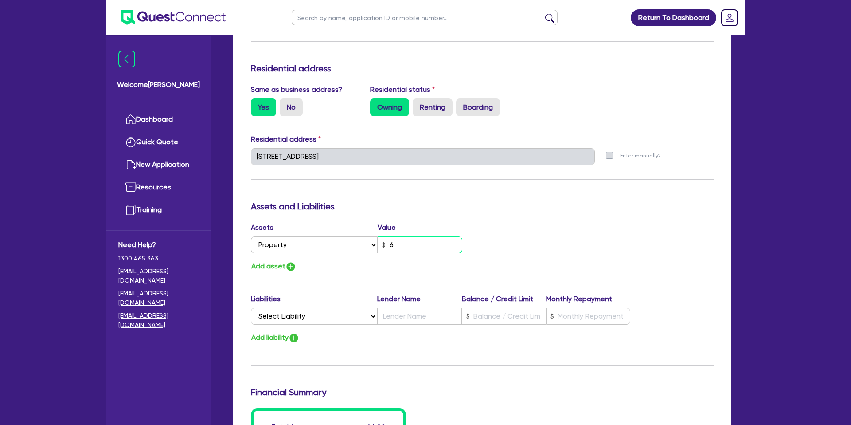
type input "65"
type input "2"
type input "0430 071 220"
type input "650"
type input "2"
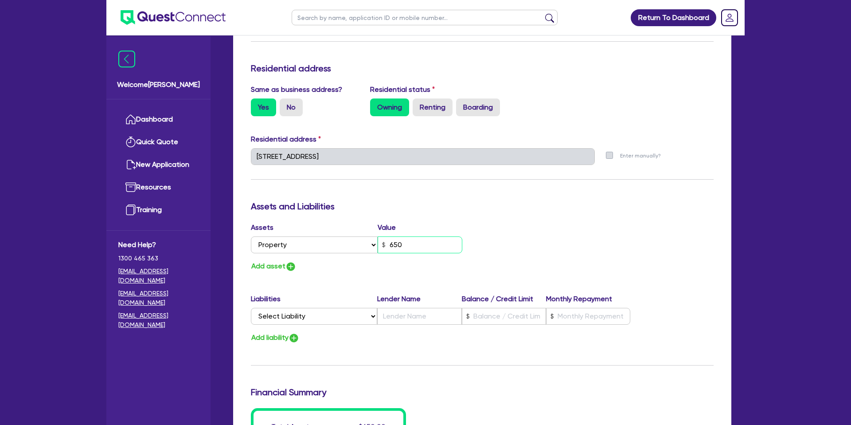
type input "0430 071 220"
type input "6,500"
type input "2"
type input "0430 071 220"
type input "65,000"
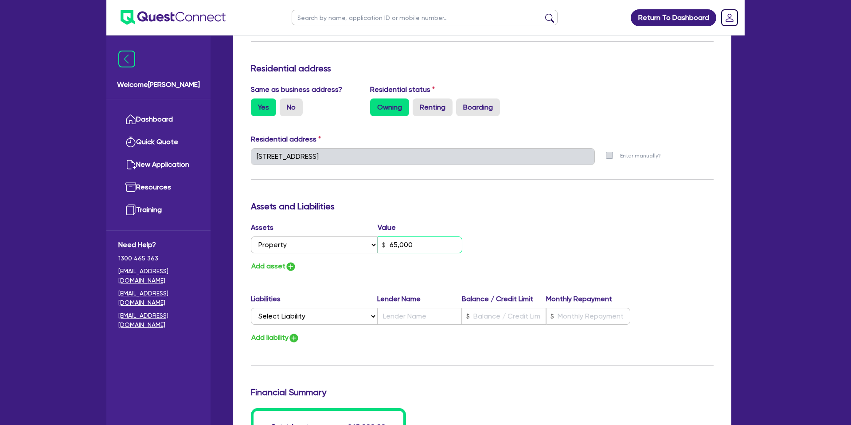
type input "2"
type input "0430 071 220"
type input "650,000"
click at [475, 221] on div "Update residential status for Director #1 Boarding is only acceptable when the …" at bounding box center [482, 153] width 463 height 656
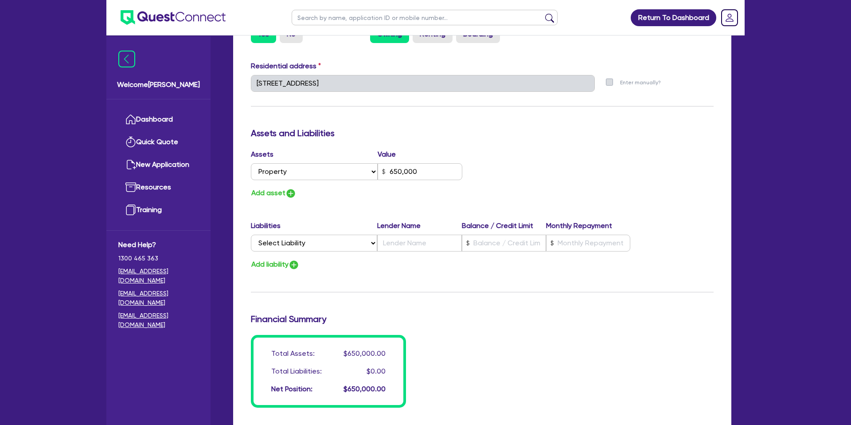
scroll to position [430, 0]
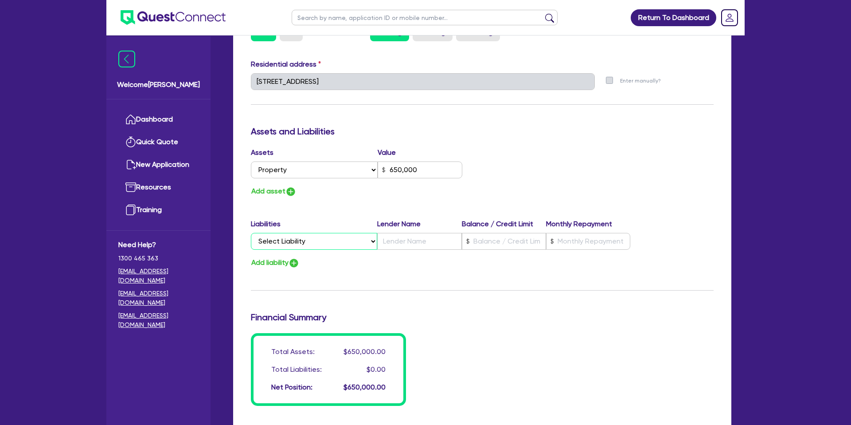
click at [289, 245] on select "Select Liability Credit card Mortgage Investment property loan Vehicle loan Tru…" at bounding box center [314, 241] width 126 height 17
select select "MORTGAGE"
type input "2"
type input "0430 071 220"
type input "650,000"
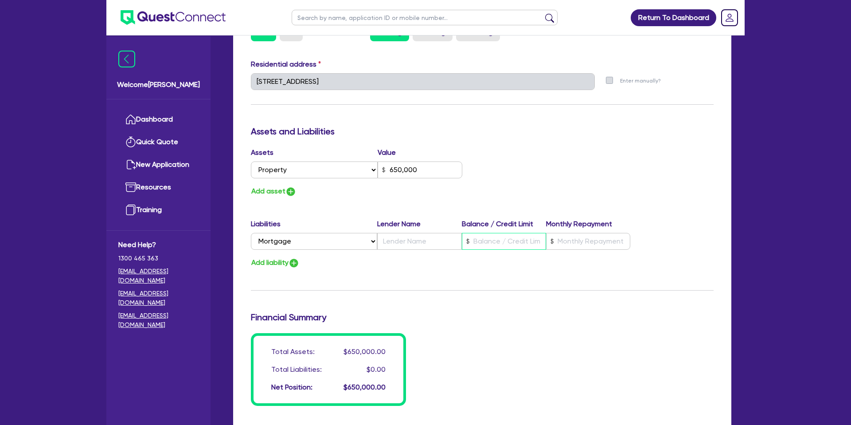
drag, startPoint x: 486, startPoint y: 242, endPoint x: 476, endPoint y: 235, distance: 12.5
click at [486, 240] on input "text" at bounding box center [504, 241] width 84 height 17
type input "2"
type input "0430 071 220"
type input "650,000"
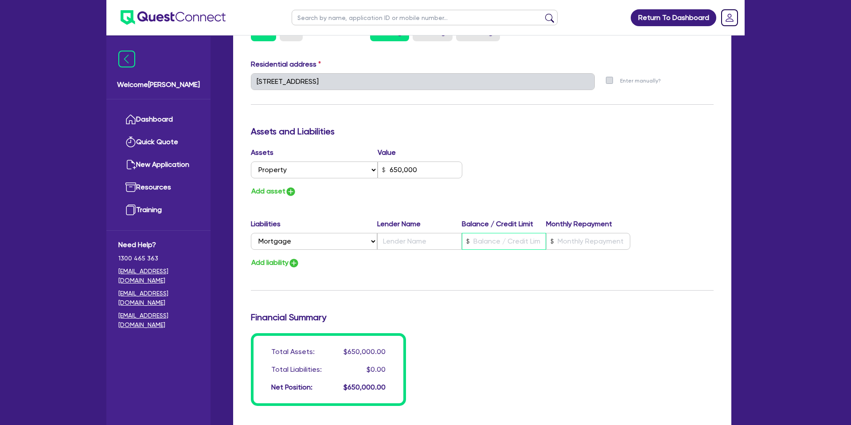
type input "3"
type input "2"
type input "0430 071 220"
type input "650,000"
type input "38"
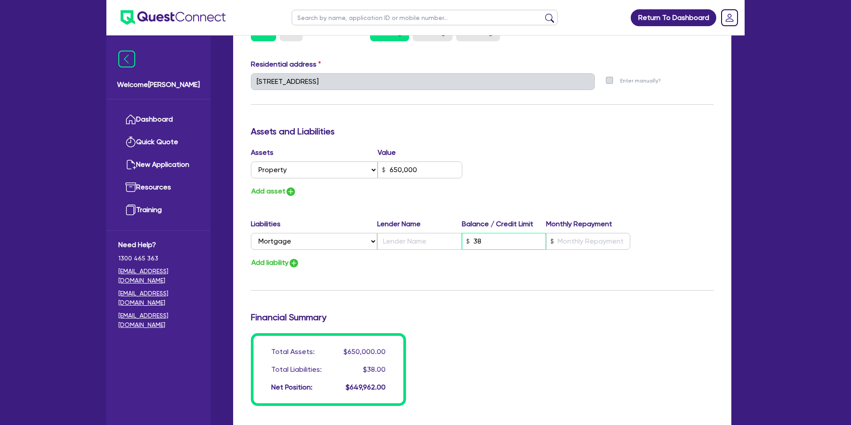
type input "2"
type input "0430 071 220"
type input "650,000"
type input "384"
type input "2"
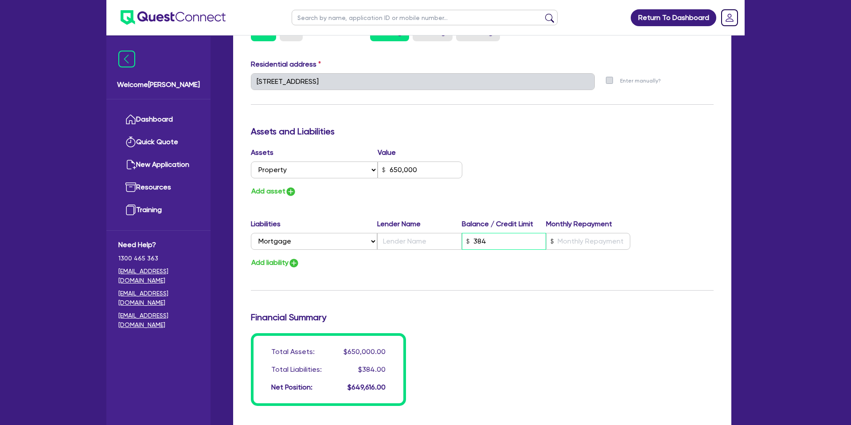
type input "0430 071 220"
type input "650,000"
type input "3,840"
type input "2"
type input "0430 071 220"
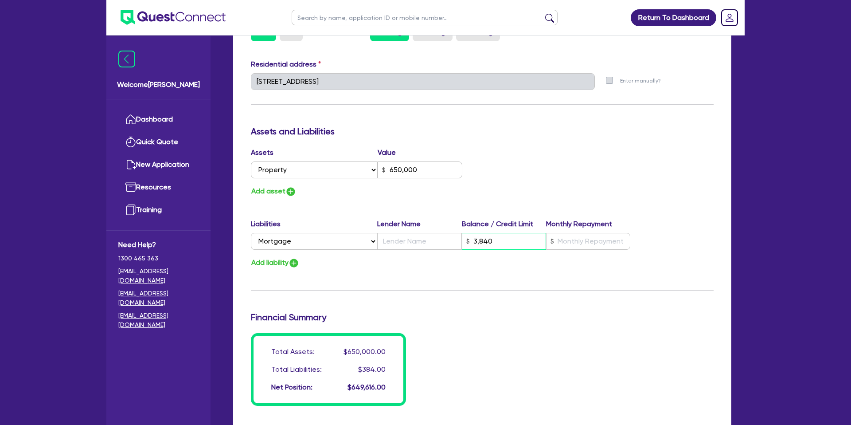
type input "650,000"
type input "38,400"
type input "2"
type input "0430 071 220"
type input "650,000"
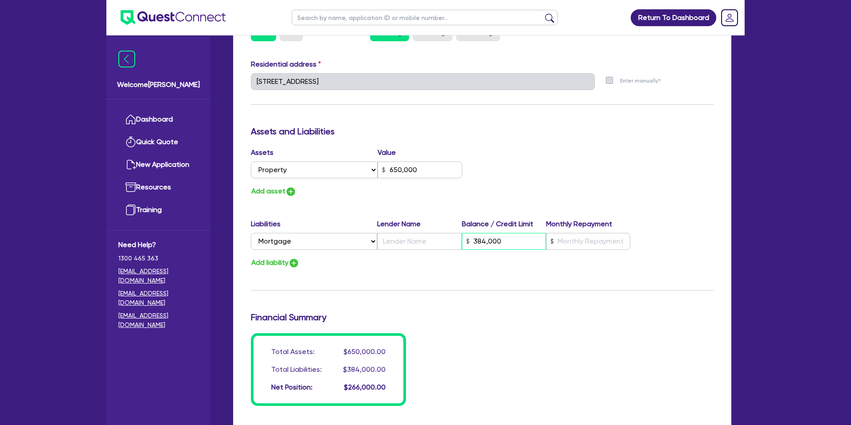
type input "384,000"
click at [568, 245] on input "text" at bounding box center [588, 241] width 84 height 17
type input "2"
type input "0430 071 220"
type input "650,000"
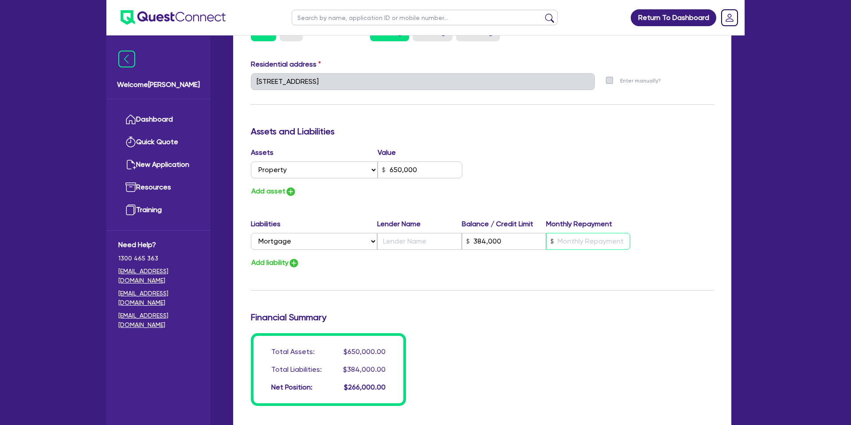
type input "384,000"
type input "2"
type input "0430 071 220"
type input "650,000"
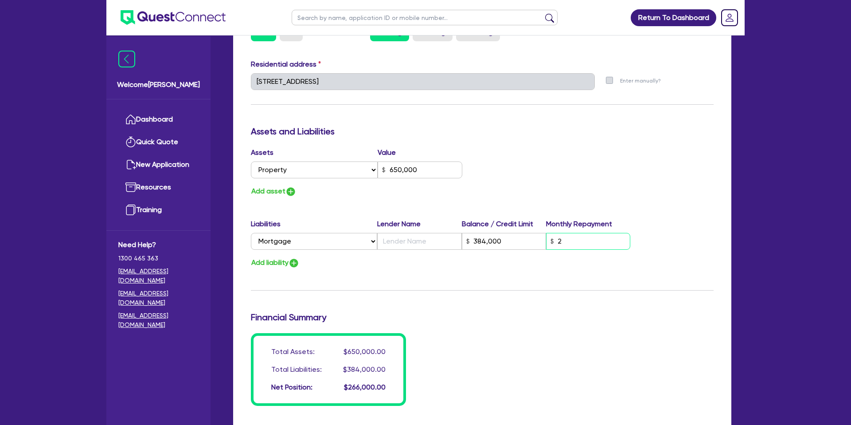
type input "384,000"
type input "24"
type input "2"
type input "0430 071 220"
type input "650,000"
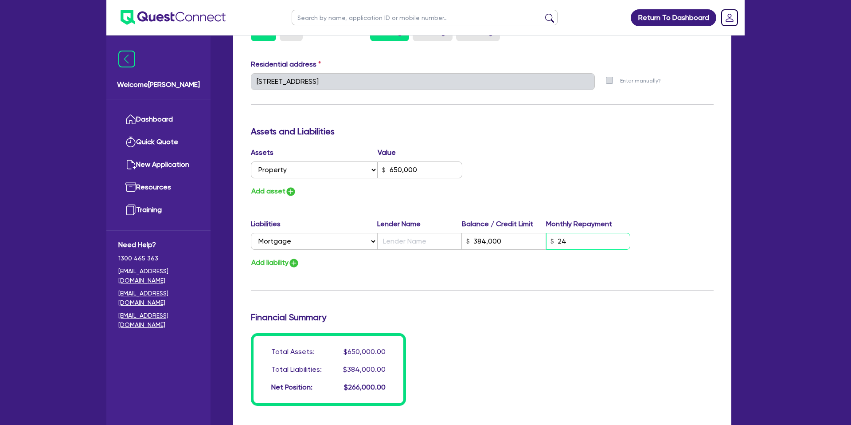
type input "384,000"
type input "240"
type input "2"
type input "0430 071 220"
type input "650,000"
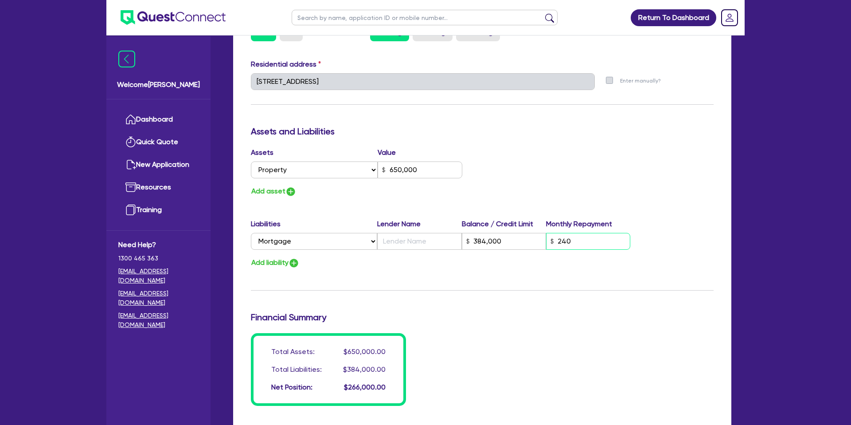
type input "384,000"
type input "24"
type input "2"
type input "0430 071 220"
type input "650,000"
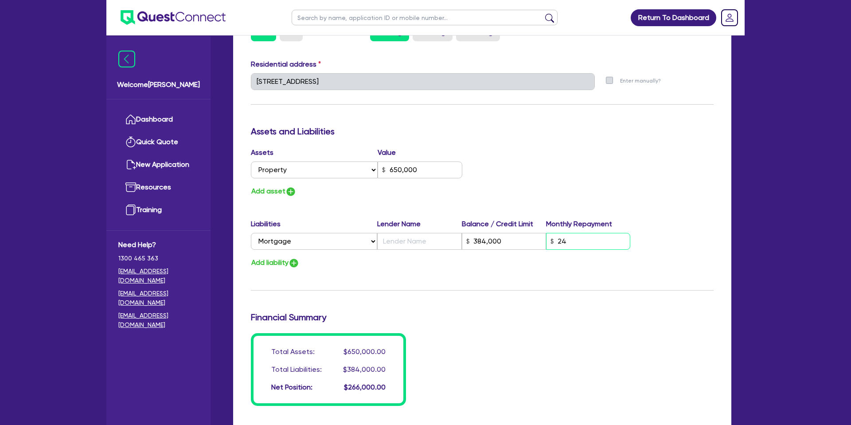
type input "384,000"
type input "2"
type input "0430 071 220"
type input "650,000"
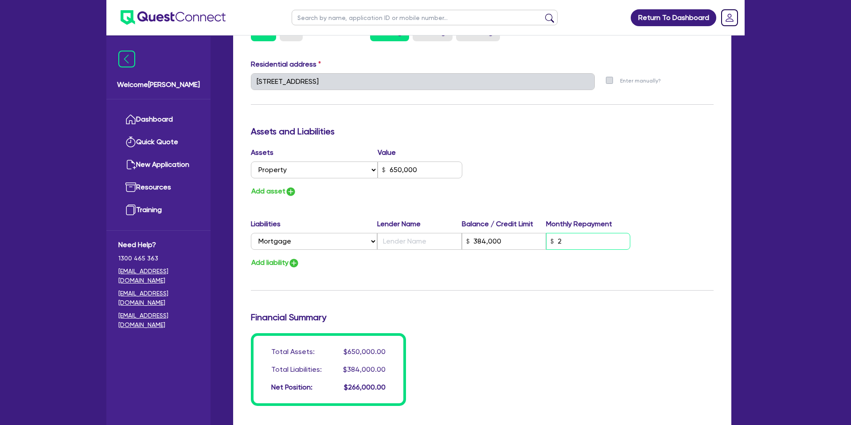
type input "384,000"
type input "20"
type input "2"
type input "0430 071 220"
type input "650,000"
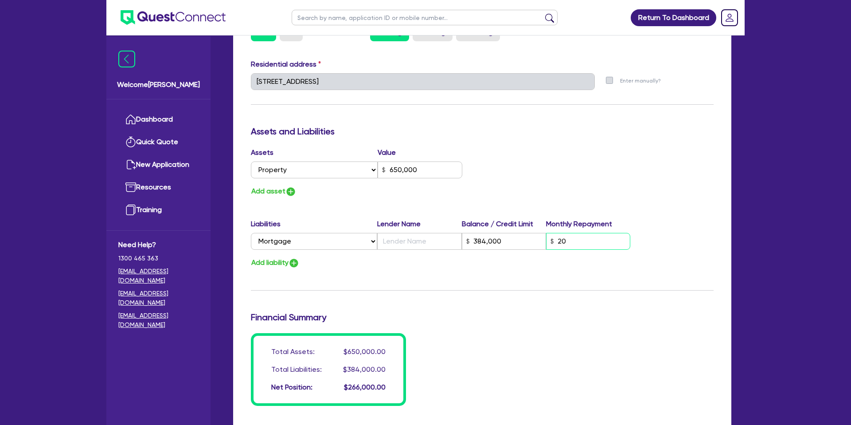
type input "384,000"
type input "200"
type input "2"
type input "0430 071 220"
type input "650,000"
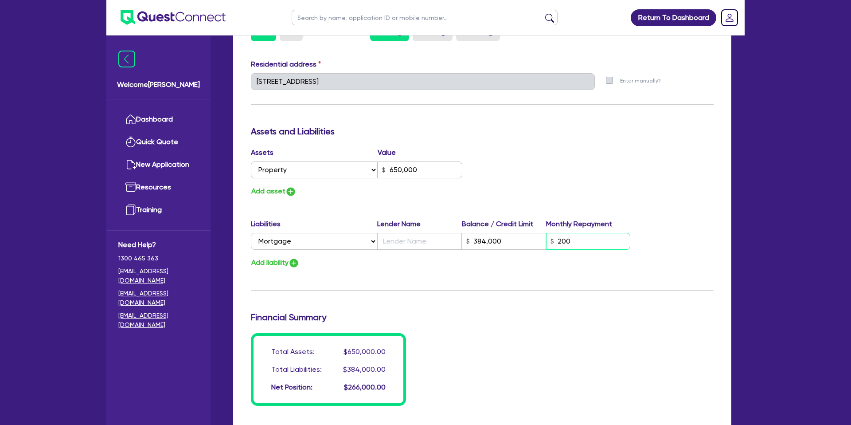
type input "384,000"
type input "20"
type input "2"
type input "0430 071 220"
type input "650,000"
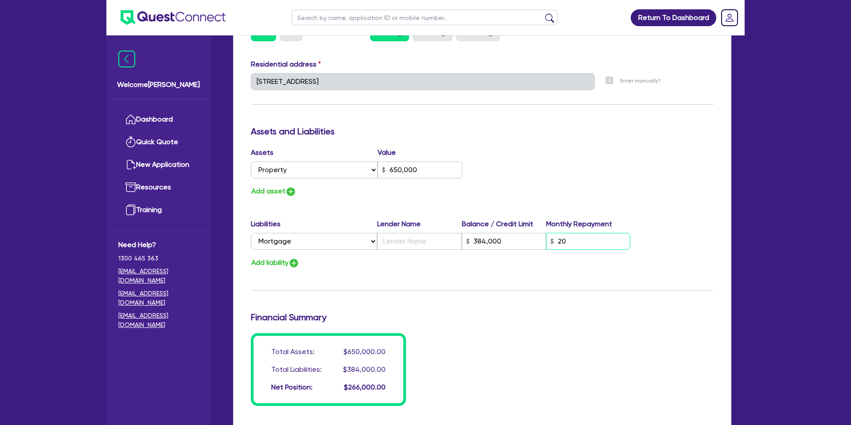
type input "384,000"
type input "2"
type input "0430 071 220"
type input "650,000"
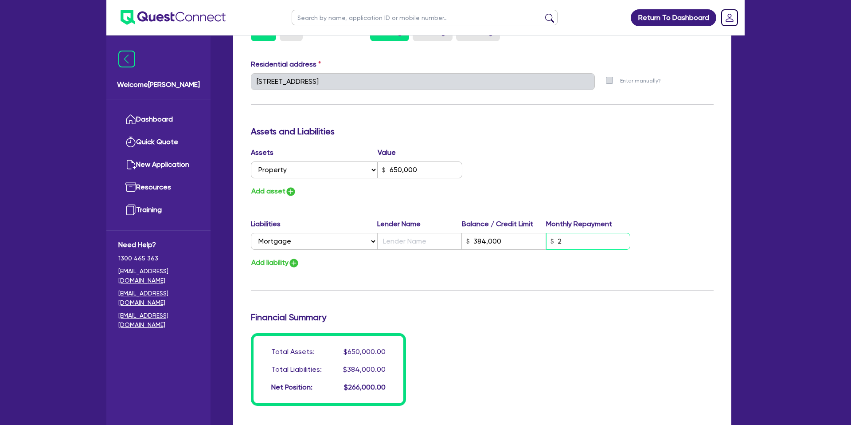
type input "384,000"
type input "24"
type input "2"
type input "0430 071 220"
type input "650,000"
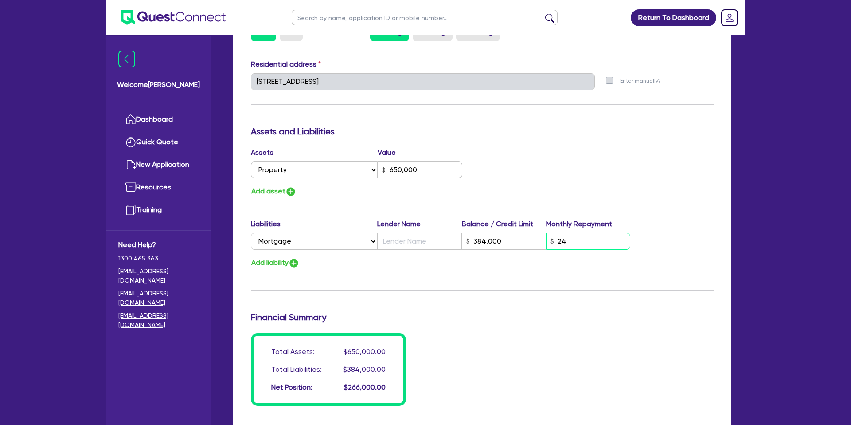
type input "384,000"
type input "240"
type input "2"
type input "0430 071 220"
type input "650,000"
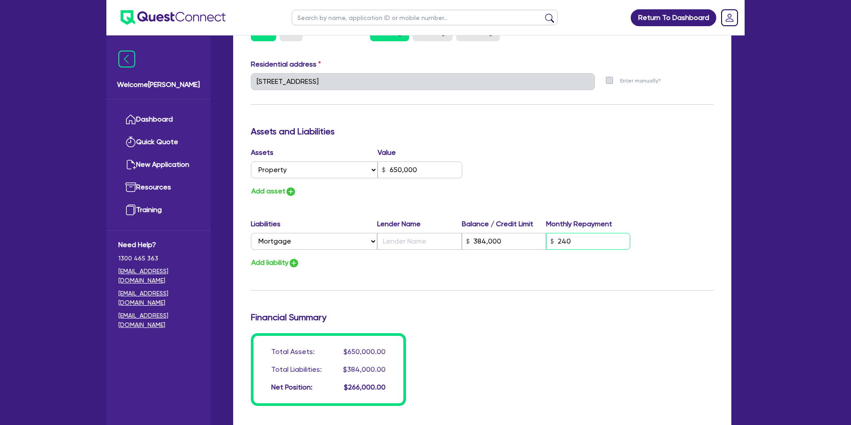
type input "384,000"
type input "2,400"
type input "2"
type input "0430 071 220"
type input "650,000"
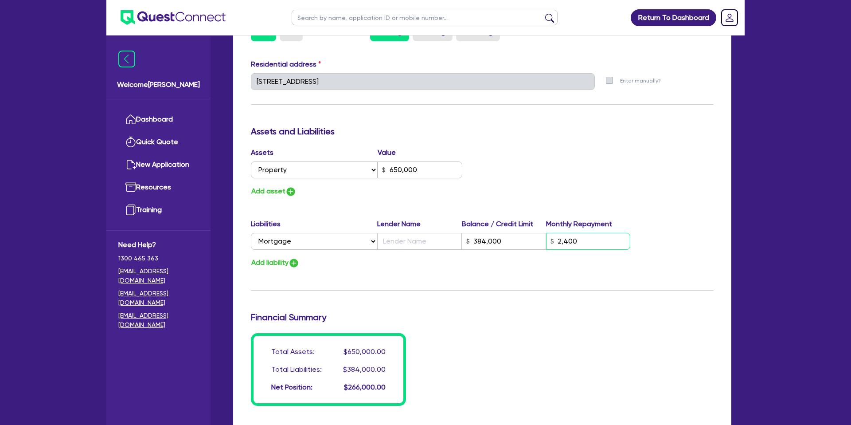
type input "384,000"
type input "24,000"
type input "2"
type input "0430 071 220"
type input "650,000"
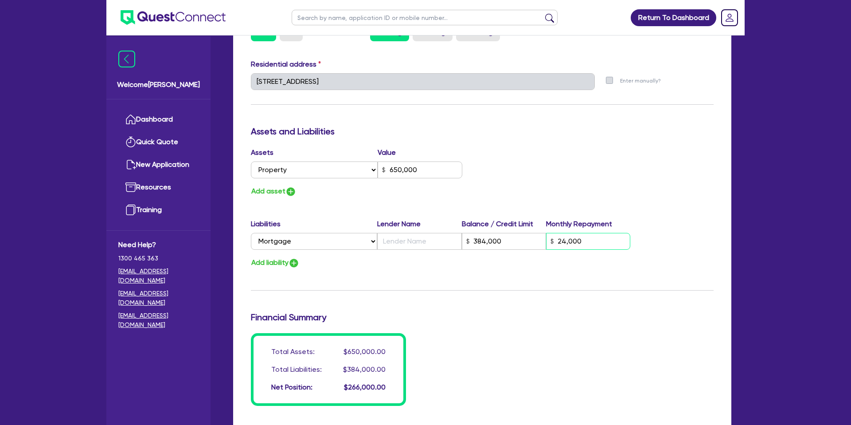
type input "384,000"
type input "2,400"
click at [412, 235] on input "text" at bounding box center [419, 241] width 84 height 17
type input "2"
type input "0430 071 220"
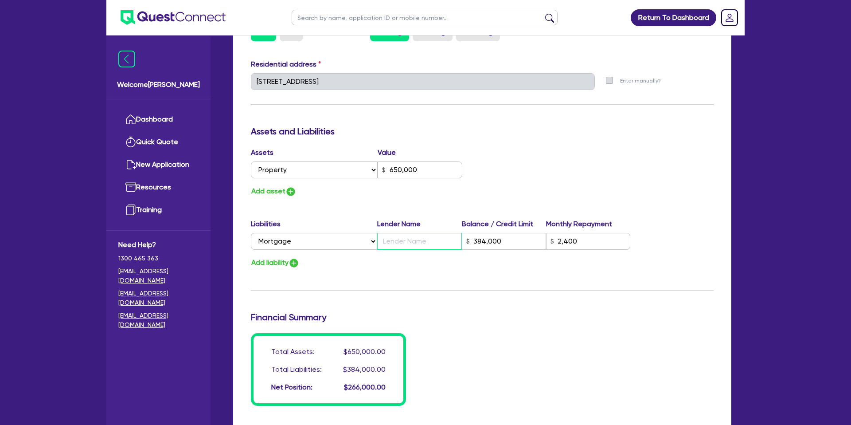
type input "650,000"
type input "L"
type input "384,000"
type input "2,400"
type input "2"
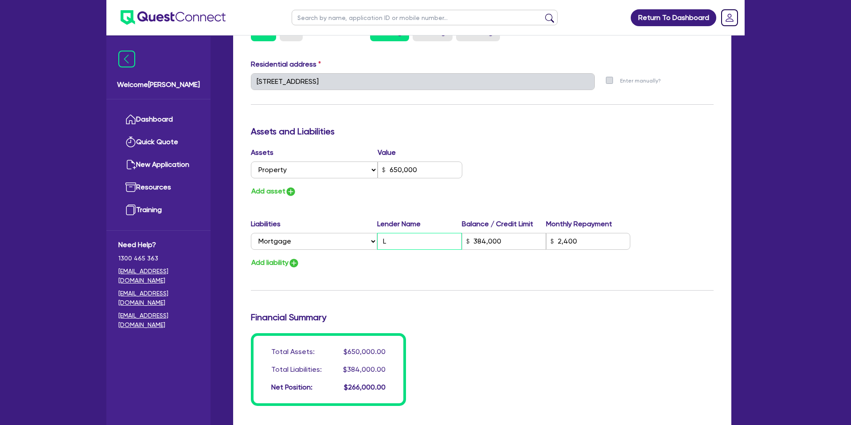
type input "0430 071 220"
type input "650,000"
type input "Li"
type input "384,000"
type input "2,400"
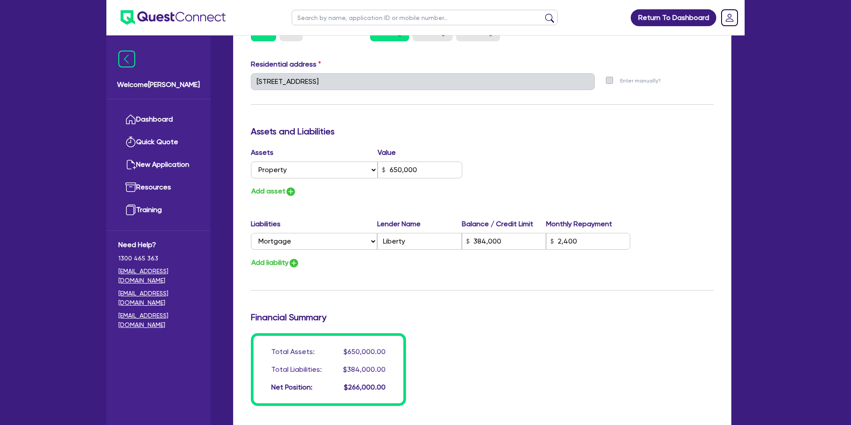
click at [475, 263] on div "Add liability" at bounding box center [482, 263] width 476 height 12
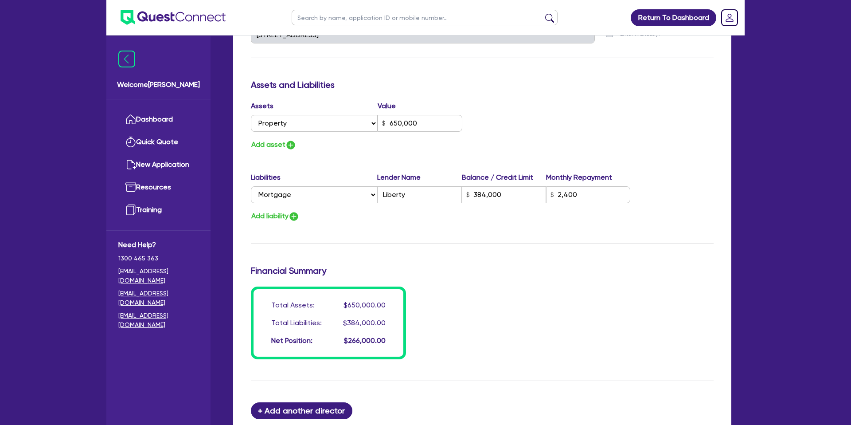
scroll to position [478, 0]
click at [380, 250] on div "Update residential status for Director #1 Boarding is only acceptable when the …" at bounding box center [482, 31] width 463 height 656
click at [269, 142] on button "Add asset" at bounding box center [274, 144] width 46 height 12
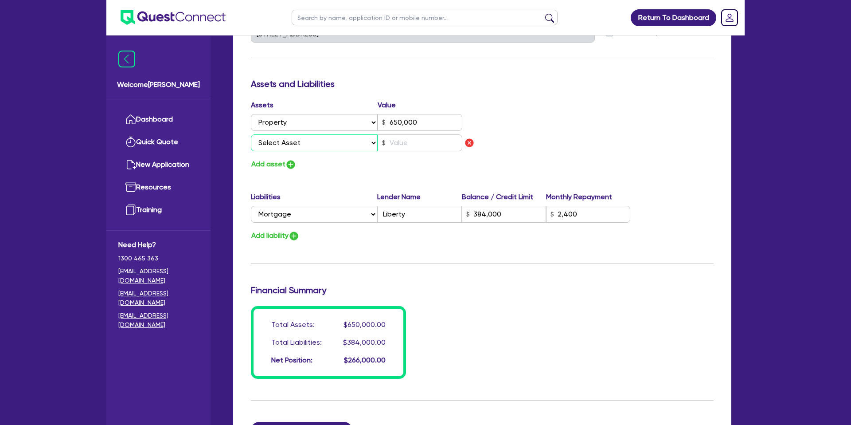
click at [295, 144] on select "Select Asset Cash Property Investment property Vehicle Truck Trailer Equipment …" at bounding box center [314, 142] width 127 height 17
drag, startPoint x: 404, startPoint y: 141, endPoint x: 410, endPoint y: 140, distance: 6.0
click at [408, 139] on input "text" at bounding box center [420, 142] width 85 height 17
drag, startPoint x: 381, startPoint y: 165, endPoint x: 352, endPoint y: 162, distance: 28.5
click at [374, 162] on div "Add asset" at bounding box center [363, 164] width 238 height 12
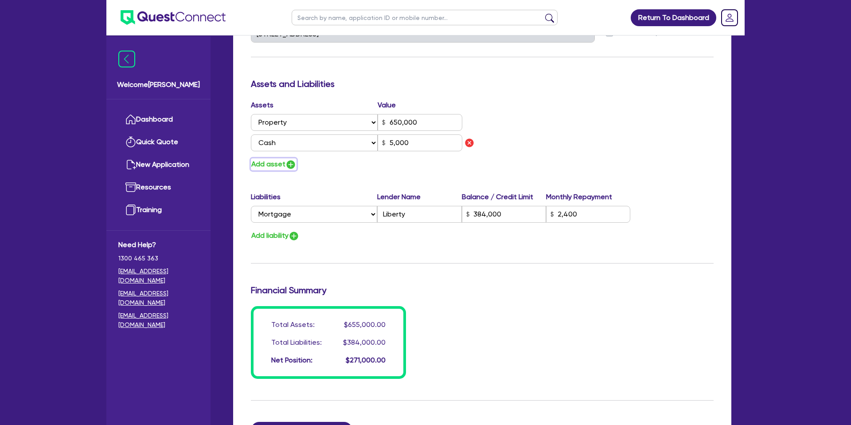
click at [283, 168] on button "Add asset" at bounding box center [274, 164] width 46 height 12
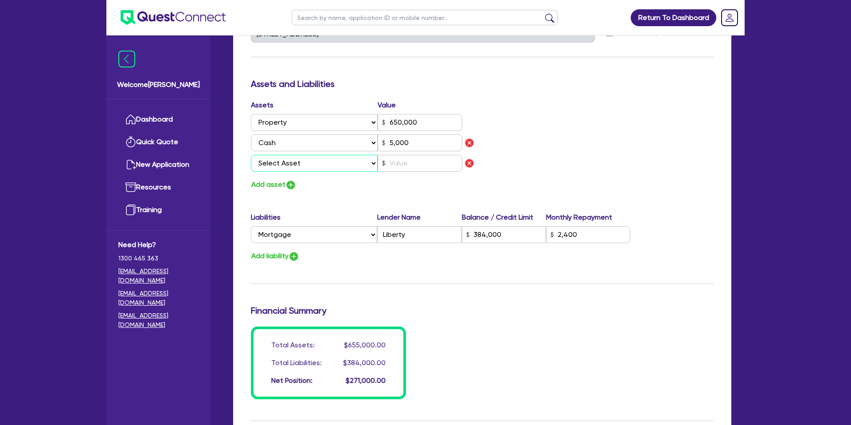
click at [286, 167] on select "Select Asset Cash Property Investment property Vehicle Truck Trailer Equipment …" at bounding box center [314, 163] width 127 height 17
click at [414, 168] on input "text" at bounding box center [420, 163] width 85 height 17
click at [336, 188] on div "Add asset" at bounding box center [363, 185] width 238 height 12
click at [285, 179] on button "Add asset" at bounding box center [274, 185] width 46 height 12
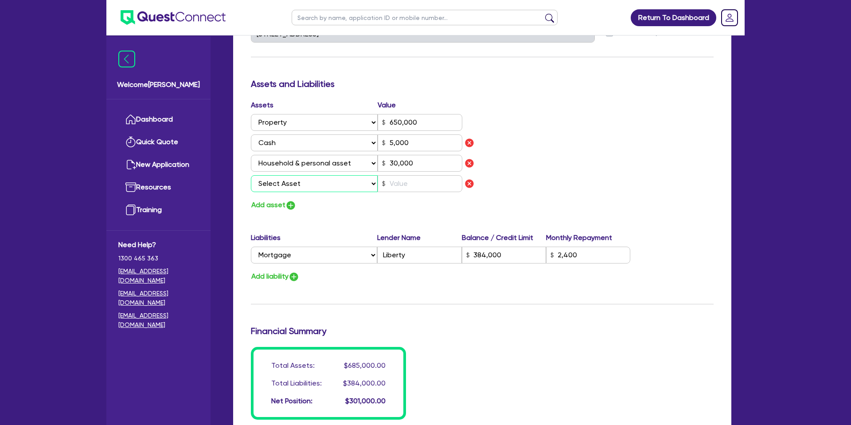
click at [289, 186] on select "Select Asset Cash Property Investment property Vehicle Truck Trailer Equipment …" at bounding box center [314, 183] width 127 height 17
click at [411, 179] on input "text" at bounding box center [420, 183] width 85 height 17
click at [270, 207] on button "Add asset" at bounding box center [274, 205] width 46 height 12
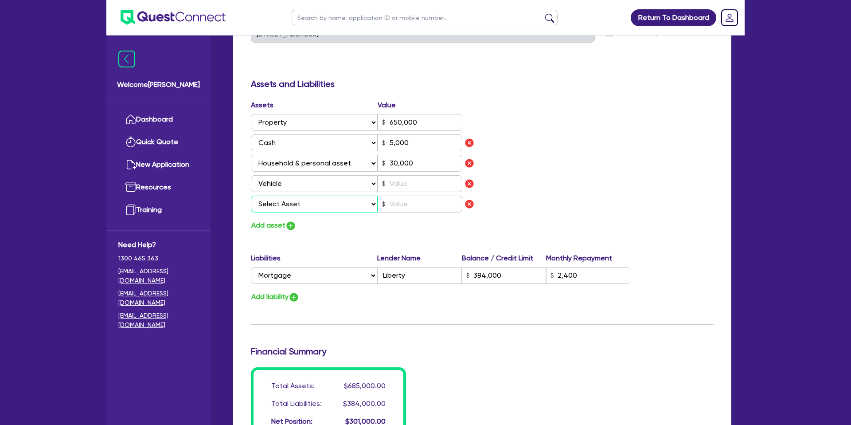
click at [284, 201] on select "Select Asset Cash Property Investment property Vehicle Truck Trailer Equipment …" at bounding box center [314, 204] width 127 height 17
click at [393, 183] on input "text" at bounding box center [420, 183] width 85 height 17
click at [392, 206] on input "text" at bounding box center [420, 204] width 85 height 17
click at [563, 194] on div "Assets Value Select Asset Cash Property Investment property Vehicle Truck Trail…" at bounding box center [482, 166] width 476 height 132
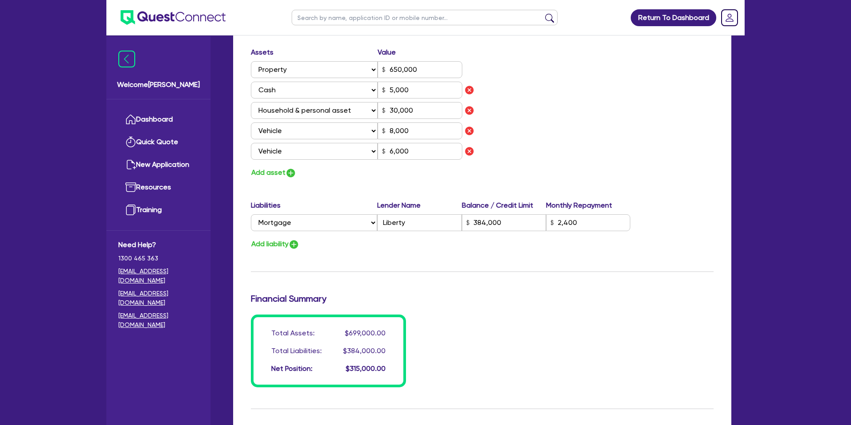
scroll to position [532, 0]
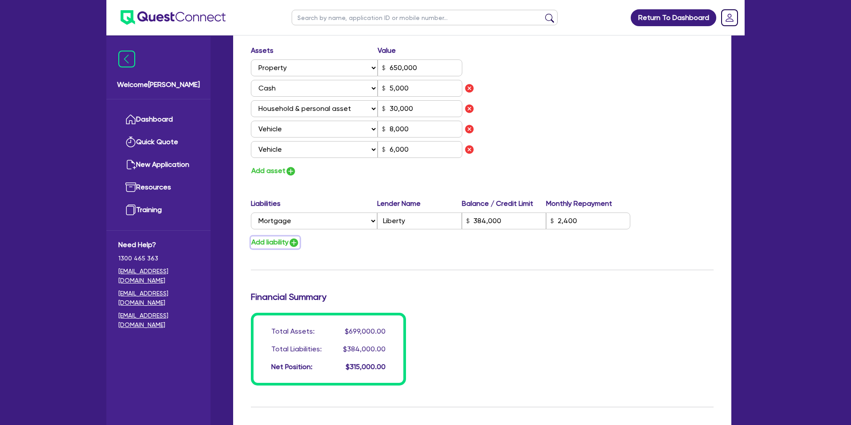
click at [278, 242] on button "Add liability" at bounding box center [275, 242] width 49 height 12
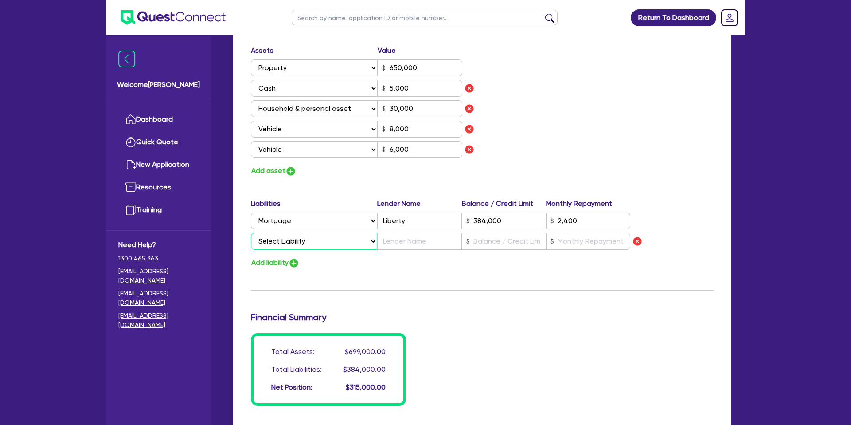
click at [335, 242] on select "Select Liability Credit card Mortgage Investment property loan Vehicle loan Tru…" at bounding box center [314, 241] width 126 height 17
click at [395, 239] on input "text" at bounding box center [419, 241] width 84 height 17
click at [491, 245] on input "text" at bounding box center [504, 241] width 84 height 17
click at [421, 238] on input "text" at bounding box center [419, 241] width 84 height 17
drag, startPoint x: 505, startPoint y: 241, endPoint x: 447, endPoint y: 240, distance: 58.5
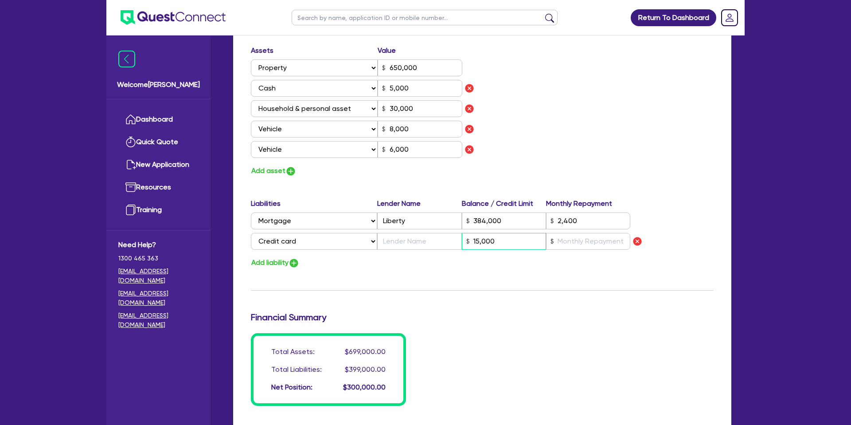
click at [445, 241] on div "Select Liability Credit card Mortgage Investment property loan Vehicle loan Tru…" at bounding box center [440, 241] width 379 height 17
click at [579, 240] on input "text" at bounding box center [588, 241] width 84 height 17
click at [398, 240] on input "text" at bounding box center [419, 241] width 84 height 17
click at [586, 242] on input "text" at bounding box center [588, 241] width 84 height 17
click at [422, 246] on input "text" at bounding box center [419, 241] width 84 height 17
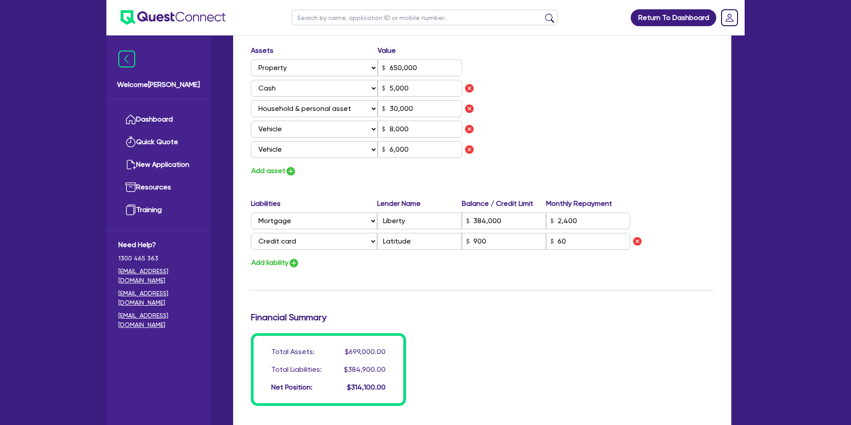
click at [520, 282] on div "Update residential status for Director #1 Boarding is only acceptable when the …" at bounding box center [482, 27] width 463 height 758
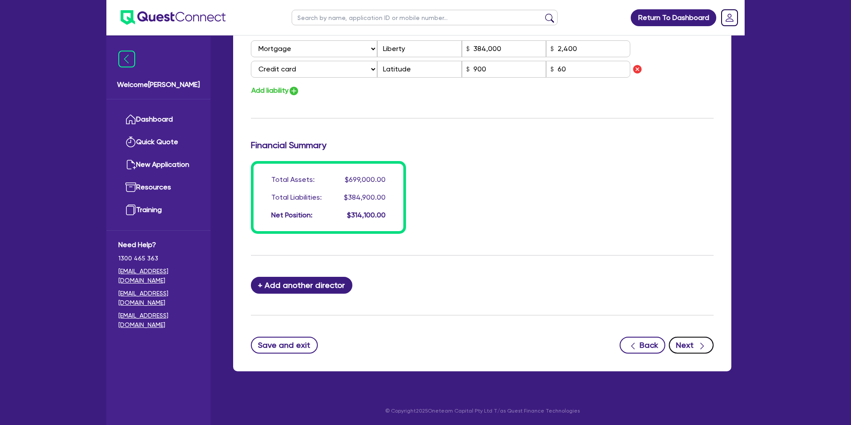
click at [683, 341] on button "Next" at bounding box center [691, 344] width 45 height 17
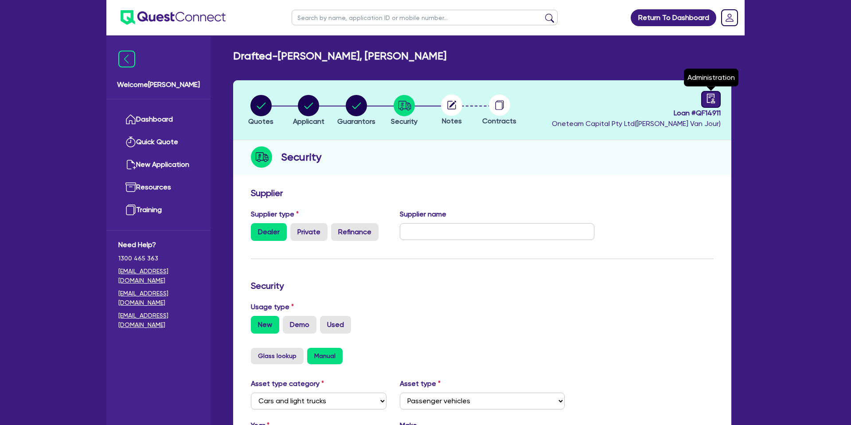
click at [711, 97] on icon "audit" at bounding box center [711, 99] width 10 height 10
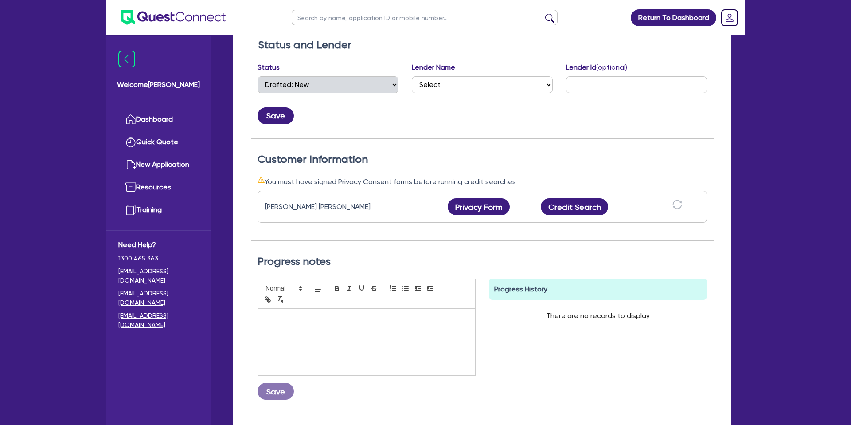
scroll to position [150, 0]
click at [496, 205] on button "Privacy Form" at bounding box center [479, 205] width 62 height 17
click at [571, 210] on button "Credit Search" at bounding box center [574, 205] width 67 height 17
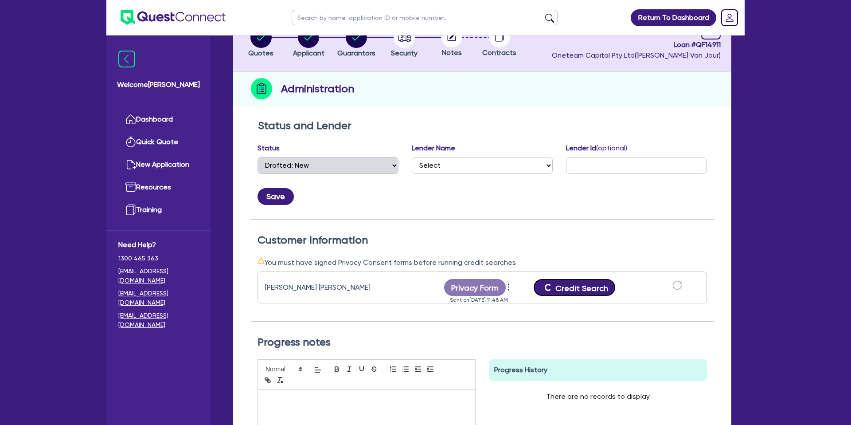
scroll to position [69, 0]
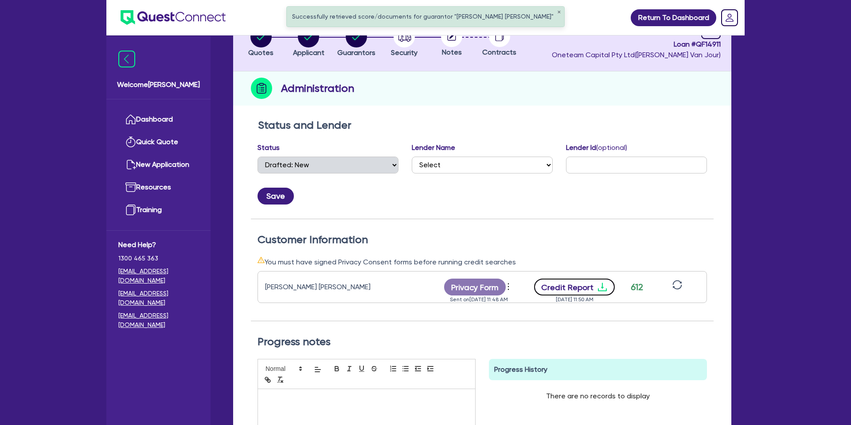
click at [599, 284] on icon "download" at bounding box center [602, 287] width 11 height 11
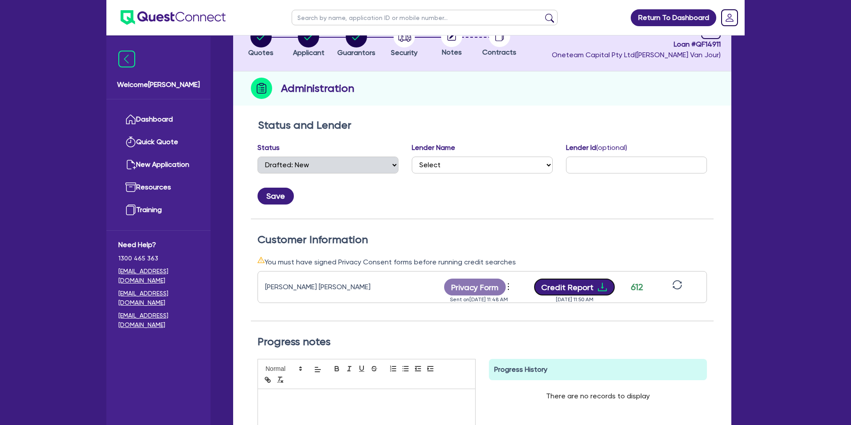
scroll to position [0, 0]
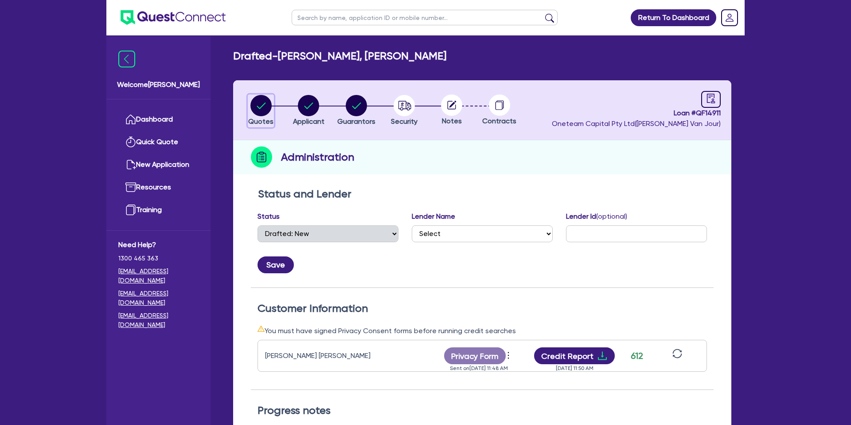
click at [260, 103] on circle "button" at bounding box center [260, 105] width 21 height 21
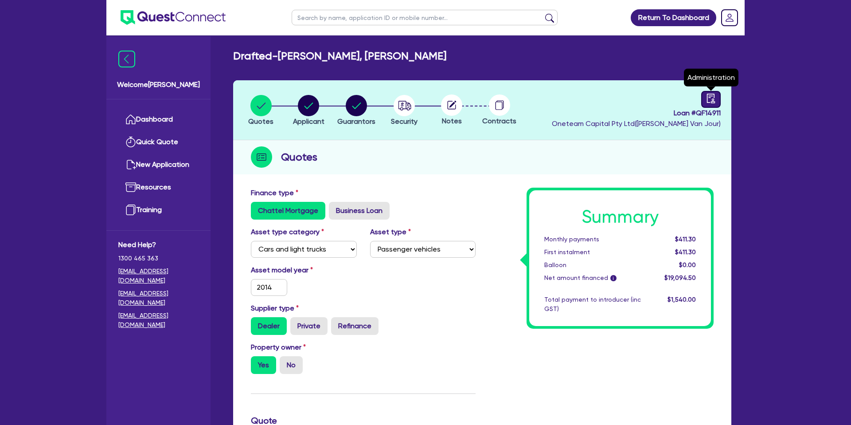
click at [712, 99] on icon "audit" at bounding box center [711, 98] width 8 height 9
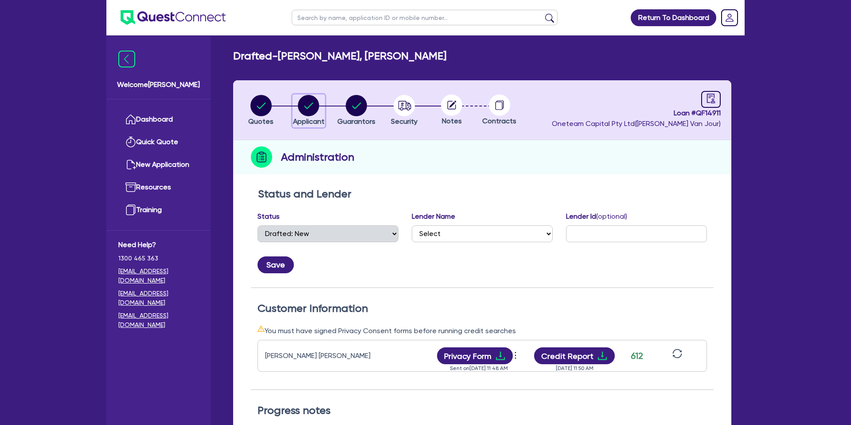
click at [305, 107] on circle "button" at bounding box center [308, 105] width 21 height 21
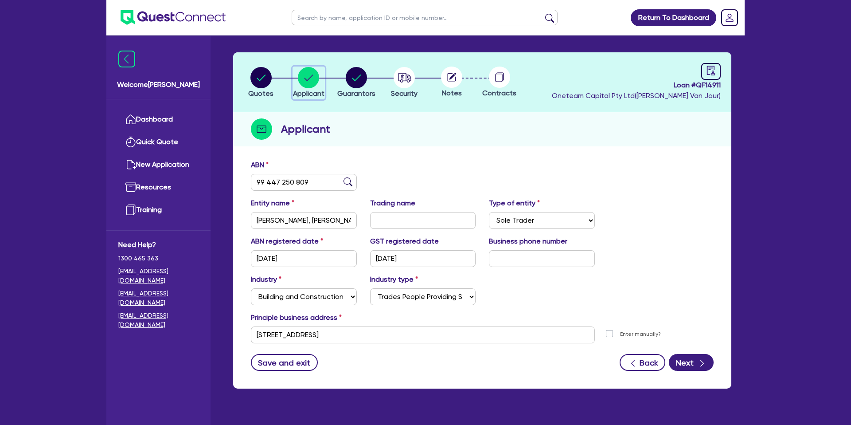
scroll to position [46, 0]
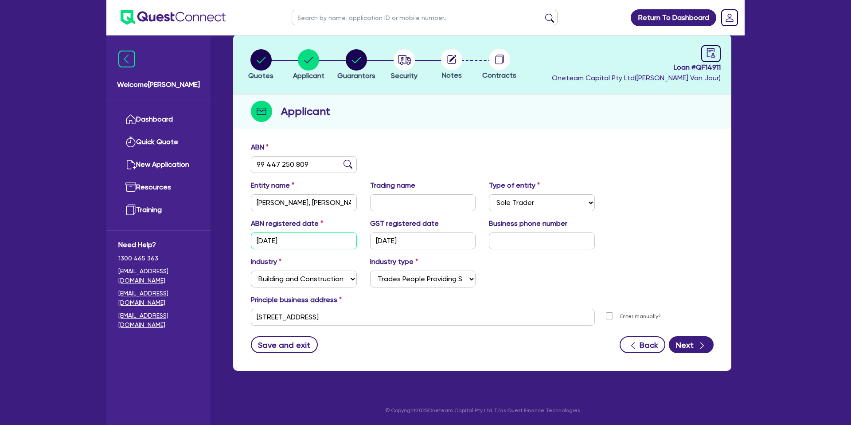
drag, startPoint x: 304, startPoint y: 239, endPoint x: 245, endPoint y: 243, distance: 59.1
click at [245, 243] on div "ABN registered date 24/09/2007" at bounding box center [303, 233] width 119 height 31
drag, startPoint x: 377, startPoint y: 241, endPoint x: 438, endPoint y: 240, distance: 60.7
click at [438, 240] on input "29/05/2025" at bounding box center [423, 240] width 106 height 17
drag, startPoint x: 529, startPoint y: 294, endPoint x: 528, endPoint y: 300, distance: 5.8
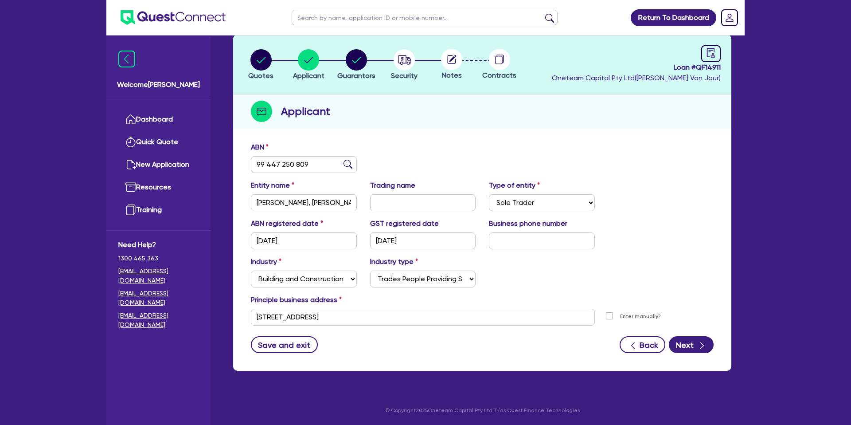
click at [528, 294] on div "Principle business address" at bounding box center [482, 301] width 476 height 14
click at [359, 62] on circle "button" at bounding box center [356, 59] width 21 height 21
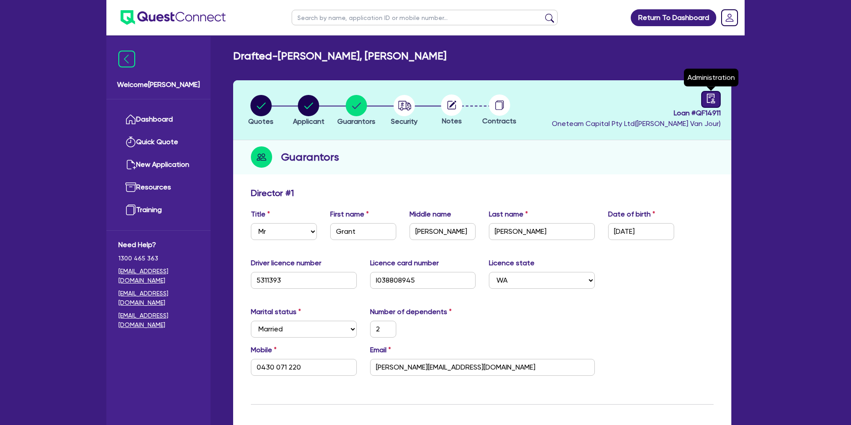
click at [710, 94] on icon "audit" at bounding box center [711, 99] width 10 height 10
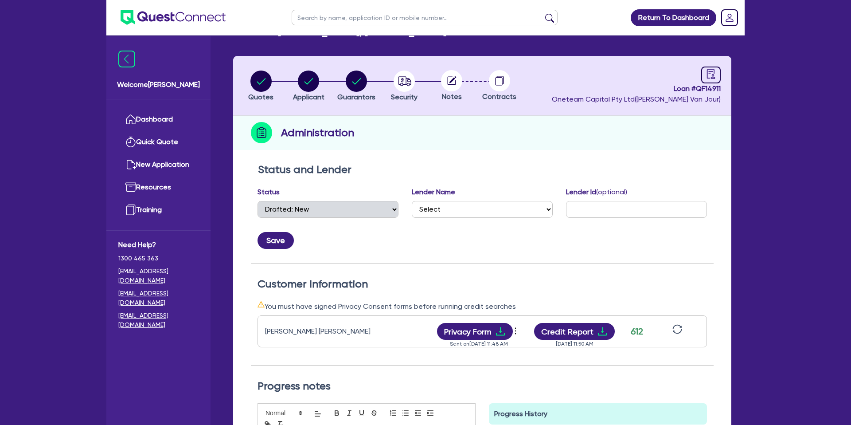
scroll to position [15, 0]
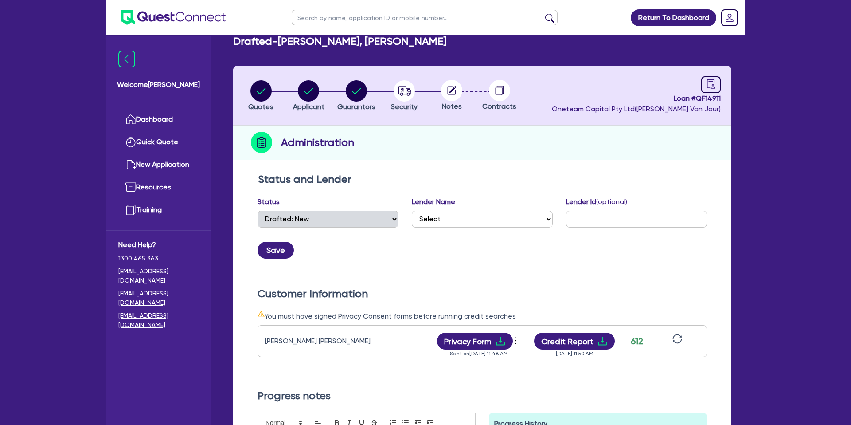
click at [455, 88] on icon at bounding box center [453, 89] width 7 height 7
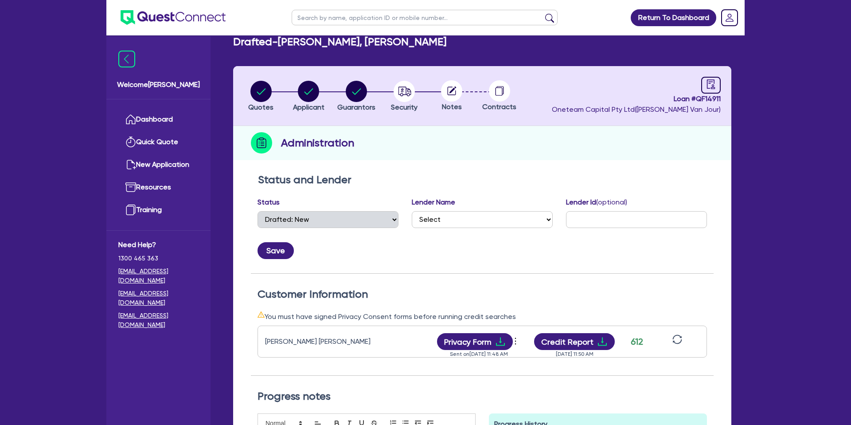
click at [452, 89] on circle at bounding box center [451, 90] width 21 height 21
click at [713, 82] on icon "audit" at bounding box center [711, 84] width 10 height 10
click at [706, 88] on icon "audit" at bounding box center [711, 84] width 10 height 10
click at [410, 97] on circle "button" at bounding box center [404, 91] width 21 height 21
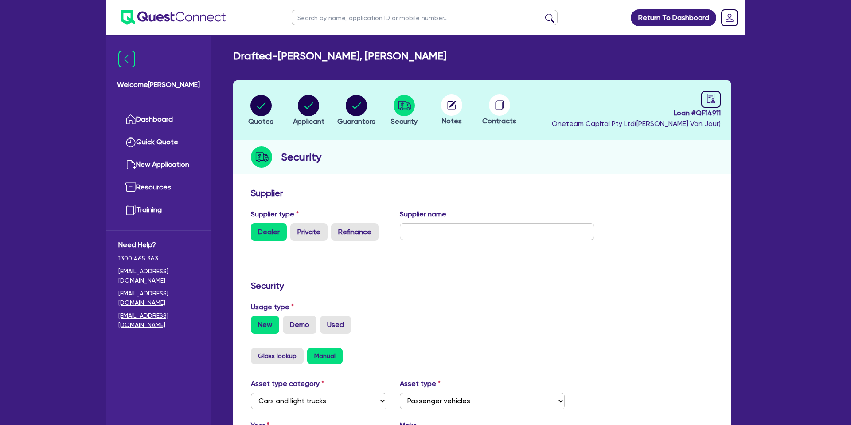
click at [443, 111] on circle at bounding box center [451, 104] width 21 height 21
click at [456, 104] on circle at bounding box center [451, 104] width 21 height 21
click at [454, 104] on circle at bounding box center [451, 104] width 21 height 21
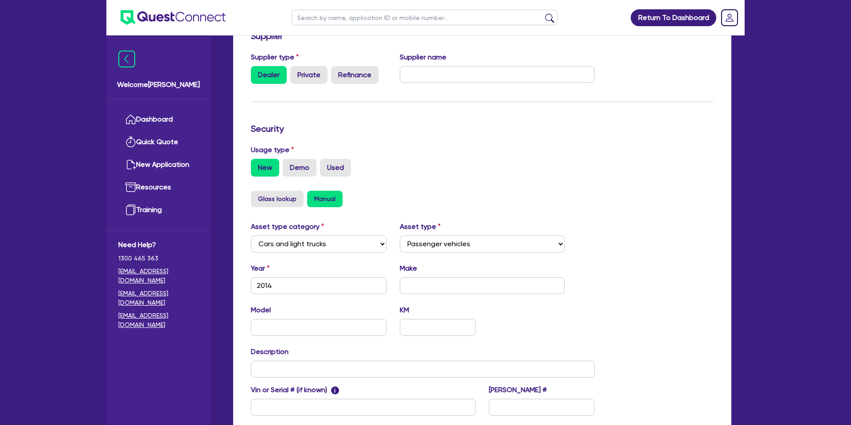
scroll to position [258, 0]
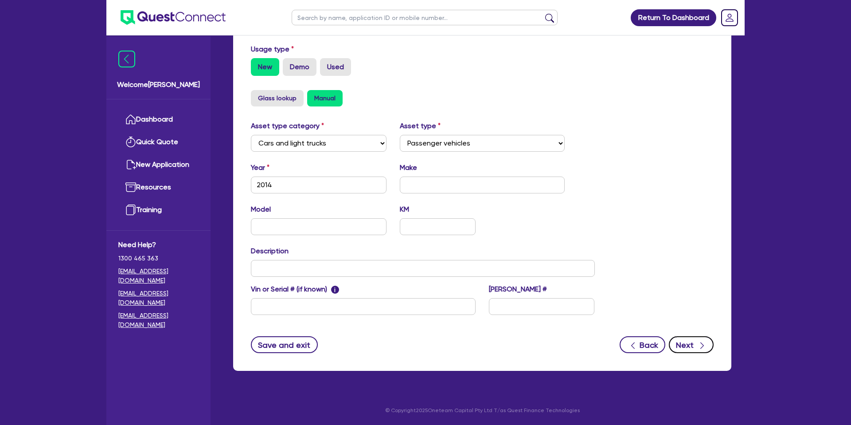
click at [697, 337] on button "Next" at bounding box center [691, 344] width 45 height 17
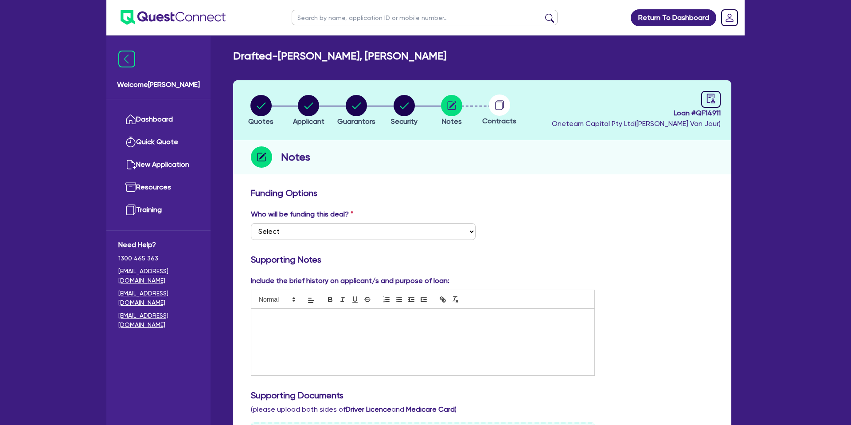
click at [302, 338] on div at bounding box center [422, 342] width 343 height 66
click at [489, 181] on div "Quotes Applicant Guarantors Security Notes Contracts Loan # QF14911 Oneteam Cap…" at bounding box center [482, 412] width 498 height 664
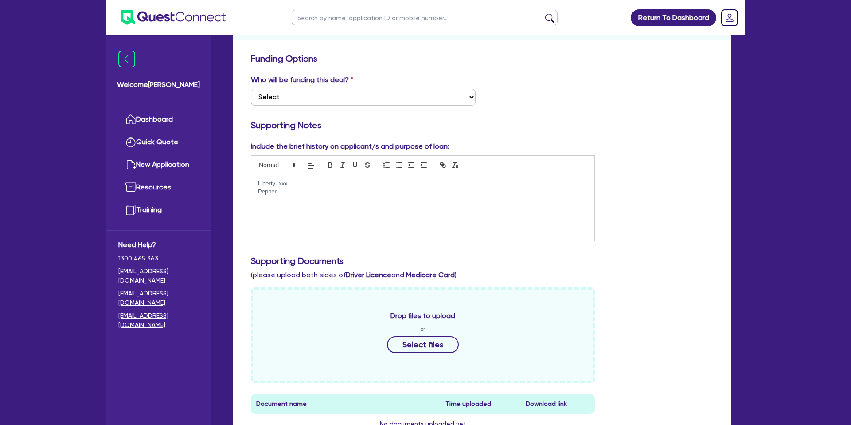
scroll to position [147, 0]
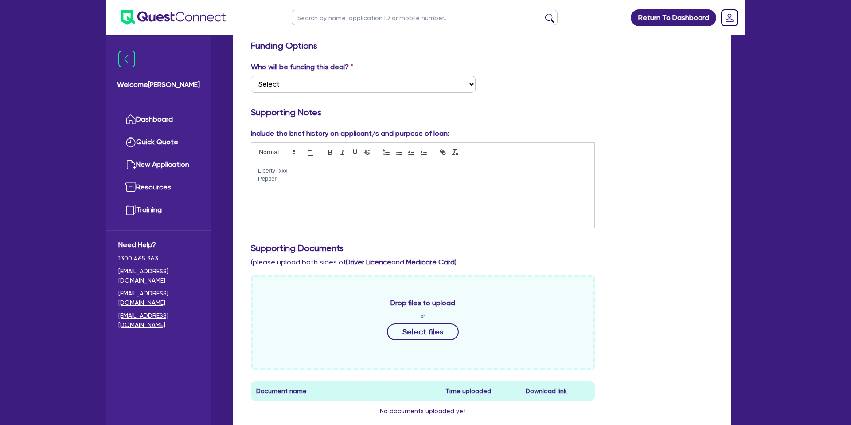
click at [308, 184] on p at bounding box center [423, 187] width 330 height 8
click at [643, 123] on div "Funding Options Who will be funding this deal? Select I want Quest to fund 100%…" at bounding box center [482, 309] width 463 height 539
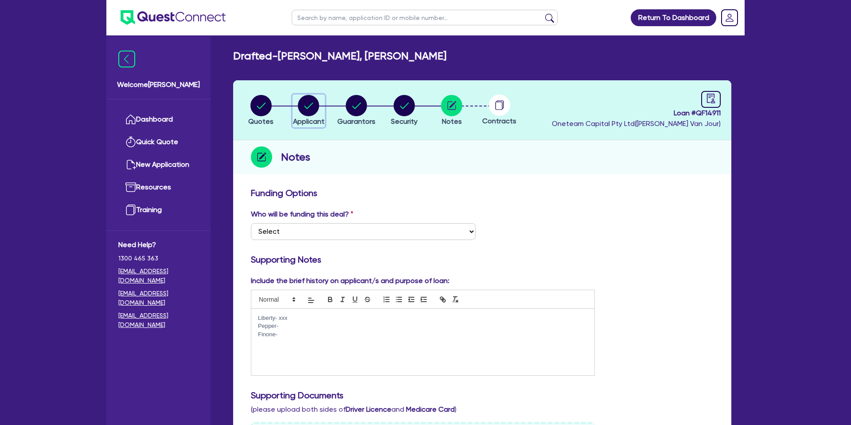
click at [309, 100] on circle "button" at bounding box center [308, 105] width 21 height 21
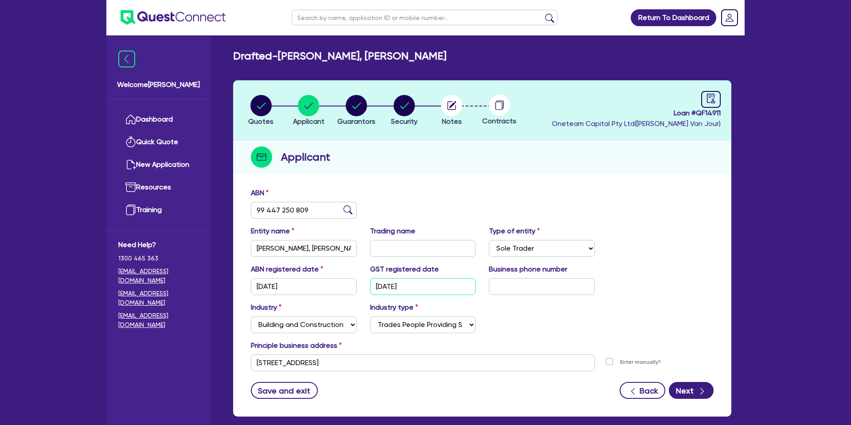
drag, startPoint x: 373, startPoint y: 285, endPoint x: 419, endPoint y: 287, distance: 46.6
click at [419, 286] on input "29/05/2025" at bounding box center [423, 286] width 106 height 17
drag, startPoint x: 418, startPoint y: 287, endPoint x: 356, endPoint y: 287, distance: 61.2
click at [356, 287] on div "ABN registered date 24/09/2007 GST registered date 29/05/2025 Business phone nu…" at bounding box center [482, 283] width 476 height 38
click at [519, 316] on div "Industry Select Accomodation & Food Services Administrative & Support Services …" at bounding box center [482, 321] width 476 height 38
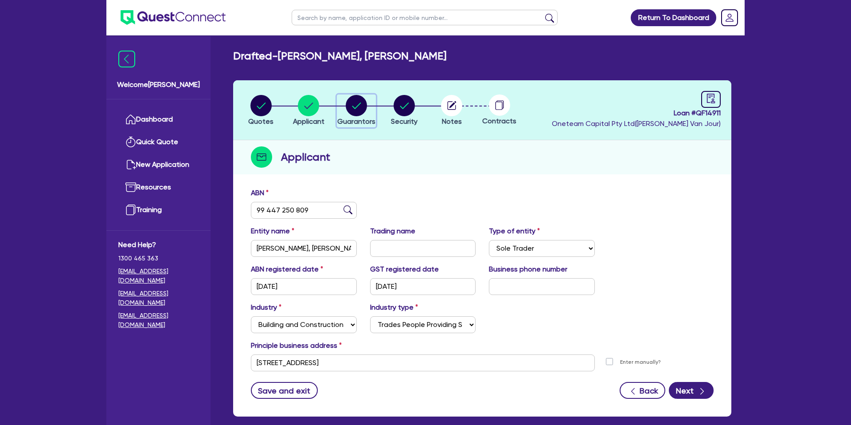
click at [356, 107] on icon "button" at bounding box center [356, 105] width 21 height 21
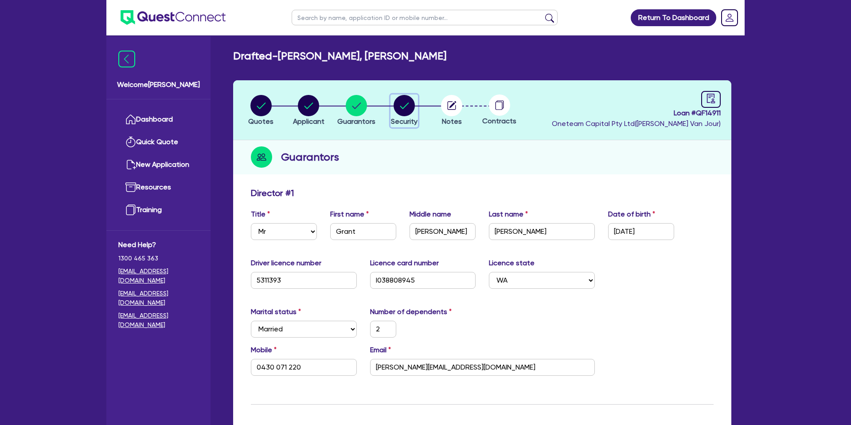
click at [407, 106] on circle "button" at bounding box center [404, 105] width 21 height 21
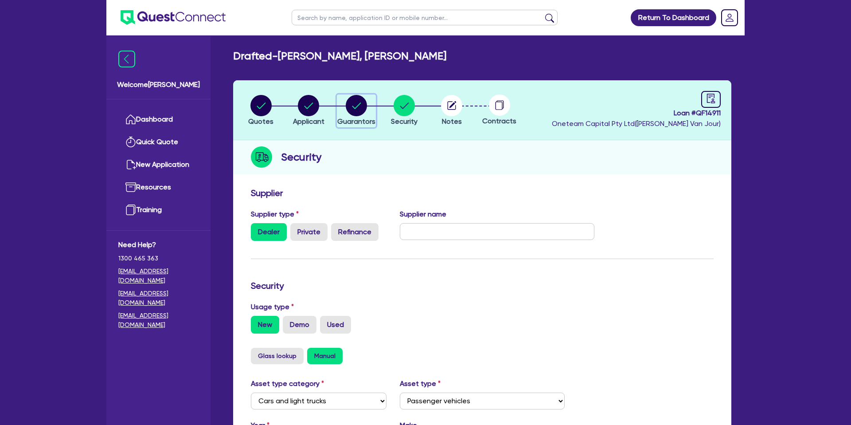
click at [362, 104] on circle "button" at bounding box center [356, 105] width 21 height 21
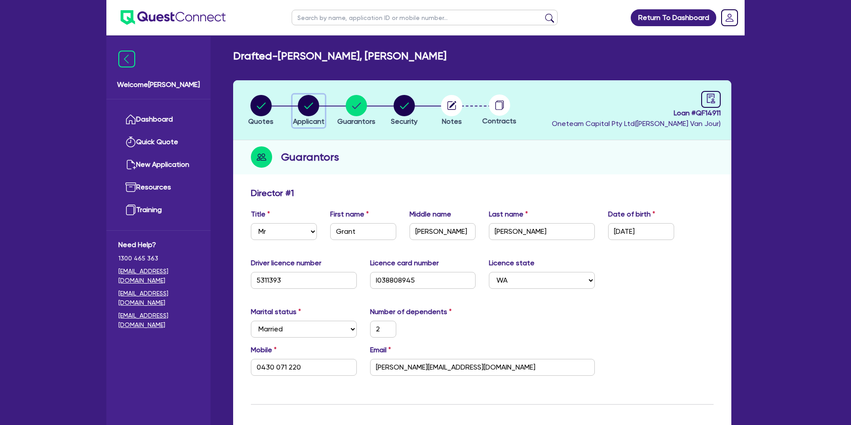
click at [307, 115] on button "Applicant" at bounding box center [309, 110] width 32 height 33
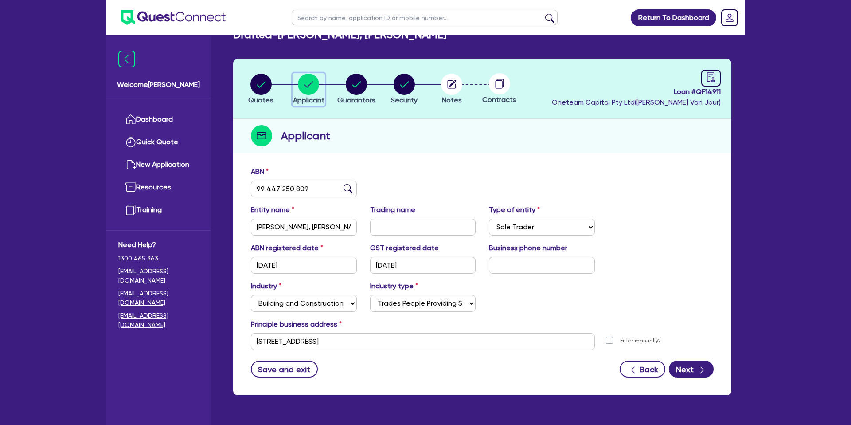
scroll to position [23, 0]
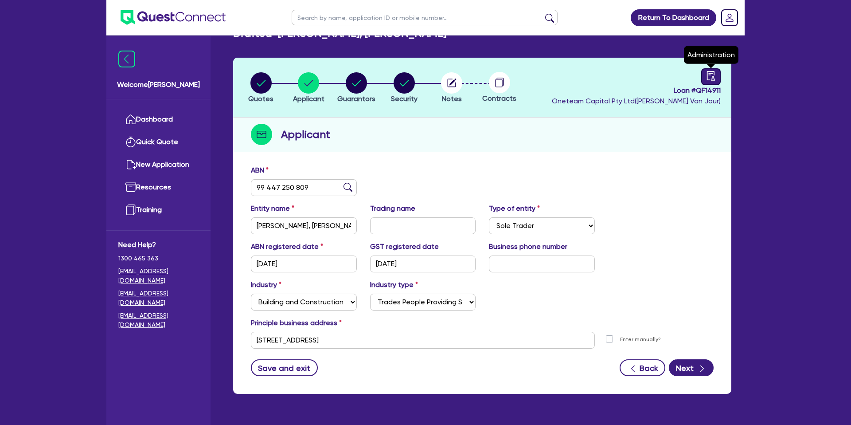
click at [712, 80] on icon "audit" at bounding box center [711, 75] width 8 height 9
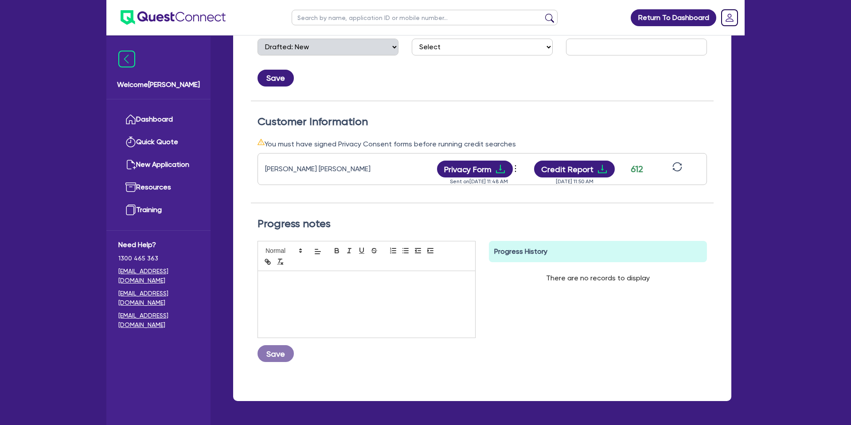
scroll to position [187, 0]
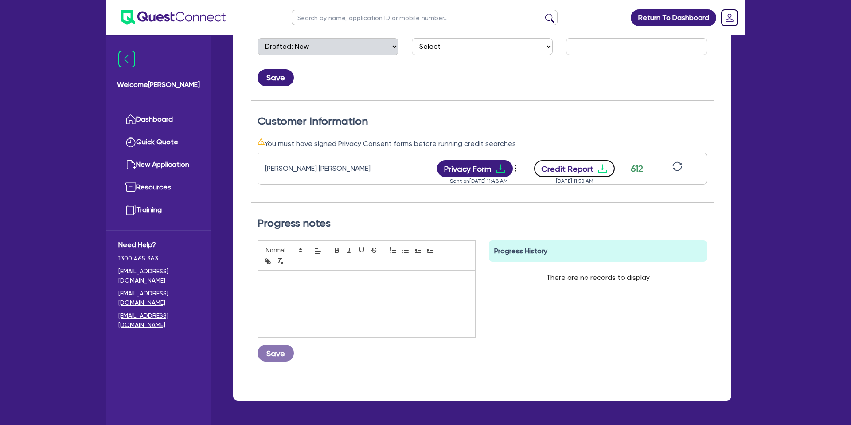
click at [608, 169] on button "Credit Report" at bounding box center [574, 168] width 81 height 17
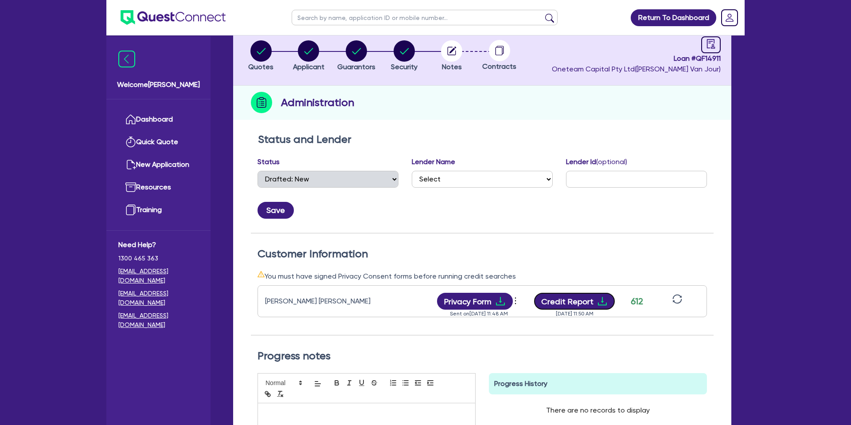
scroll to position [0, 0]
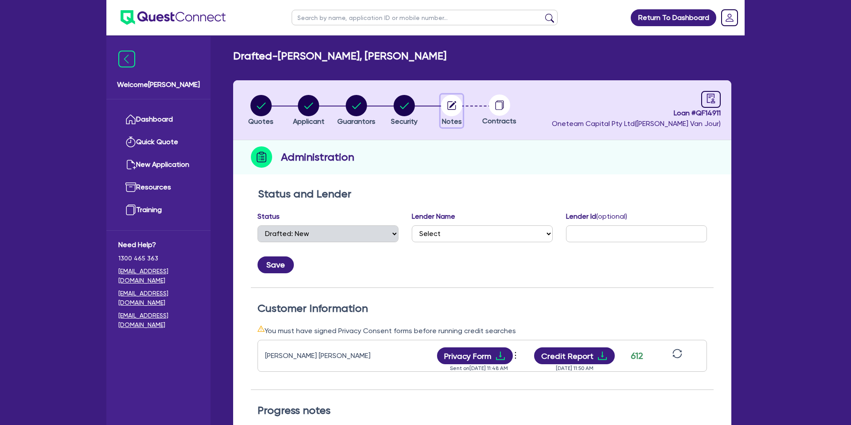
click at [452, 103] on circle "button" at bounding box center [451, 105] width 21 height 21
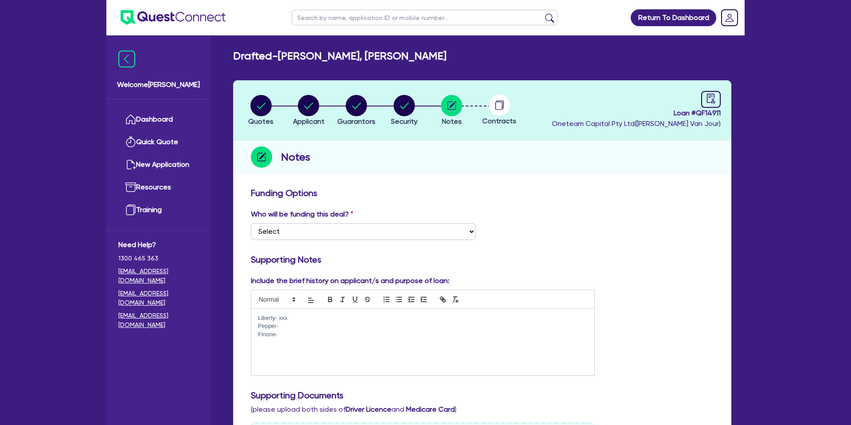
click at [288, 328] on p "Pepper-" at bounding box center [423, 326] width 330 height 8
click at [303, 322] on p "Pepper- xxx" at bounding box center [423, 326] width 330 height 8
click at [300, 315] on p "Liberty- xxx" at bounding box center [423, 318] width 330 height 8
click at [297, 328] on p "Pepper- xxx" at bounding box center [423, 326] width 330 height 8
click at [369, 317] on p "Liberty- xxx Late payments" at bounding box center [423, 318] width 330 height 8
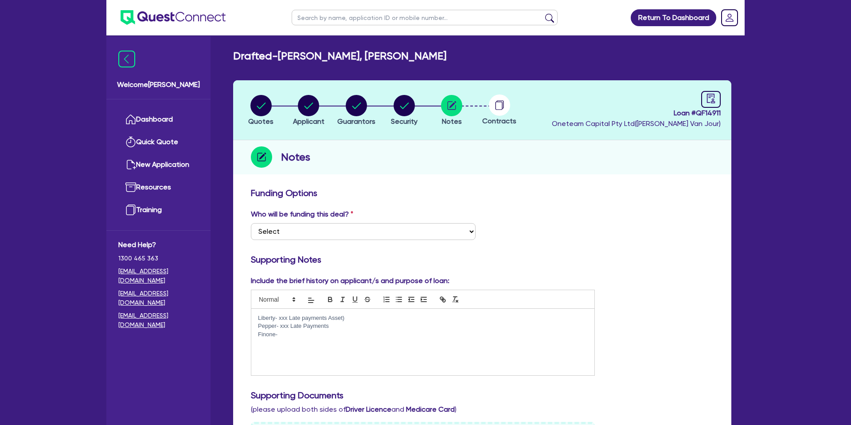
click at [329, 318] on p "Liberty- xxx Late payments Asset)" at bounding box center [423, 318] width 330 height 8
click at [356, 319] on p "Liberty- xxx Late payments ( Asset)" at bounding box center [423, 318] width 330 height 8
drag, startPoint x: 332, startPoint y: 318, endPoint x: 350, endPoint y: 334, distance: 24.2
click at [332, 318] on p "Liberty- xxx Late payments ( Asset)" at bounding box center [423, 318] width 330 height 8
click at [354, 329] on p "Pepper- xxx Late Payments" at bounding box center [423, 326] width 330 height 8
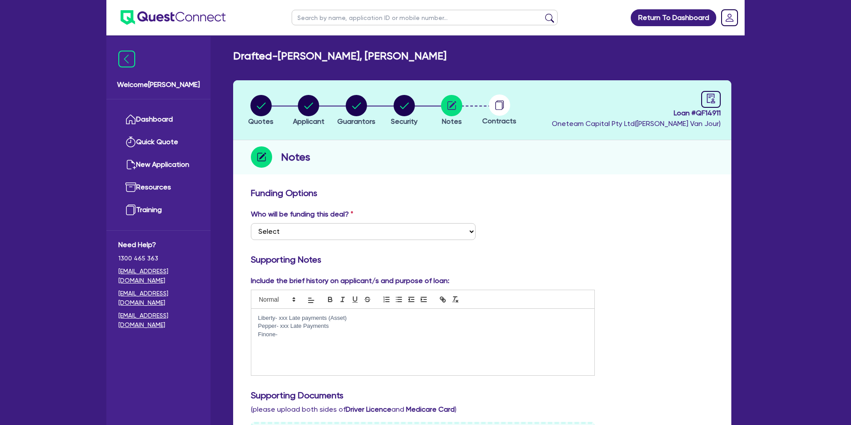
drag, startPoint x: 294, startPoint y: 340, endPoint x: 297, endPoint y: 335, distance: 6.0
click at [294, 339] on div "Liberty- xxx Late payments (Asset) Pepper- xxx Late Payments Finone-" at bounding box center [422, 342] width 343 height 66
click at [298, 334] on p "Finone-" at bounding box center [423, 334] width 330 height 8
drag, startPoint x: 280, startPoint y: 335, endPoint x: 258, endPoint y: 334, distance: 21.7
click at [258, 334] on p "Finone-" at bounding box center [423, 334] width 330 height 8
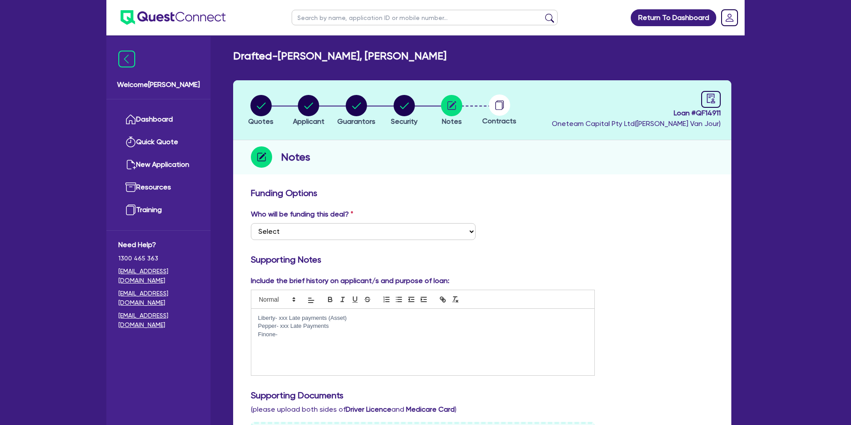
click at [501, 257] on h3 "Supporting Notes" at bounding box center [482, 259] width 463 height 11
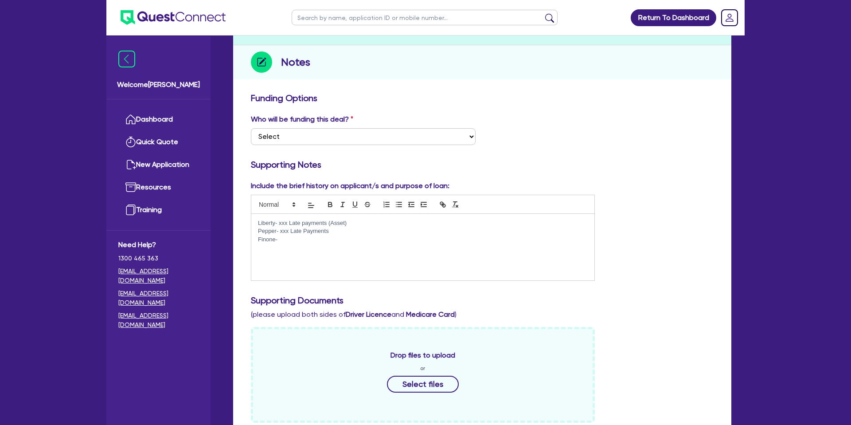
scroll to position [95, 0]
click at [280, 238] on p "Finone-" at bounding box center [423, 239] width 330 height 8
click at [278, 141] on select "Select I want Quest to fund 100% I will fund 100% I will co-fund with Quest Oth…" at bounding box center [363, 136] width 225 height 17
click at [284, 238] on p "Finone-" at bounding box center [423, 239] width 330 height 8
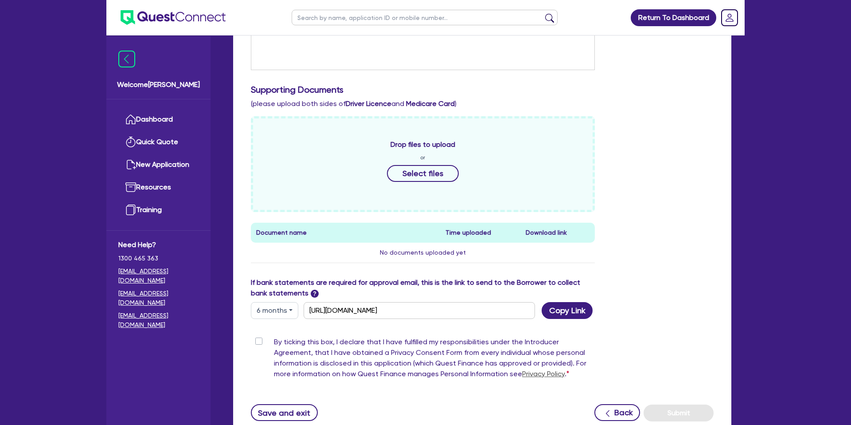
scroll to position [374, 0]
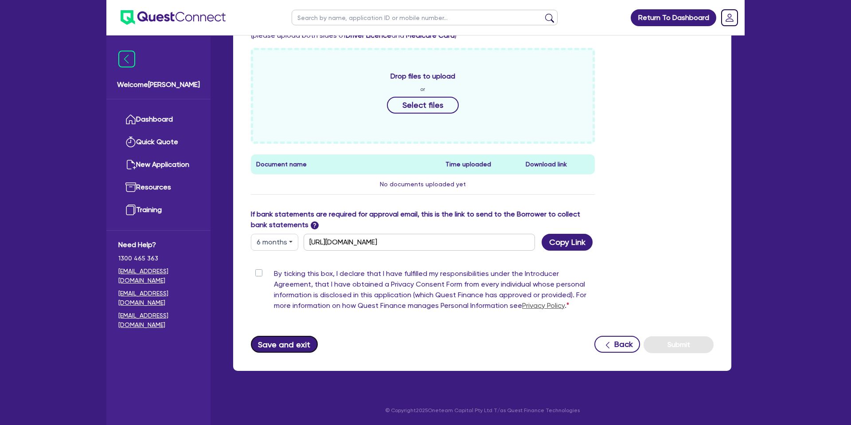
click at [295, 344] on button "Save and exit" at bounding box center [284, 344] width 67 height 17
